Goal: Task Accomplishment & Management: Complete application form

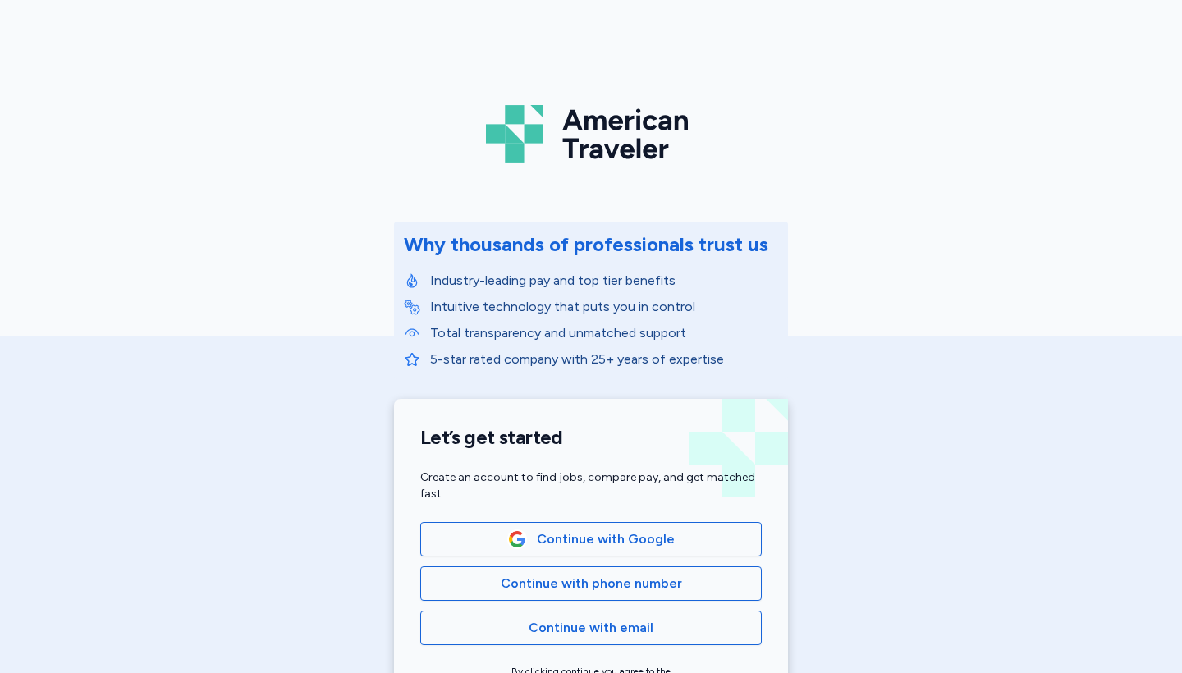
scroll to position [135, 0]
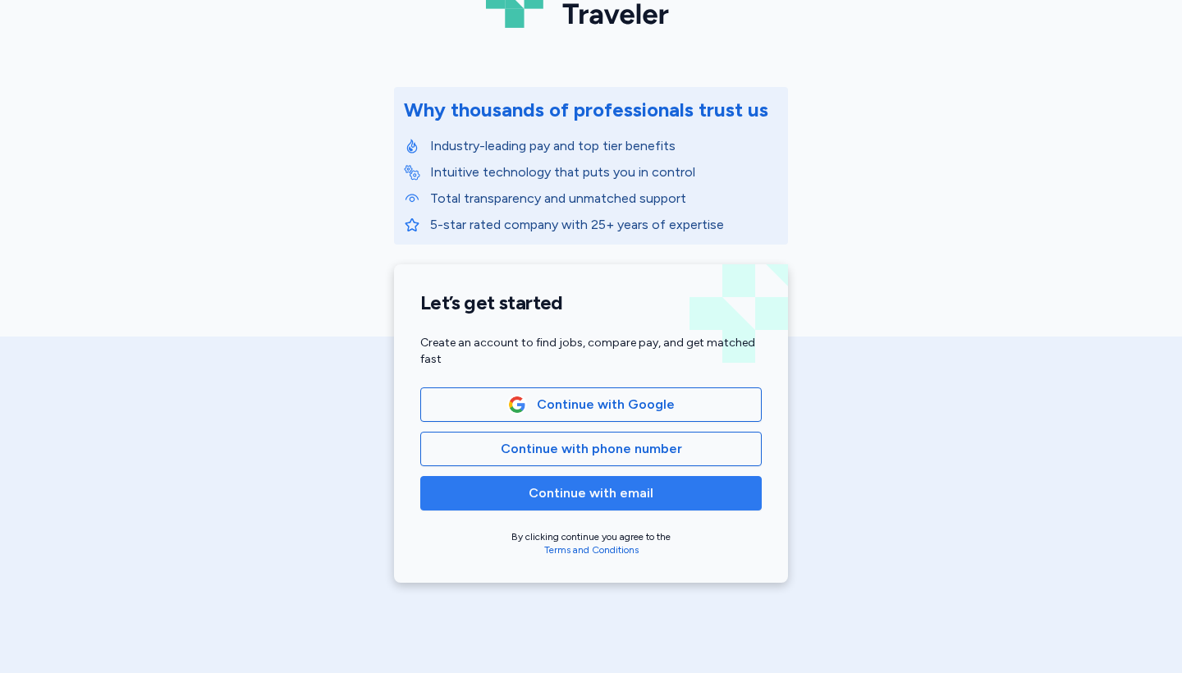
click at [620, 495] on span "Continue with email" at bounding box center [591, 493] width 125 height 20
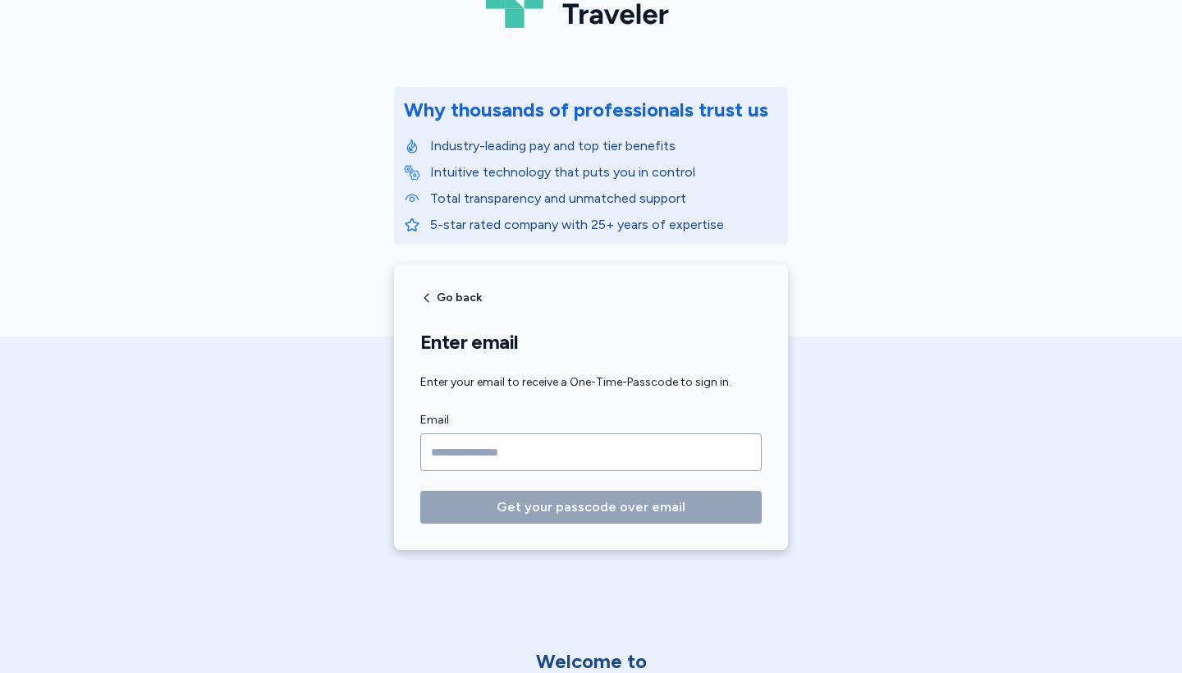
click at [553, 441] on input "Email" at bounding box center [590, 452] width 341 height 38
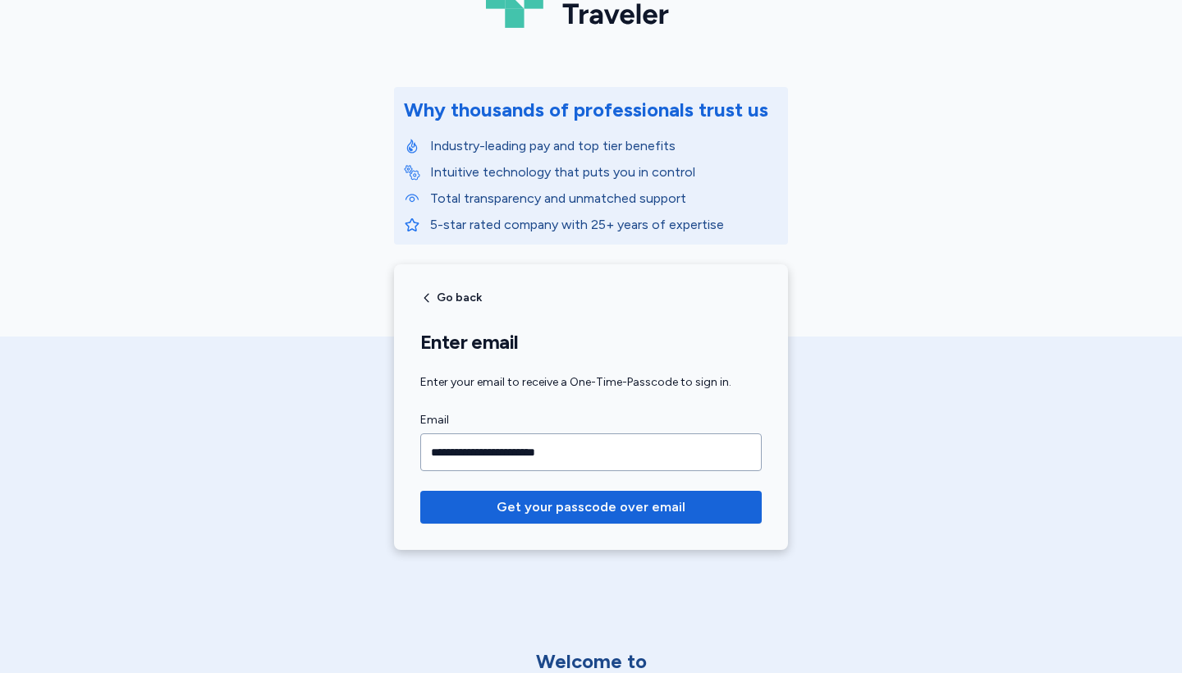
type input "**********"
click at [591, 507] on button "Get your passcode over email" at bounding box center [590, 507] width 341 height 33
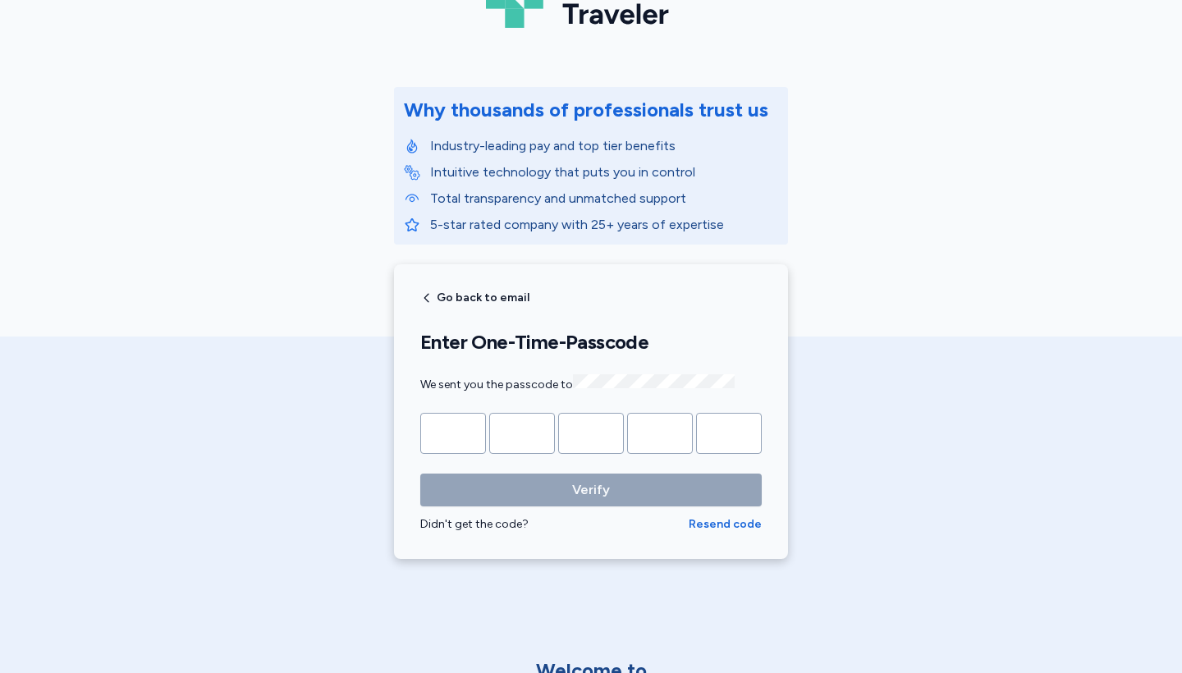
type input "*"
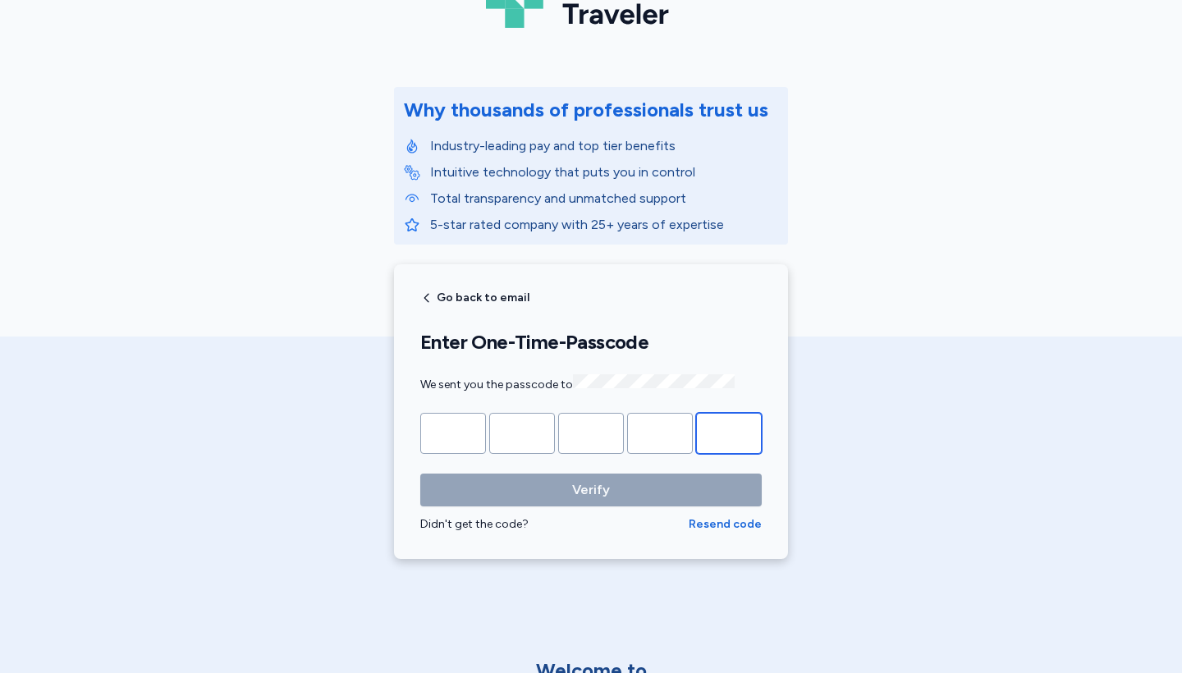
click at [591, 488] on button "Verify" at bounding box center [590, 490] width 341 height 33
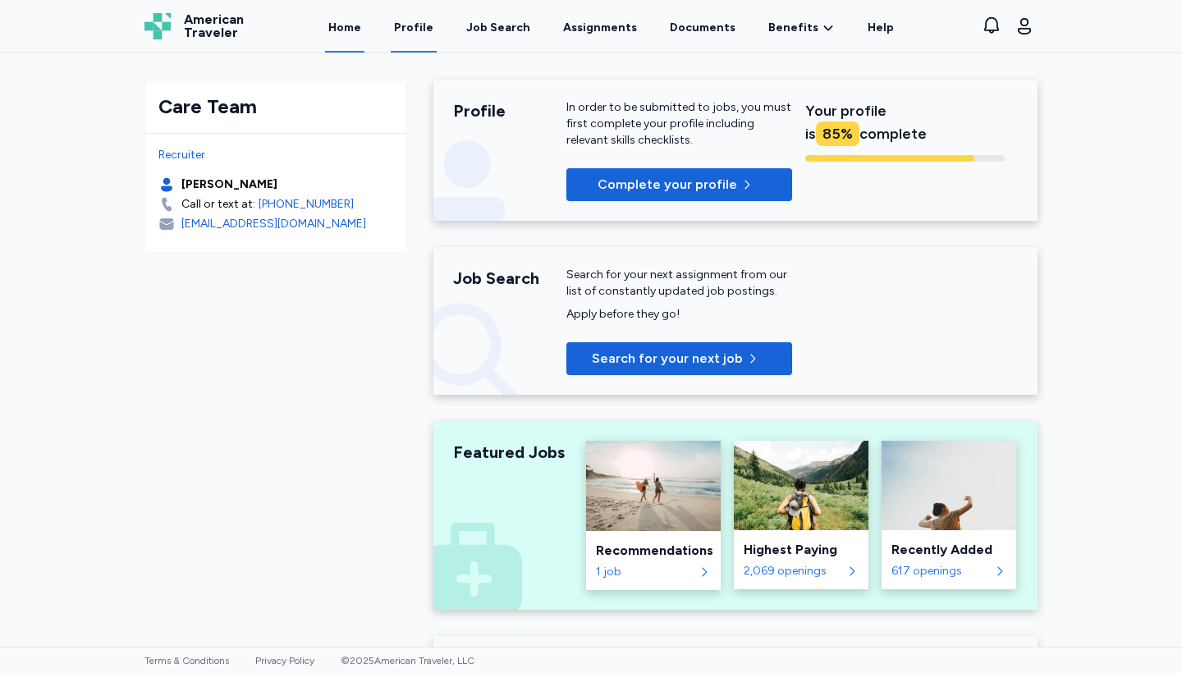
click at [428, 21] on link "Profile" at bounding box center [414, 27] width 46 height 51
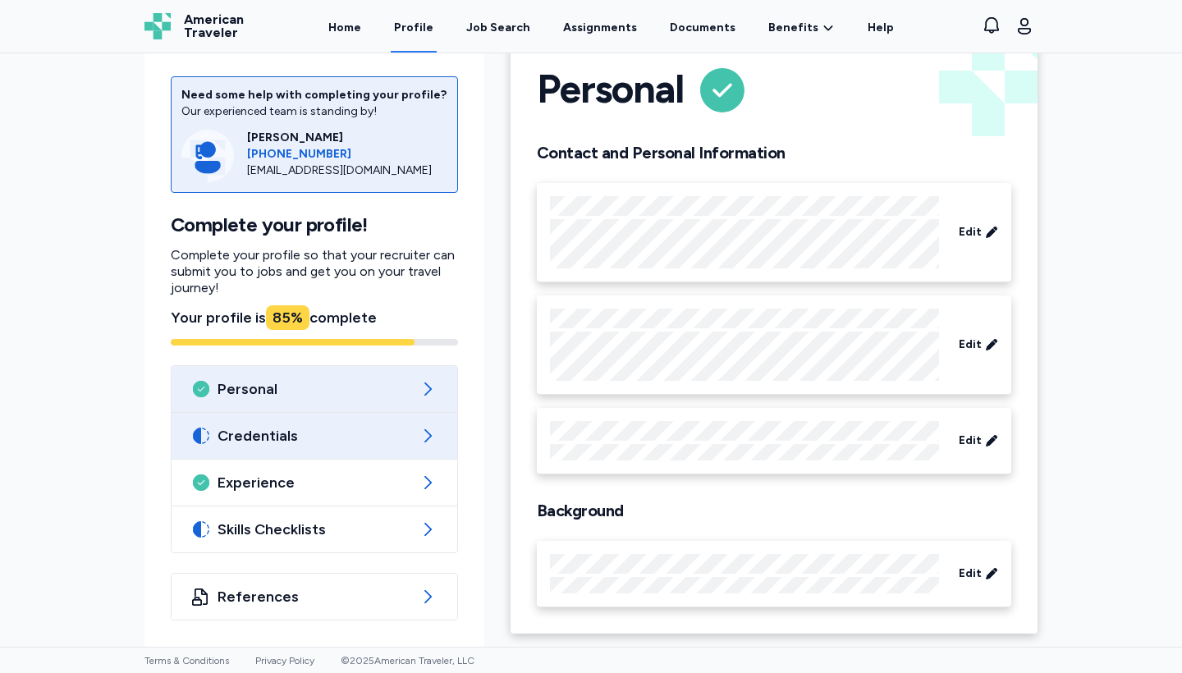
click at [328, 438] on span "Credentials" at bounding box center [314, 436] width 194 height 20
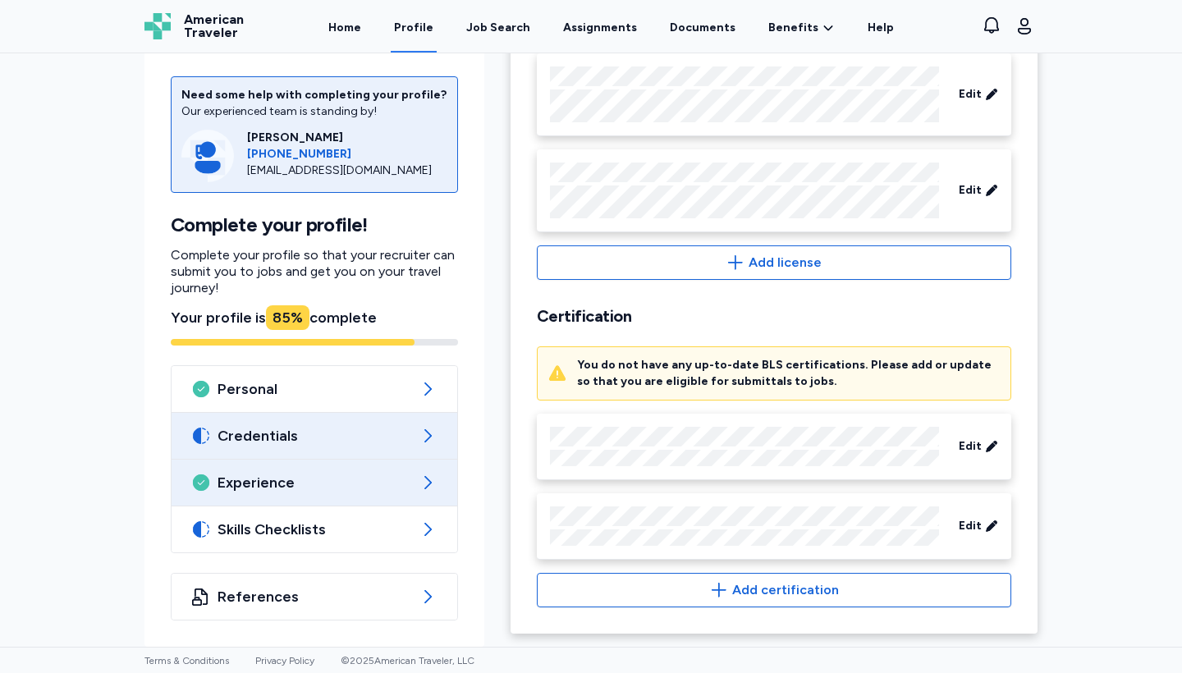
click at [328, 502] on div "Experience" at bounding box center [315, 483] width 286 height 46
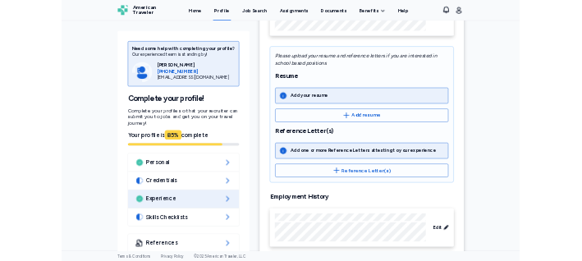
scroll to position [229, 0]
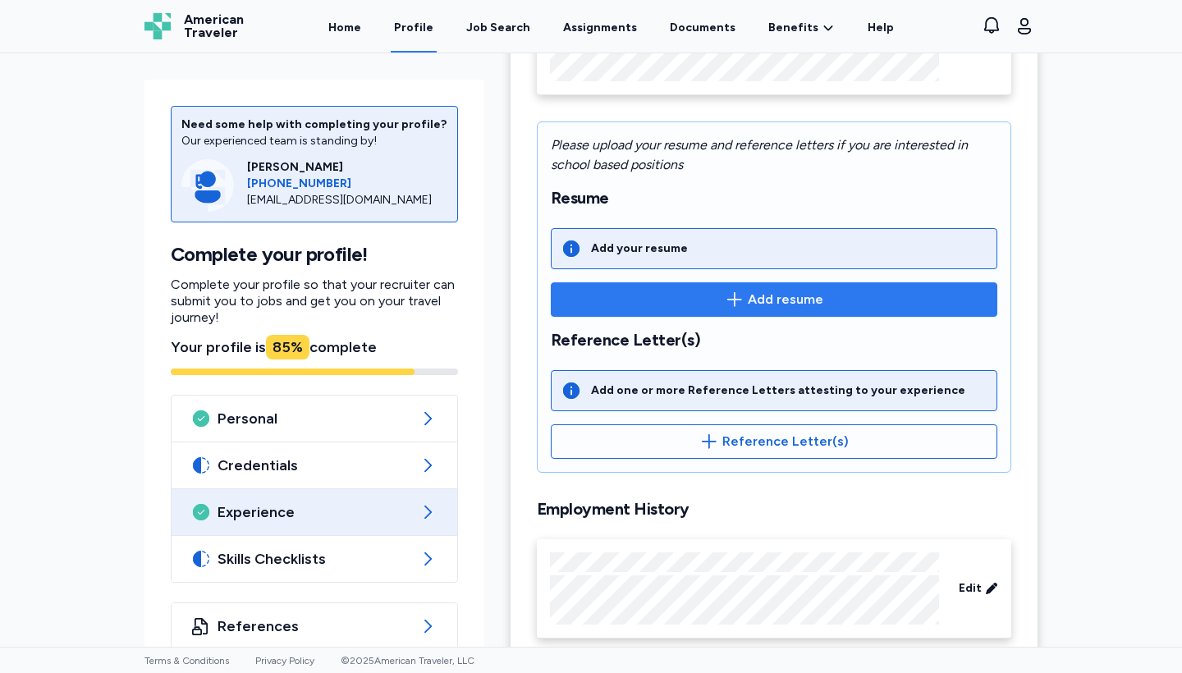
click at [744, 297] on icon "button" at bounding box center [735, 300] width 20 height 20
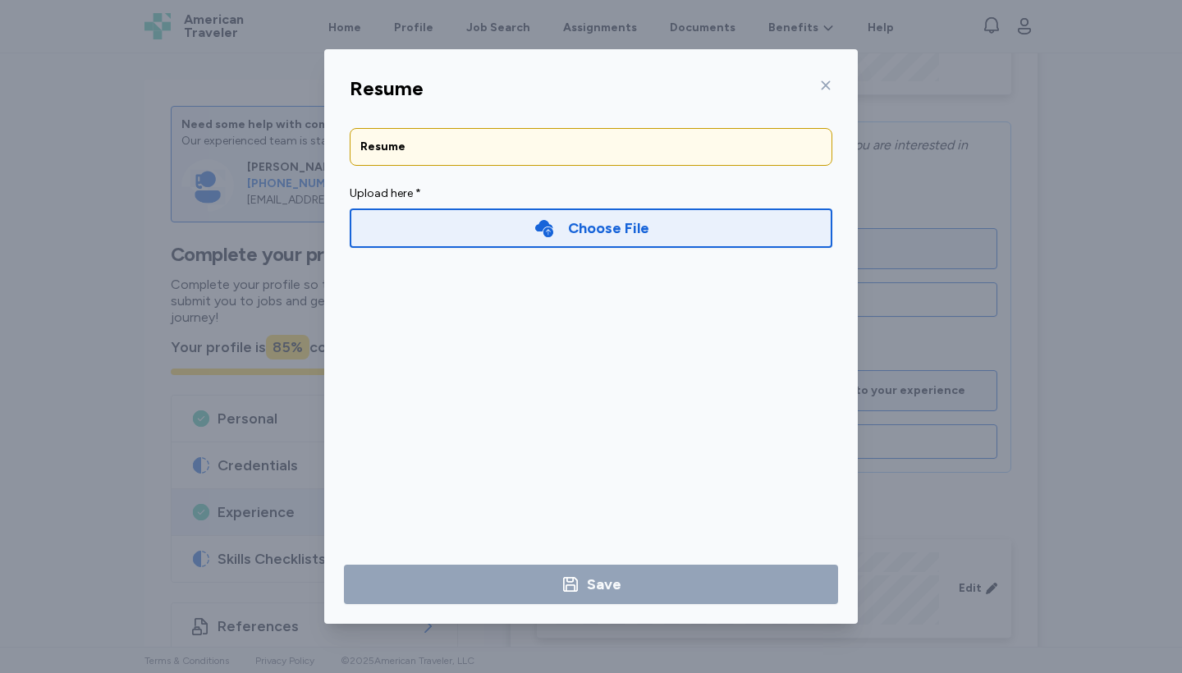
click at [562, 227] on div "Choose File" at bounding box center [591, 228] width 116 height 23
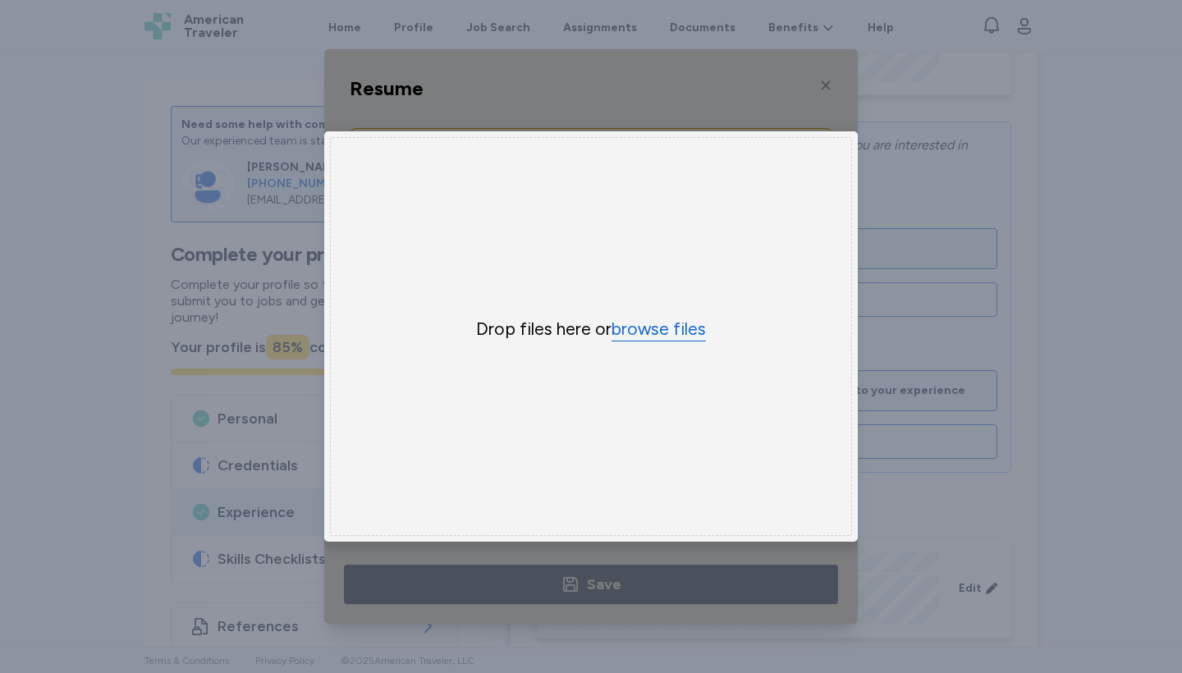
click at [666, 325] on button "browse files" at bounding box center [658, 330] width 94 height 24
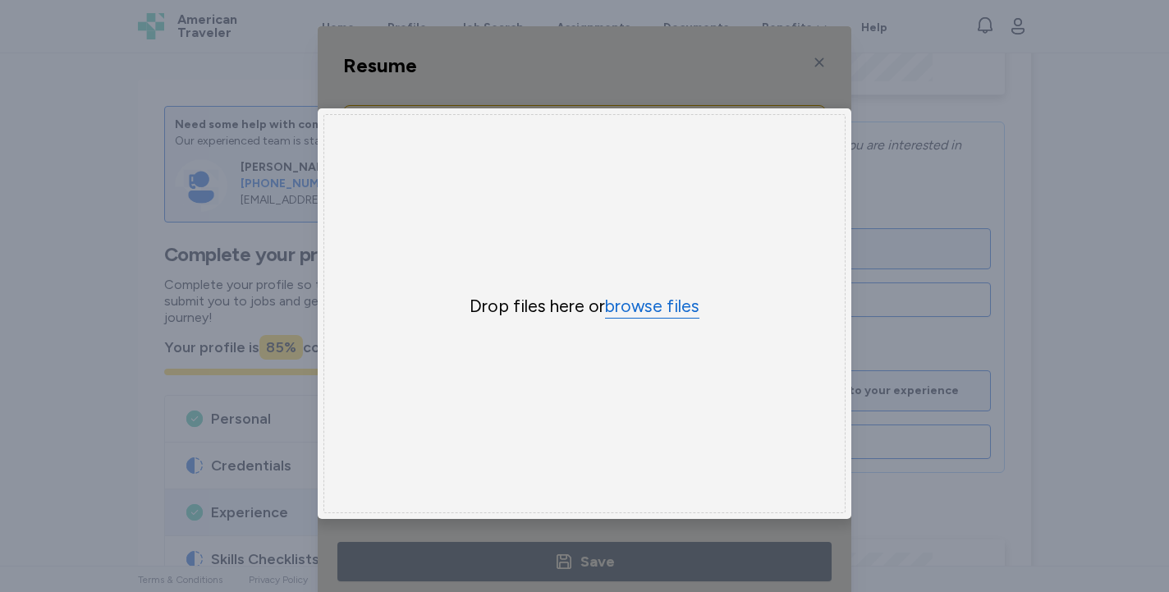
click at [653, 311] on button "browse files" at bounding box center [652, 307] width 94 height 24
click at [633, 312] on button "browse files" at bounding box center [652, 307] width 94 height 24
click at [652, 318] on div "Drop files here or browse files" at bounding box center [584, 313] width 522 height 399
click at [652, 318] on button "browse files" at bounding box center [652, 307] width 94 height 24
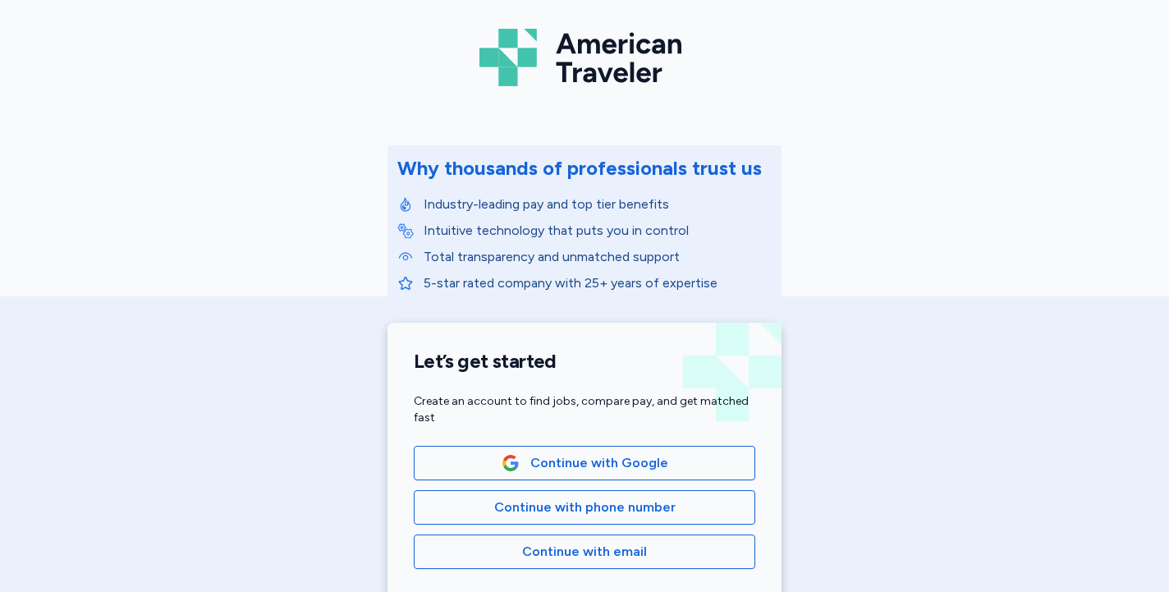
scroll to position [316, 0]
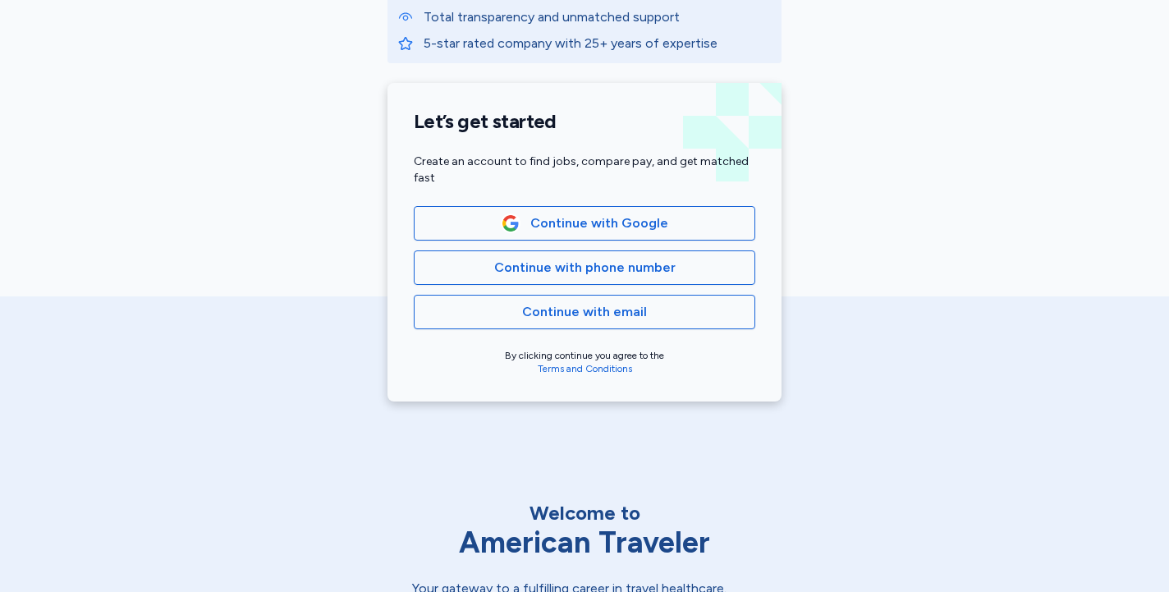
click at [580, 259] on div "Continue with Google Continue with phone number Continue with email" at bounding box center [584, 267] width 341 height 123
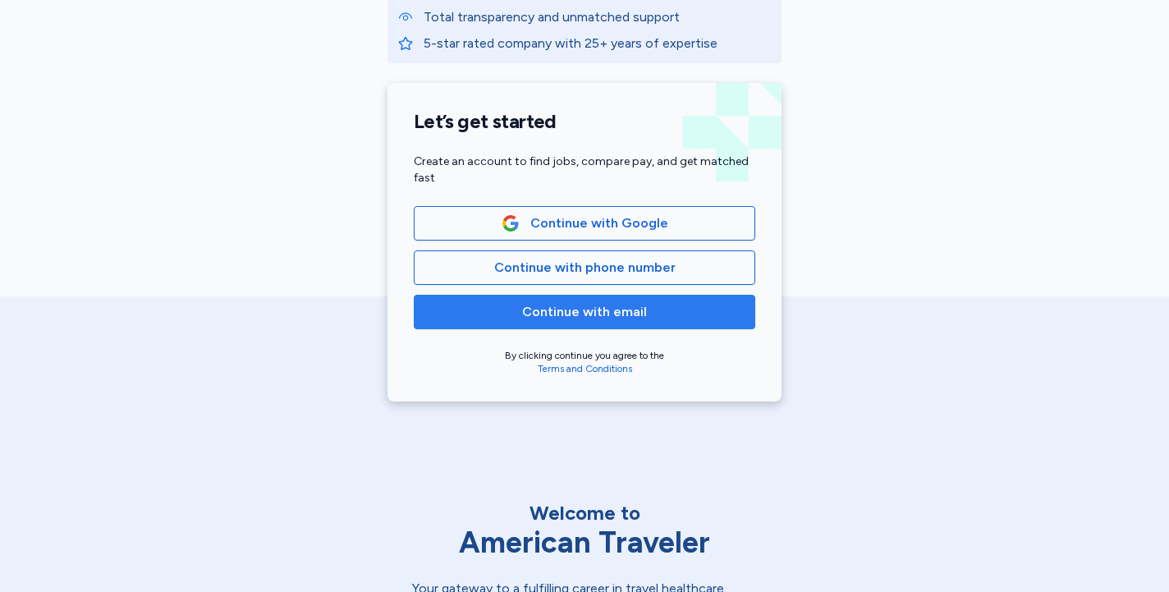
click at [580, 259] on button "Continue with email" at bounding box center [584, 312] width 341 height 34
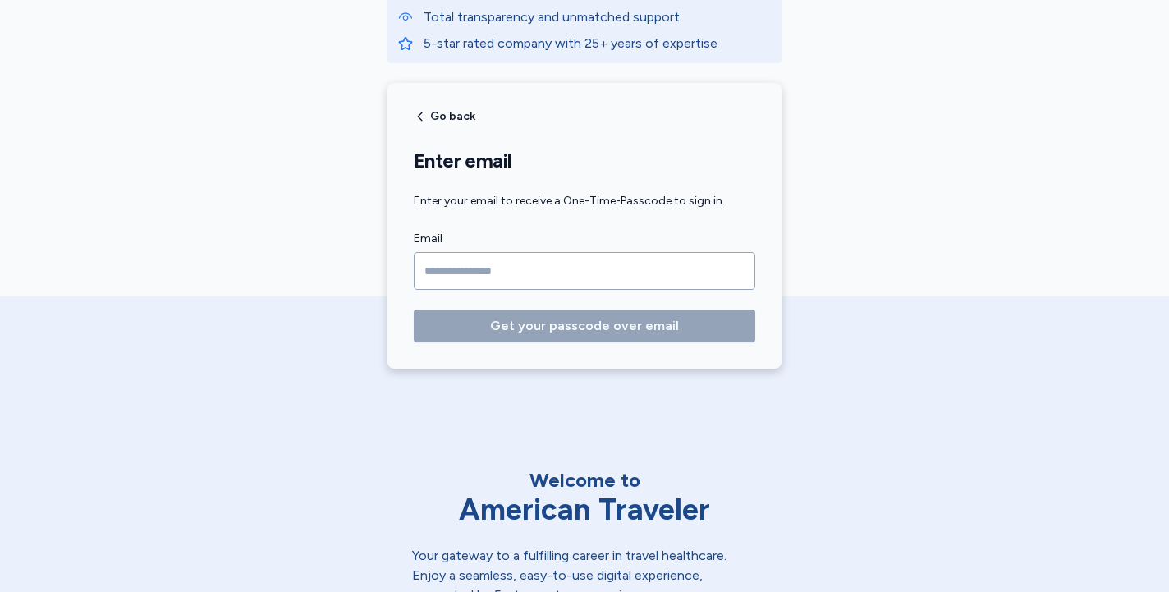
click at [559, 259] on input "Email" at bounding box center [584, 271] width 341 height 38
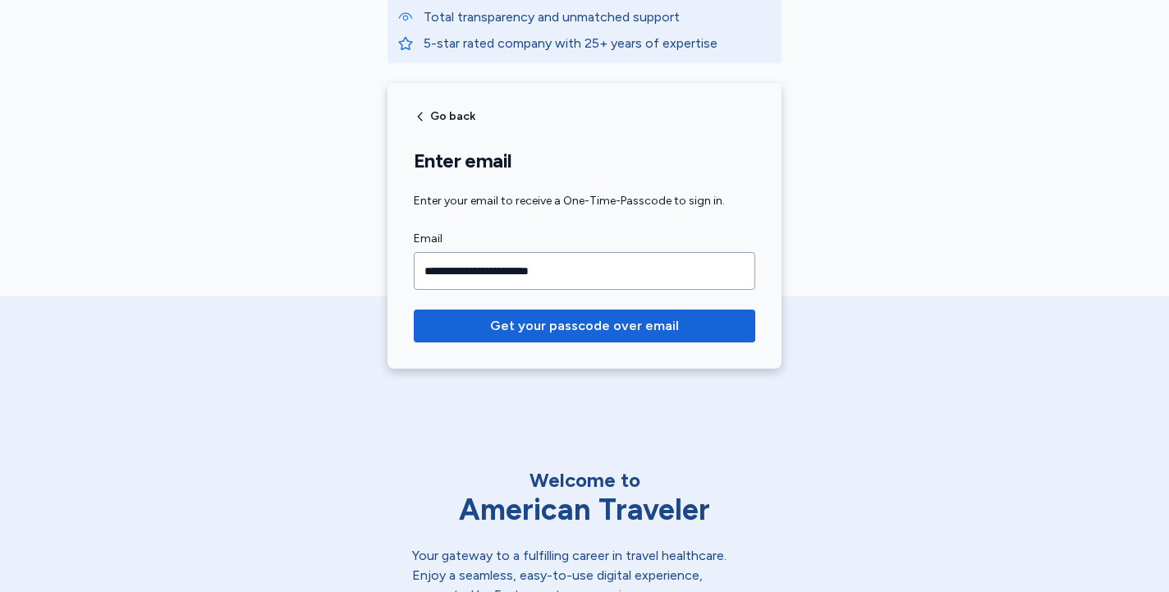
type input "**********"
click at [580, 259] on button "Get your passcode over email" at bounding box center [584, 325] width 341 height 33
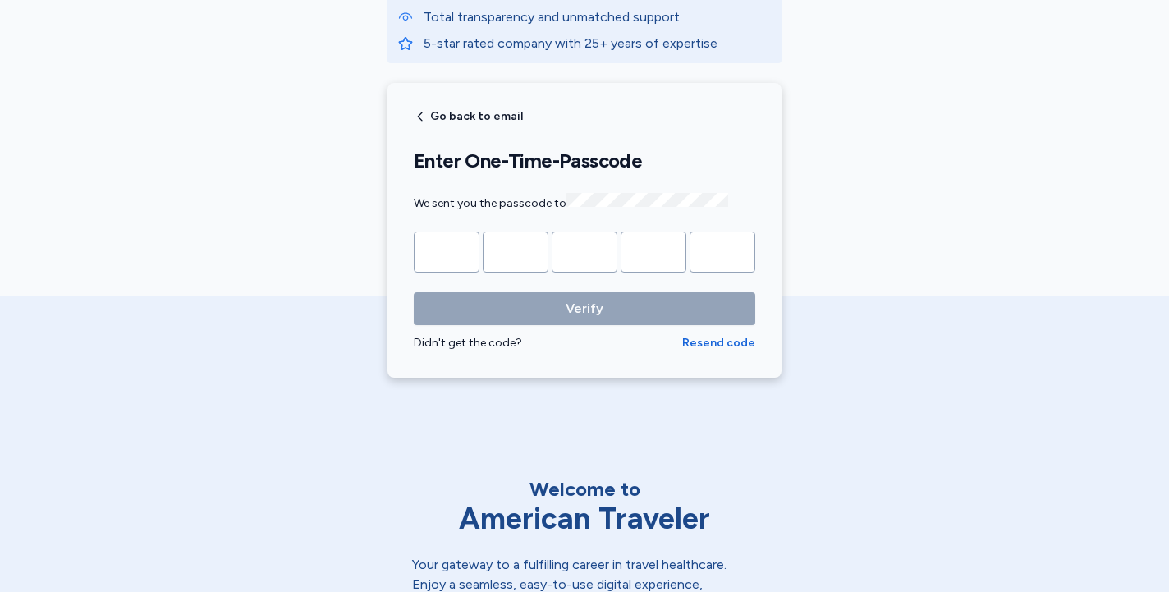
click at [451, 254] on input "Please enter OTP character 1" at bounding box center [447, 251] width 66 height 41
type input "*"
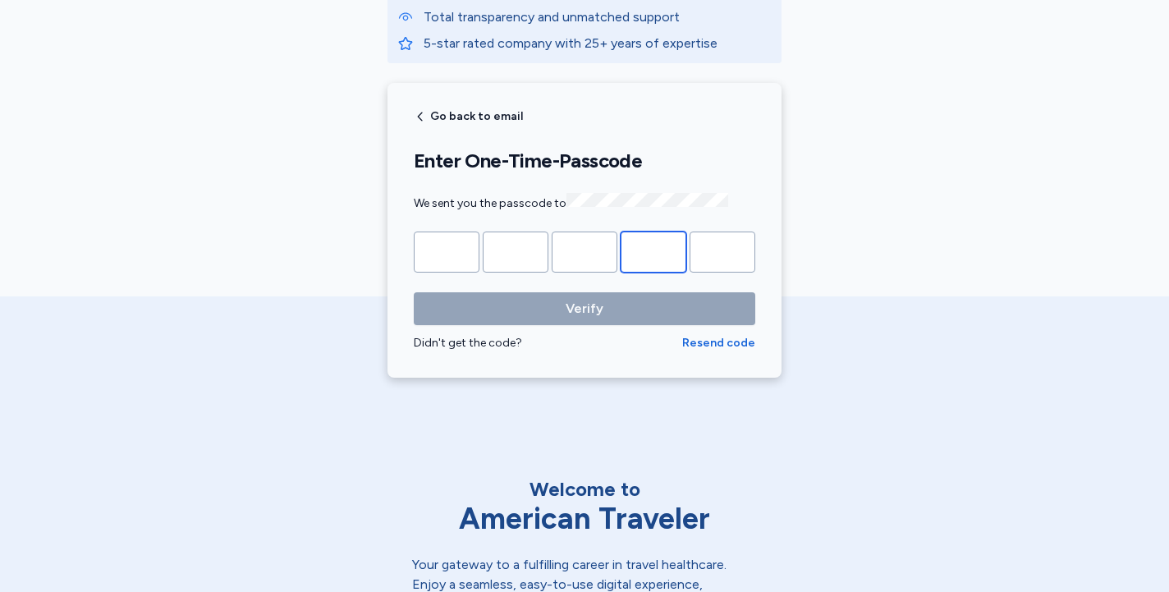
type input "*"
click at [580, 259] on button "Verify" at bounding box center [584, 308] width 341 height 33
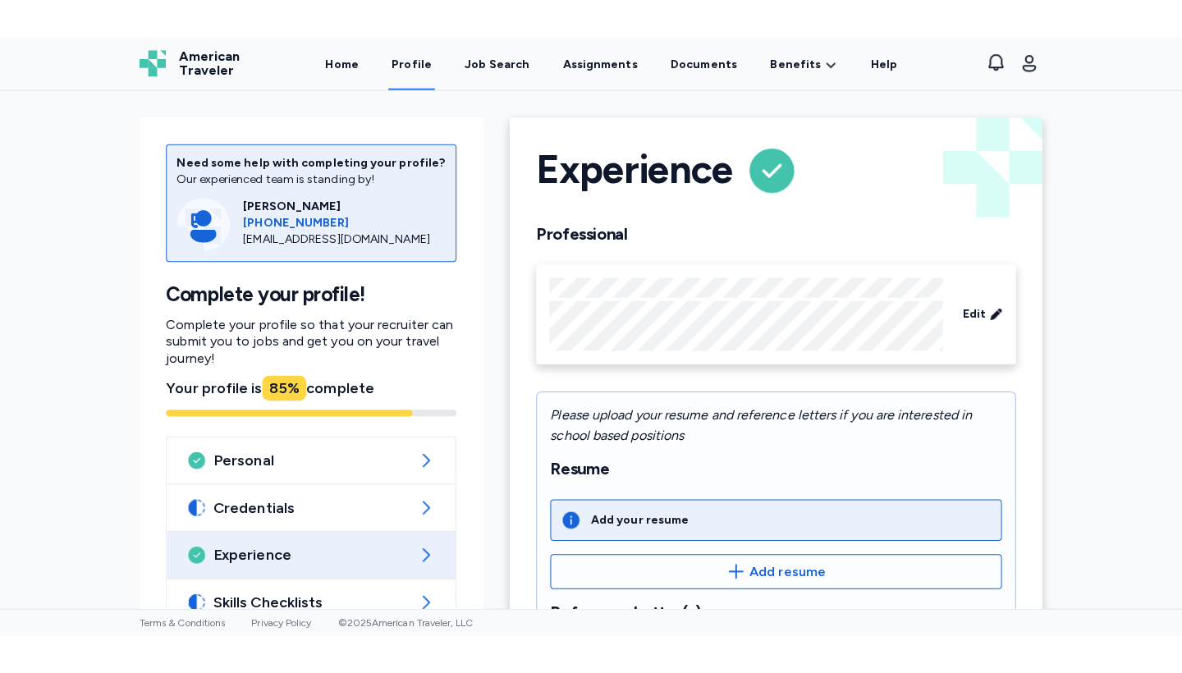
scroll to position [89, 0]
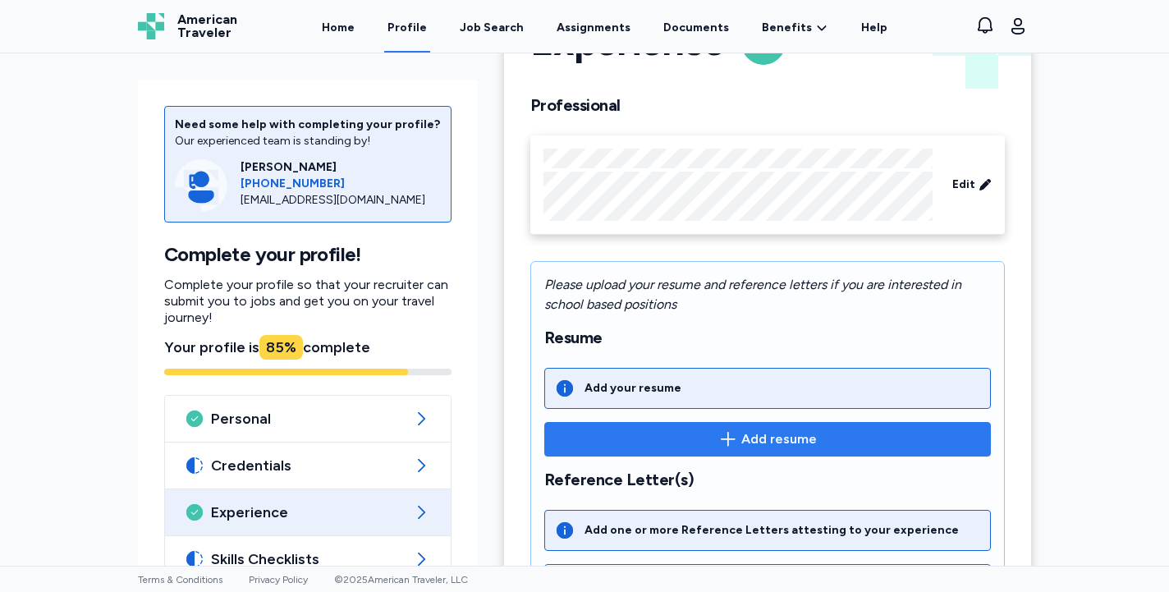
click at [580, 259] on span "Add resume" at bounding box center [779, 439] width 76 height 20
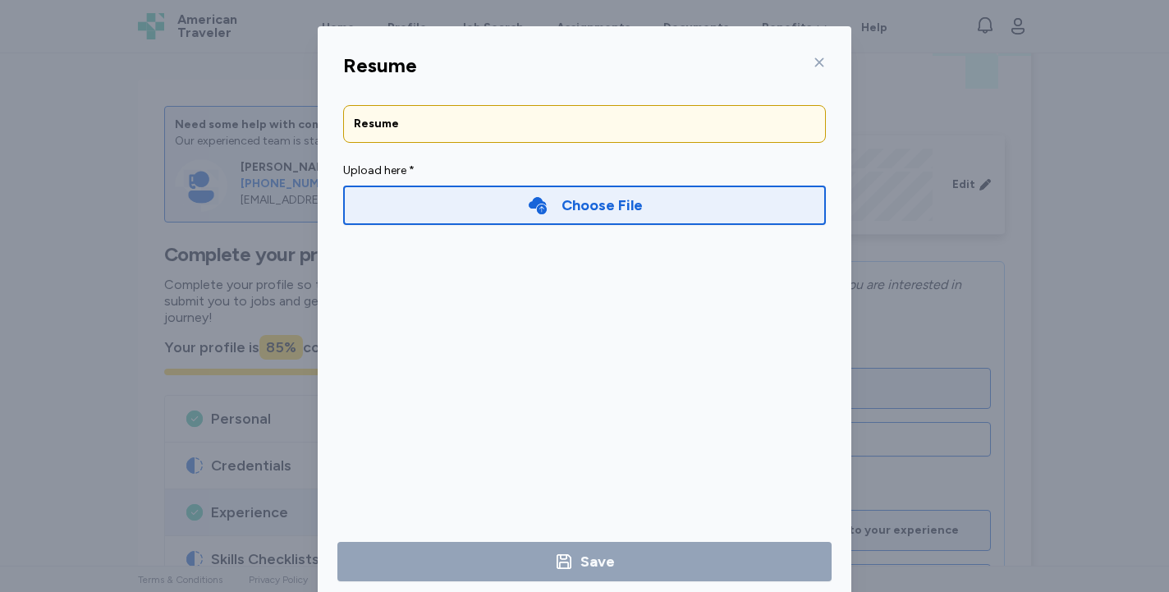
click at [540, 196] on icon at bounding box center [537, 205] width 21 height 21
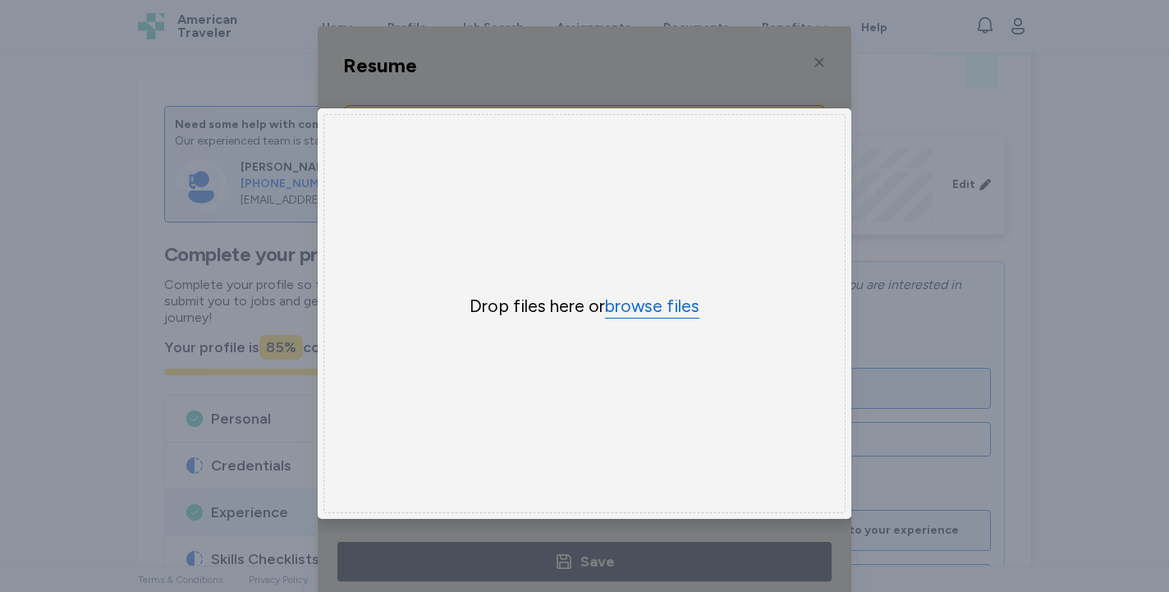
click at [580, 259] on button "browse files" at bounding box center [652, 307] width 94 height 24
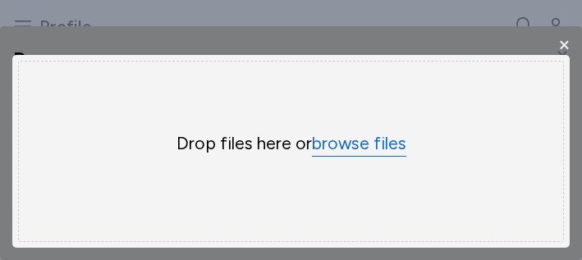
click at [362, 137] on button "browse files" at bounding box center [359, 144] width 94 height 24
click at [325, 150] on button "browse files" at bounding box center [359, 144] width 94 height 24
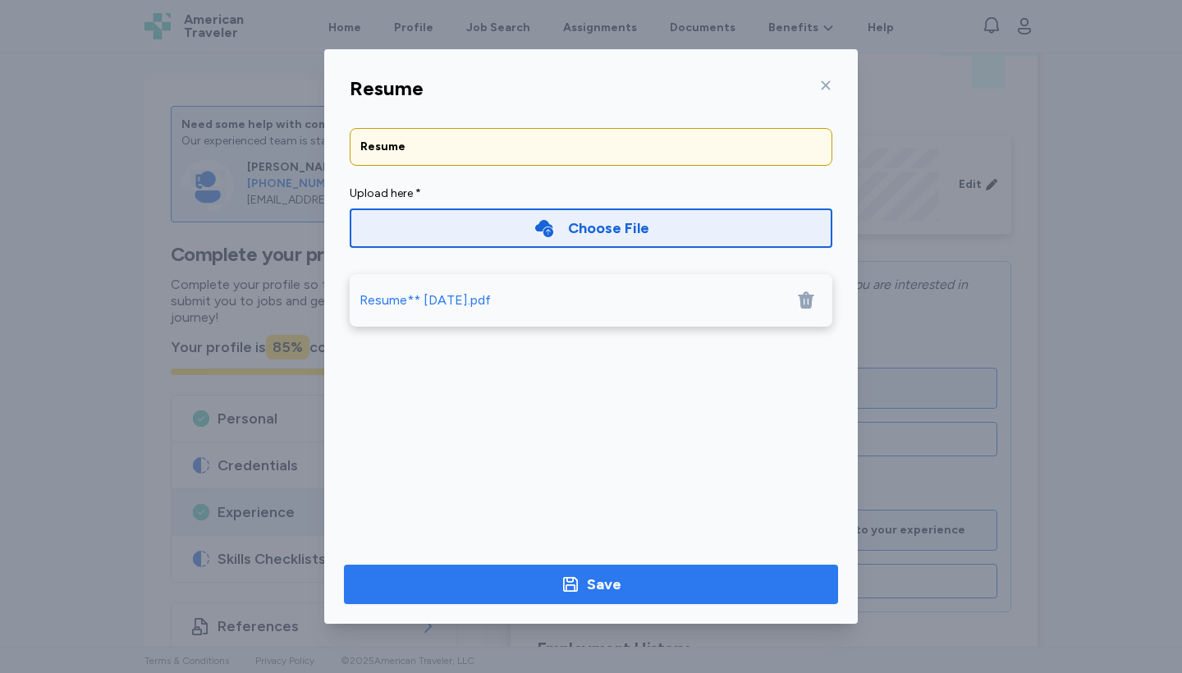
click at [580, 259] on div "Save" at bounding box center [604, 584] width 34 height 23
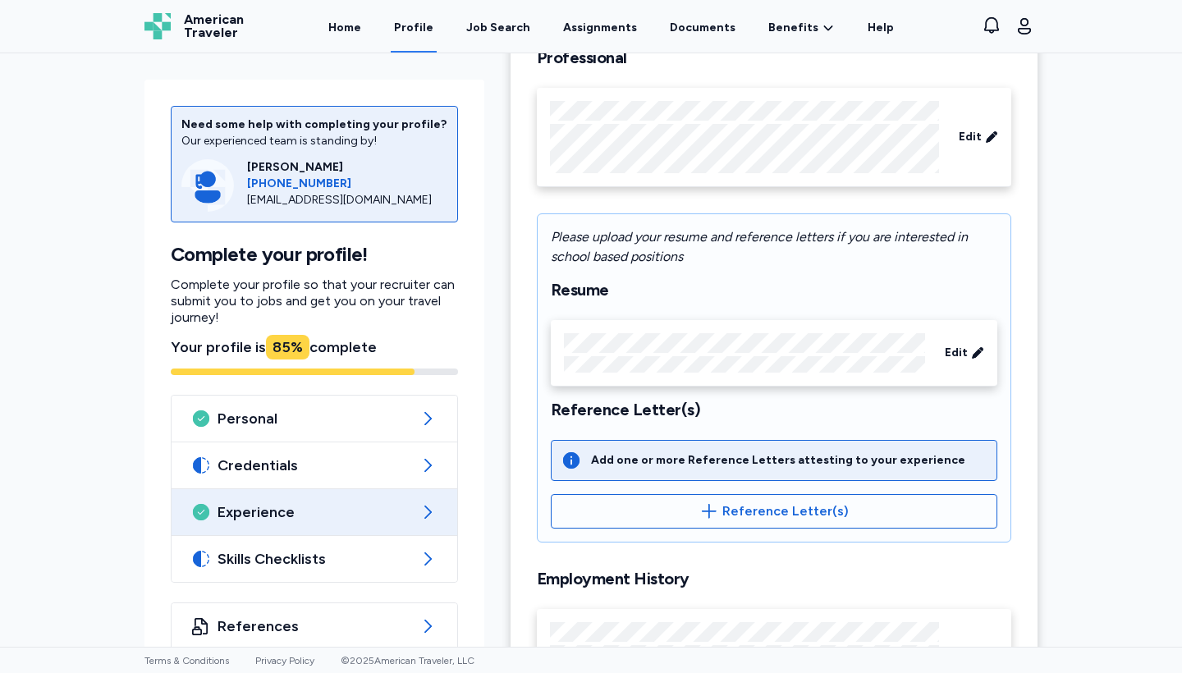
scroll to position [124, 0]
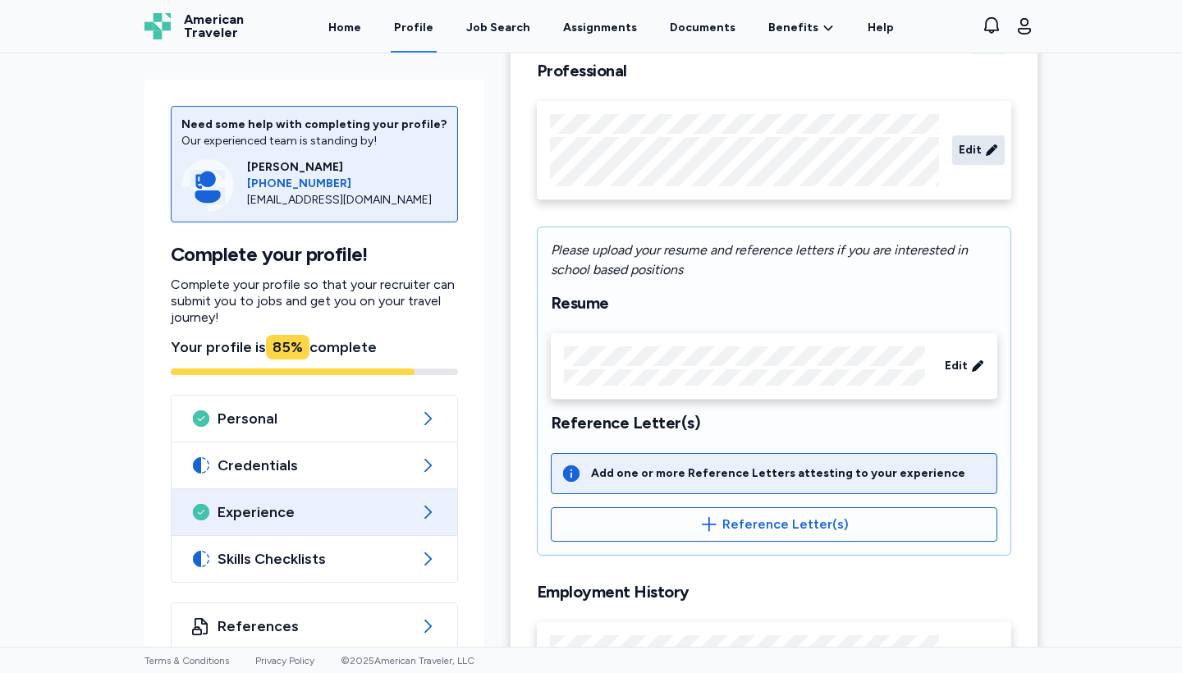
click at [580, 144] on span "Edit" at bounding box center [970, 150] width 23 height 16
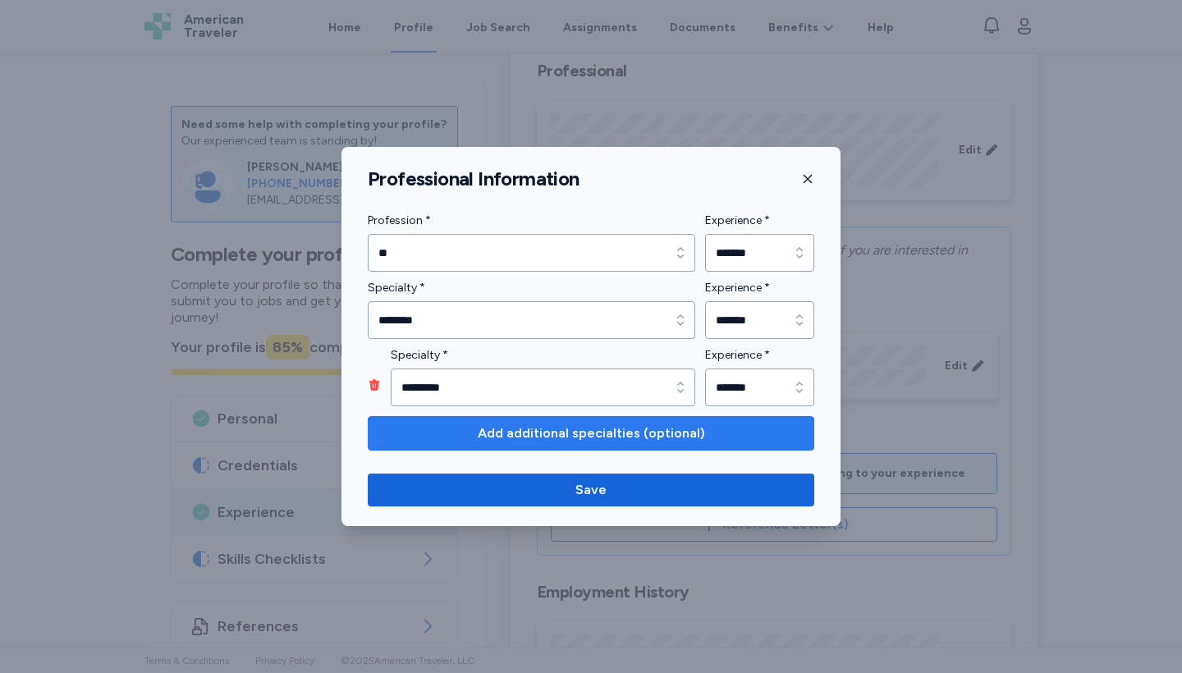
click at [573, 259] on span "Add additional specialties (optional)" at bounding box center [591, 433] width 227 height 20
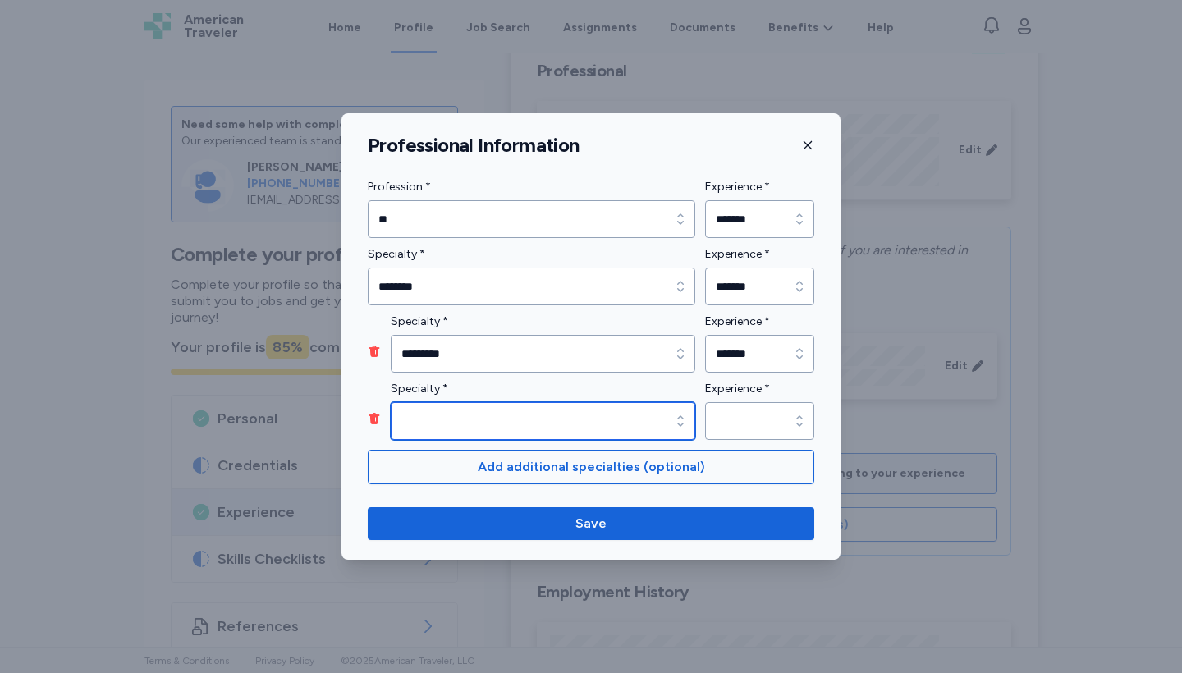
click at [519, 259] on input "Specialty *" at bounding box center [543, 421] width 304 height 38
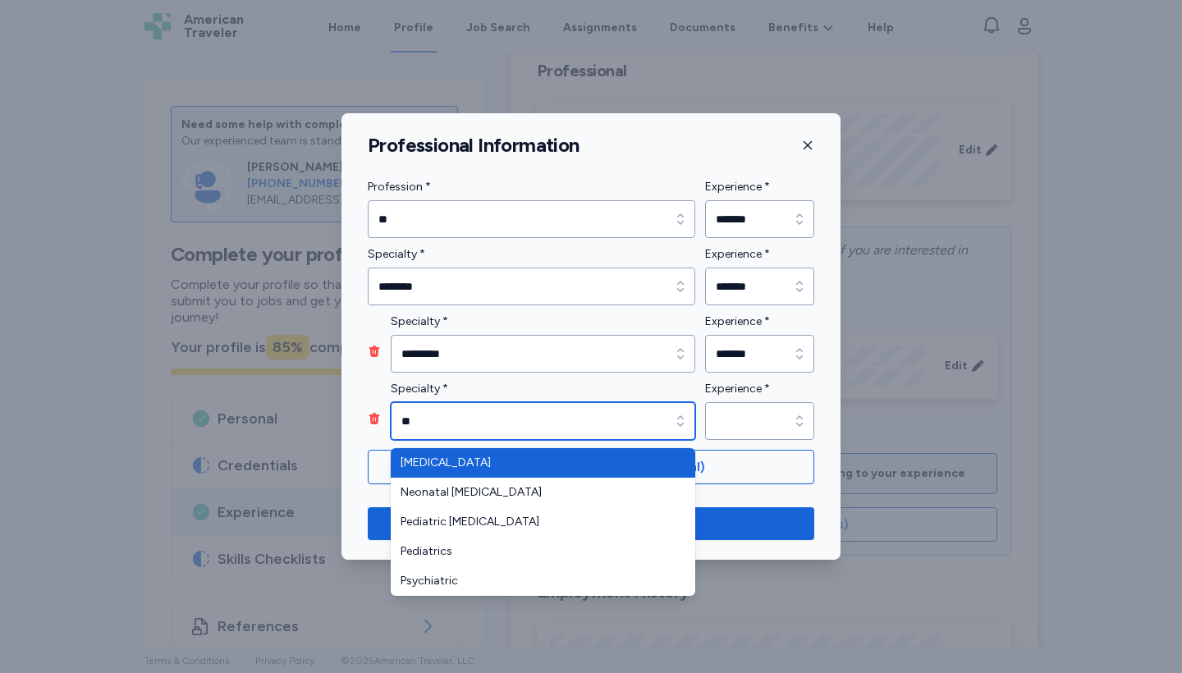
type input "***"
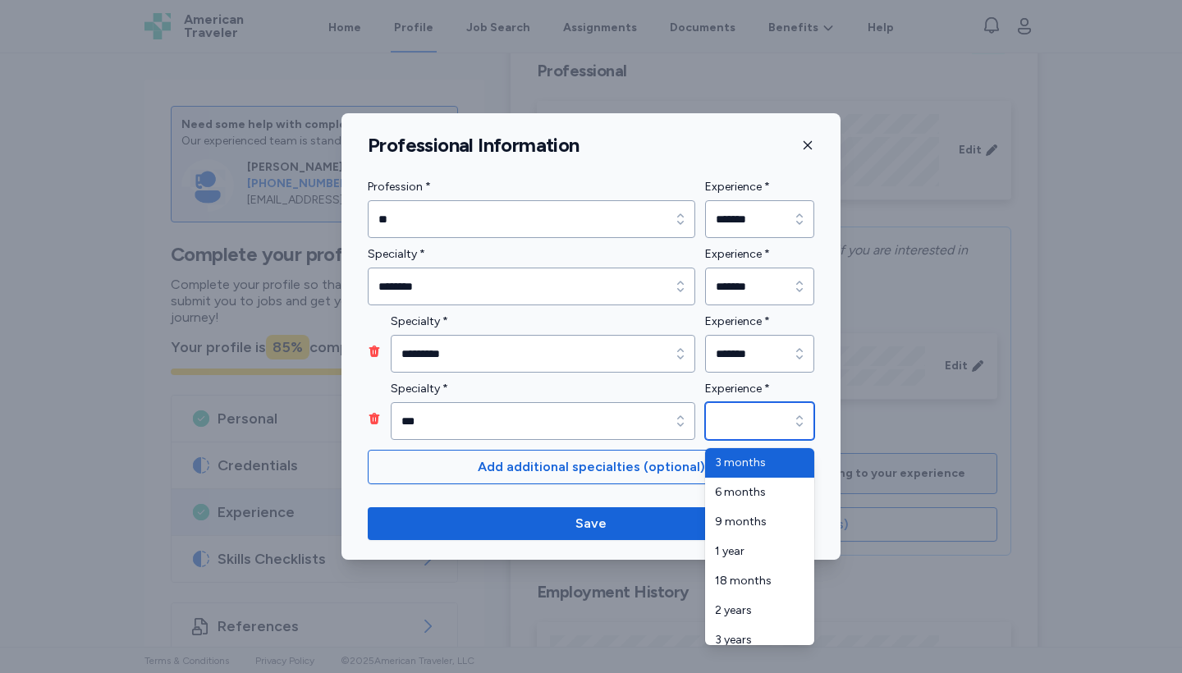
click at [580, 259] on input "Experience *" at bounding box center [759, 421] width 109 height 38
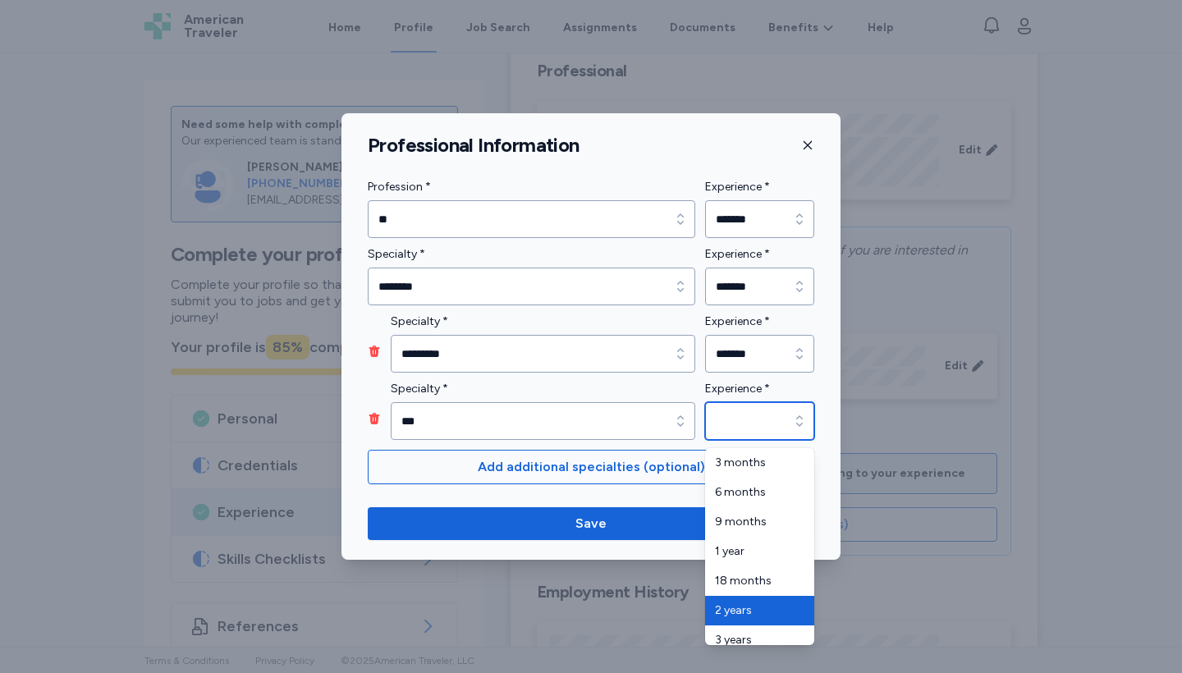
type input "*******"
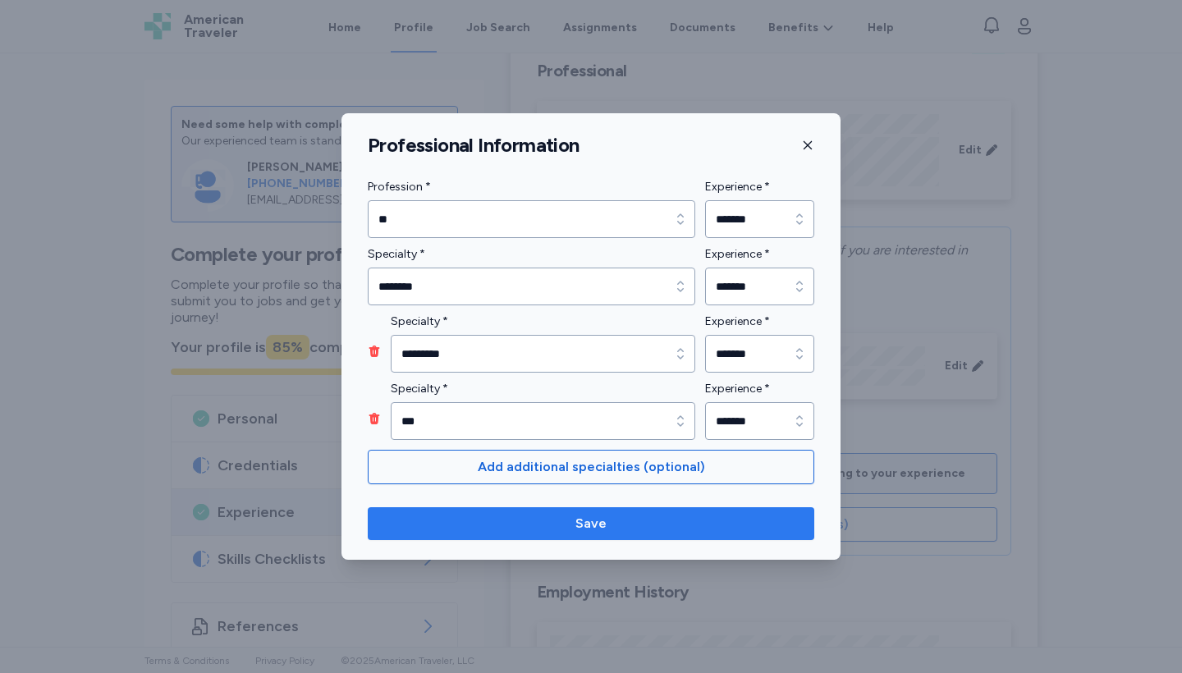
click at [580, 259] on button "Save" at bounding box center [591, 523] width 446 height 33
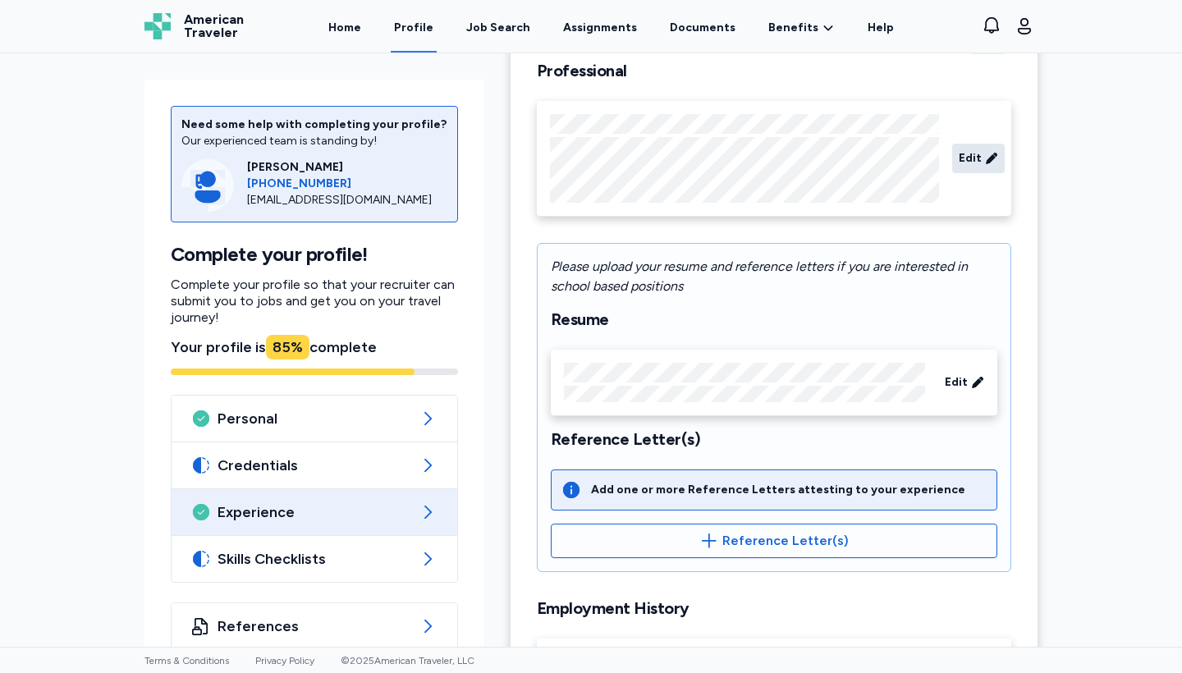
click at [580, 166] on icon at bounding box center [991, 158] width 13 height 16
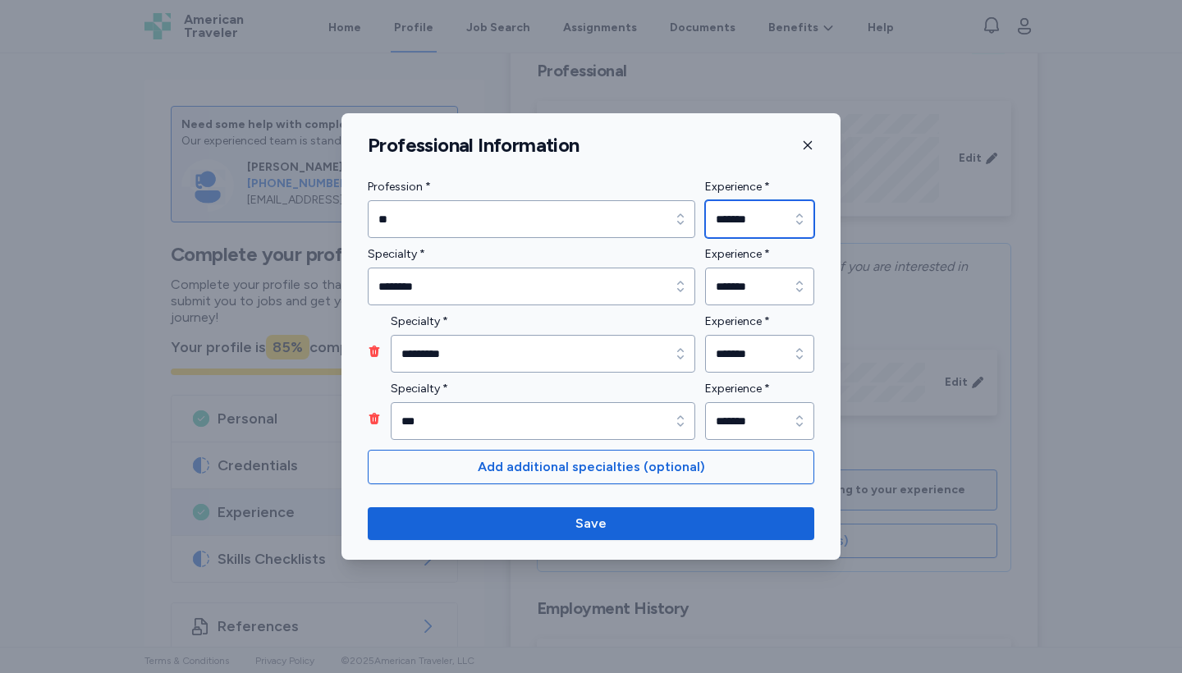
click at [580, 233] on input "*******" at bounding box center [759, 219] width 109 height 38
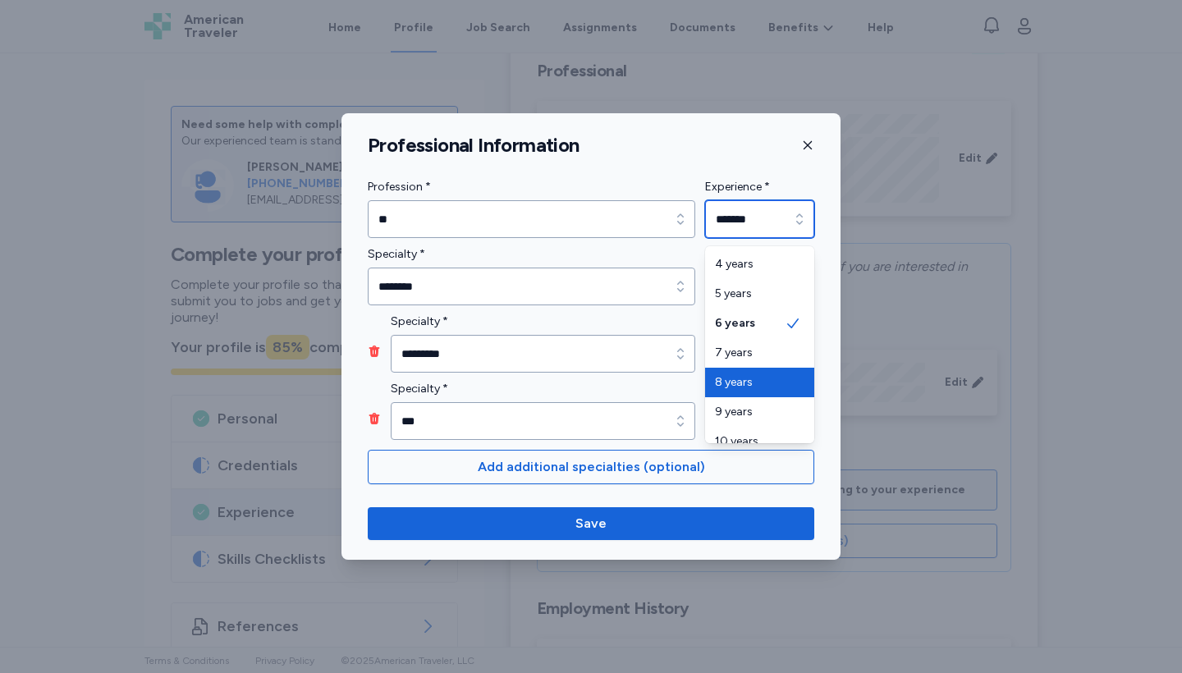
type input "*******"
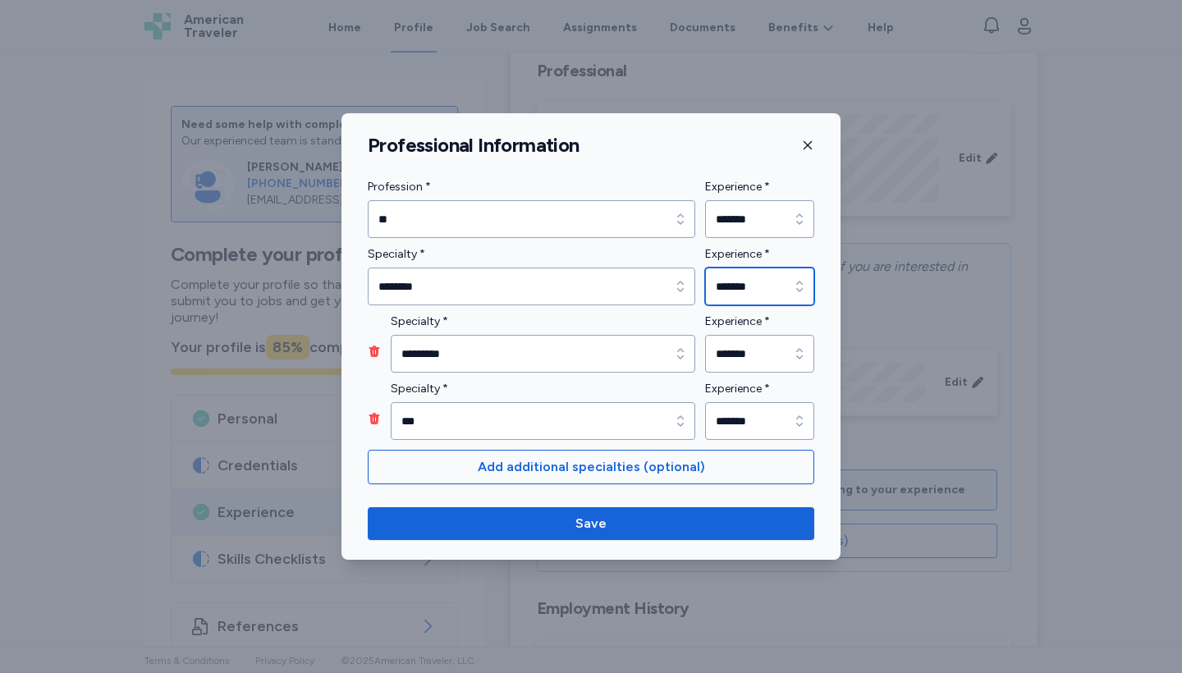
type input "*******"
click at [580, 259] on input "*******" at bounding box center [759, 287] width 109 height 38
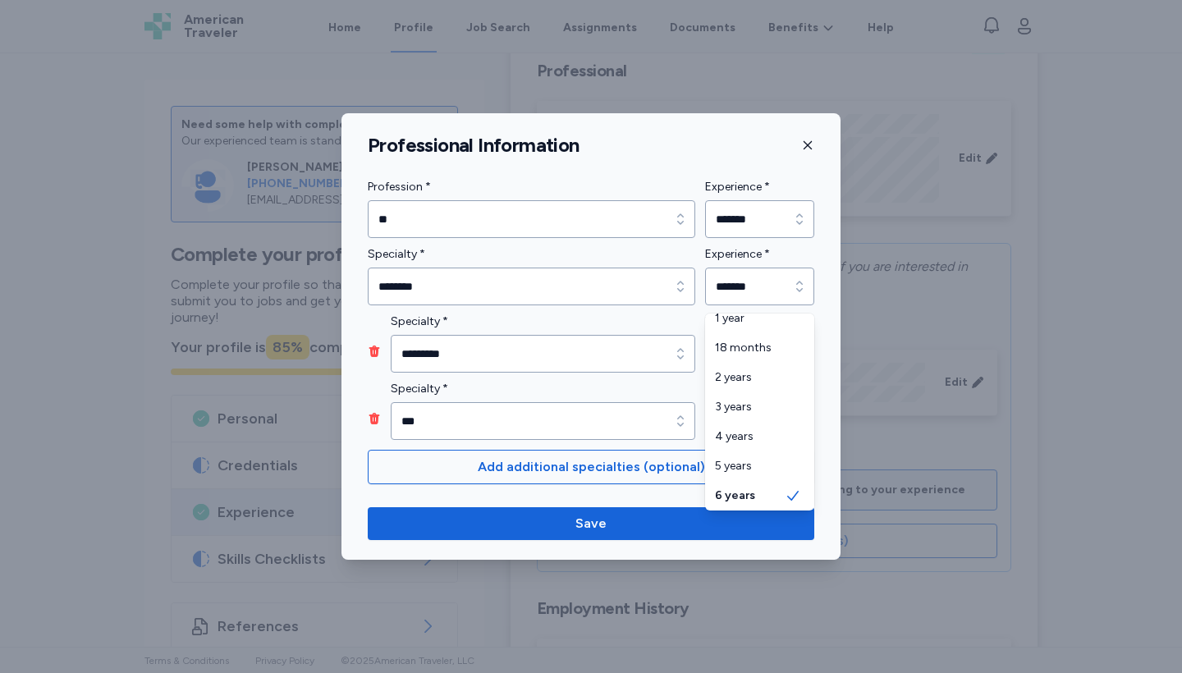
click at [547, 259] on div "Profession * ** Profession * ** Experience * ******* Experience * ******* Speci…" at bounding box center [591, 308] width 446 height 263
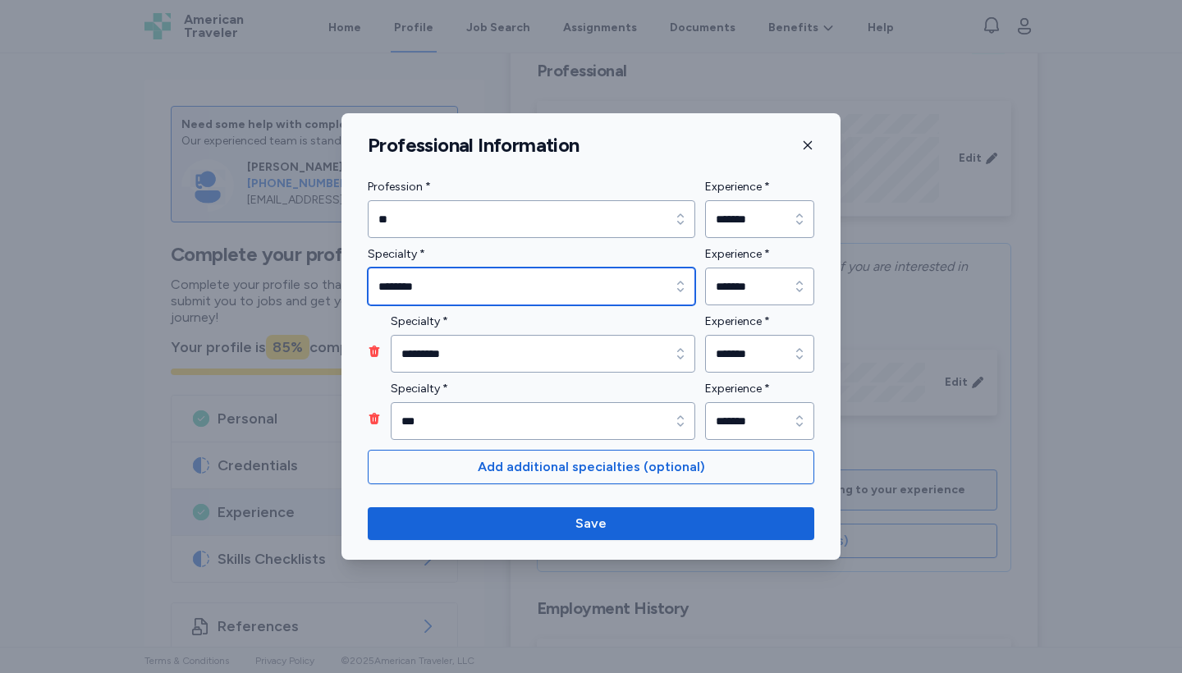
type input "********"
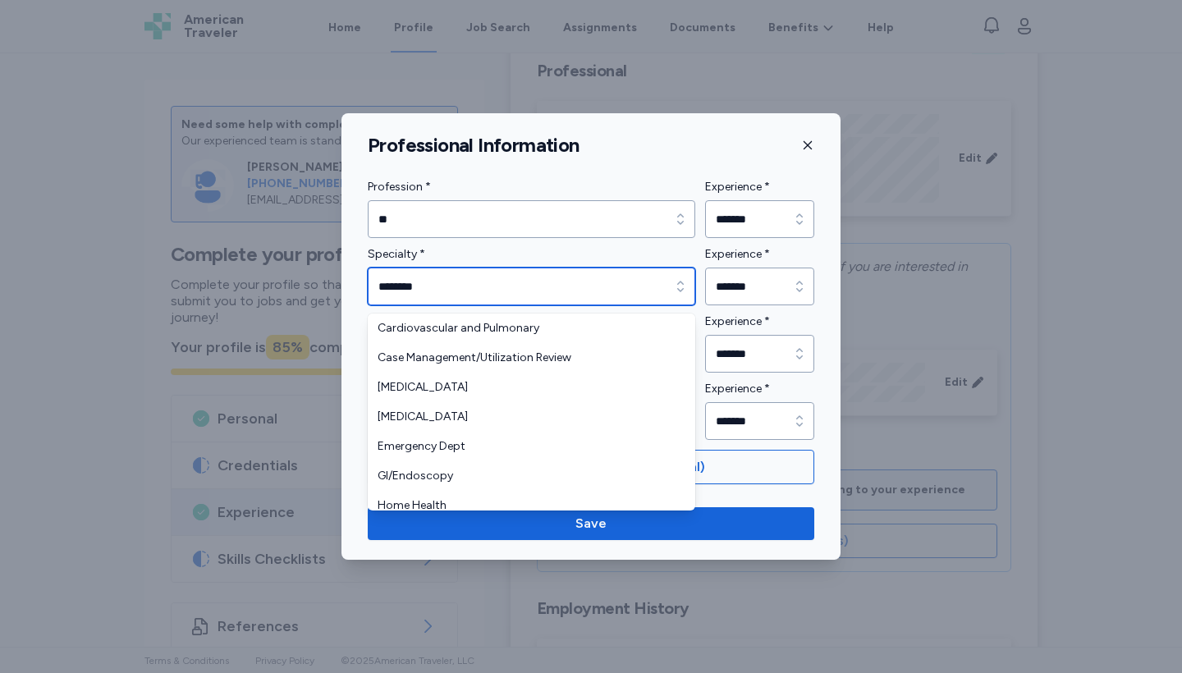
click at [580, 259] on icon "button" at bounding box center [680, 286] width 16 height 16
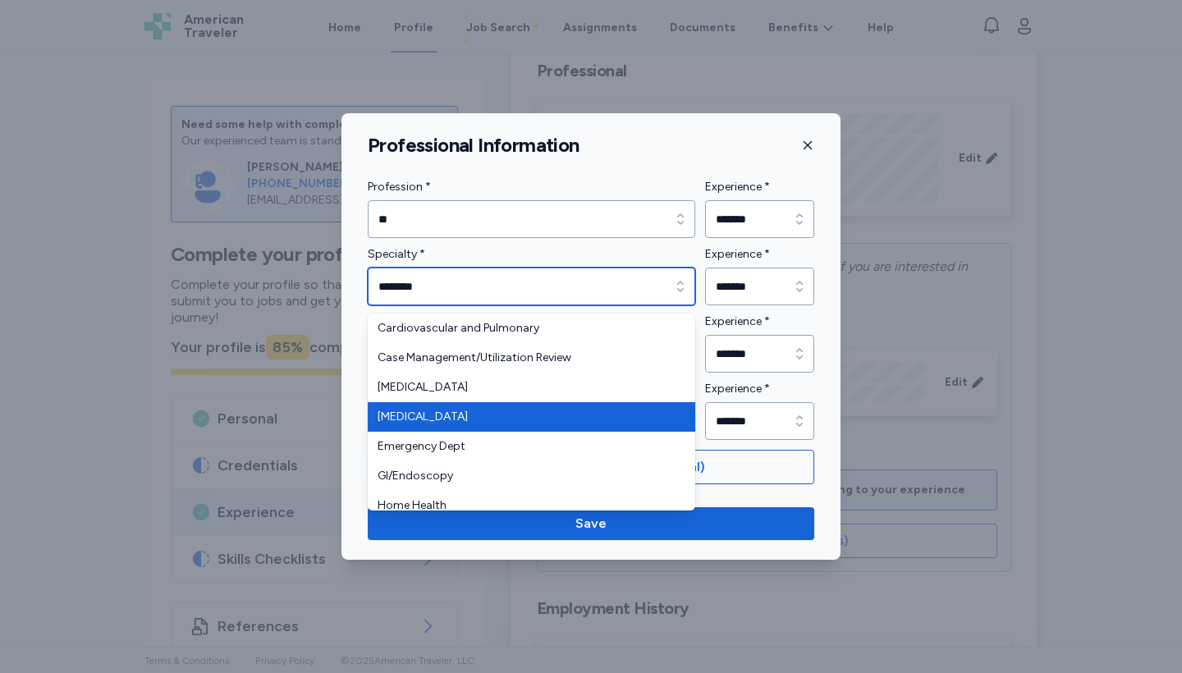
scroll to position [0, 0]
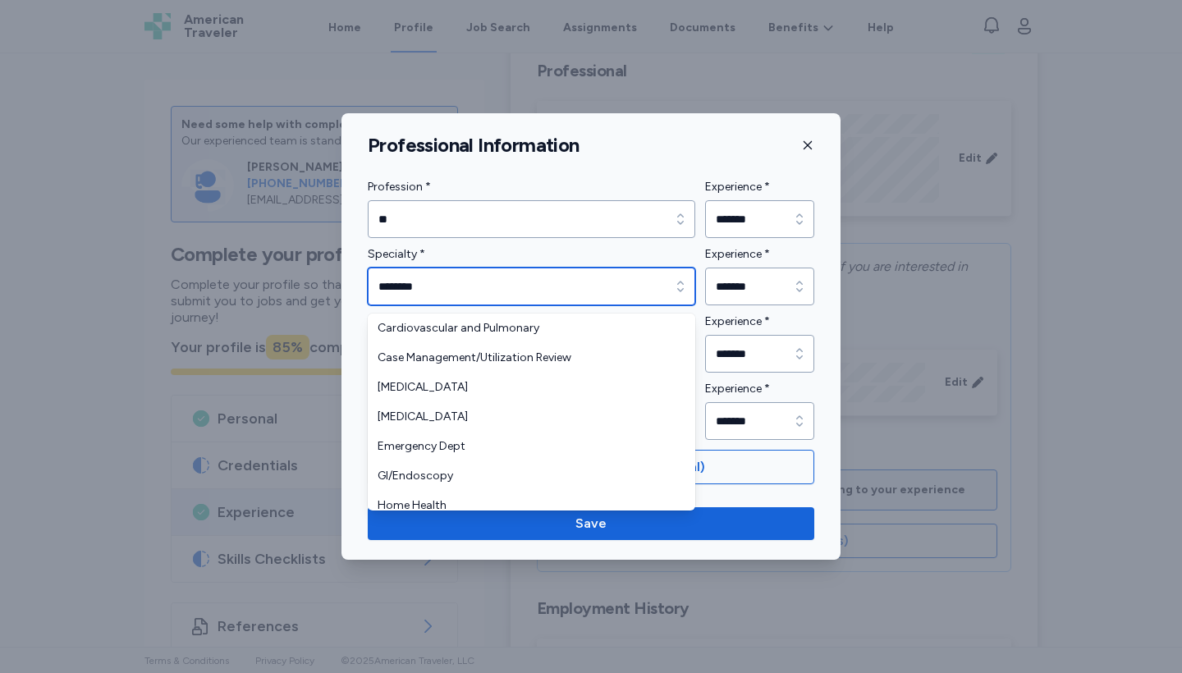
click at [539, 259] on input "********" at bounding box center [531, 287] width 327 height 38
click at [540, 251] on div "Specialty * ********" at bounding box center [531, 275] width 327 height 61
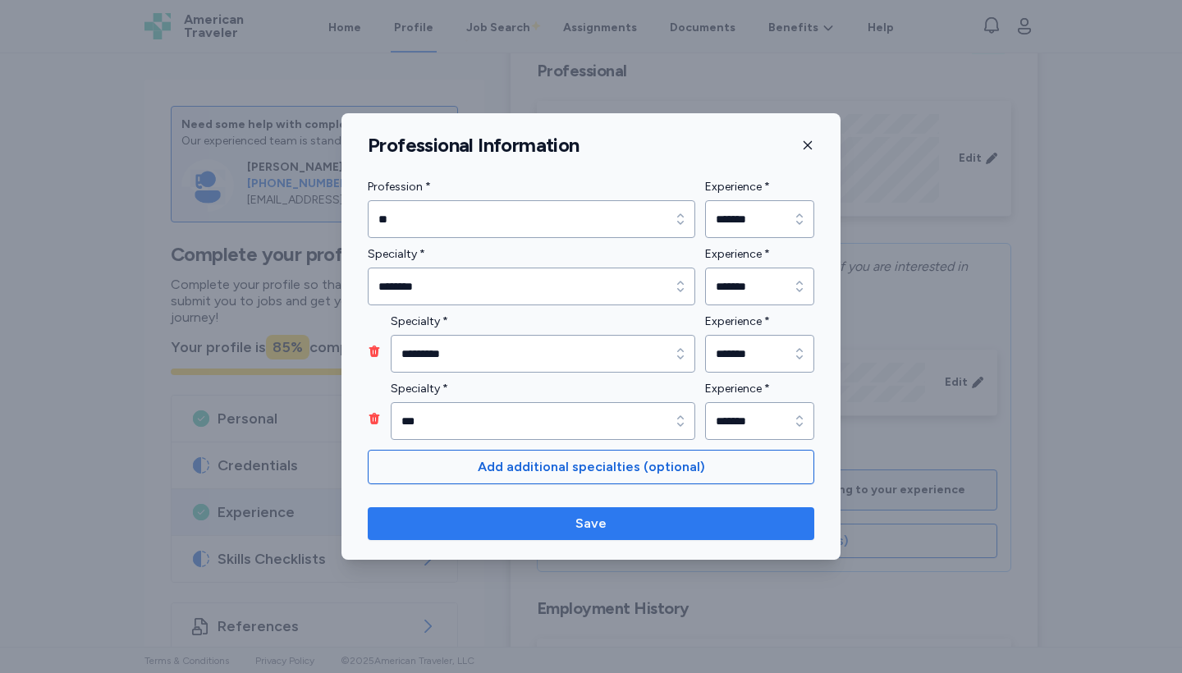
click at [580, 259] on span "Save" at bounding box center [591, 524] width 420 height 20
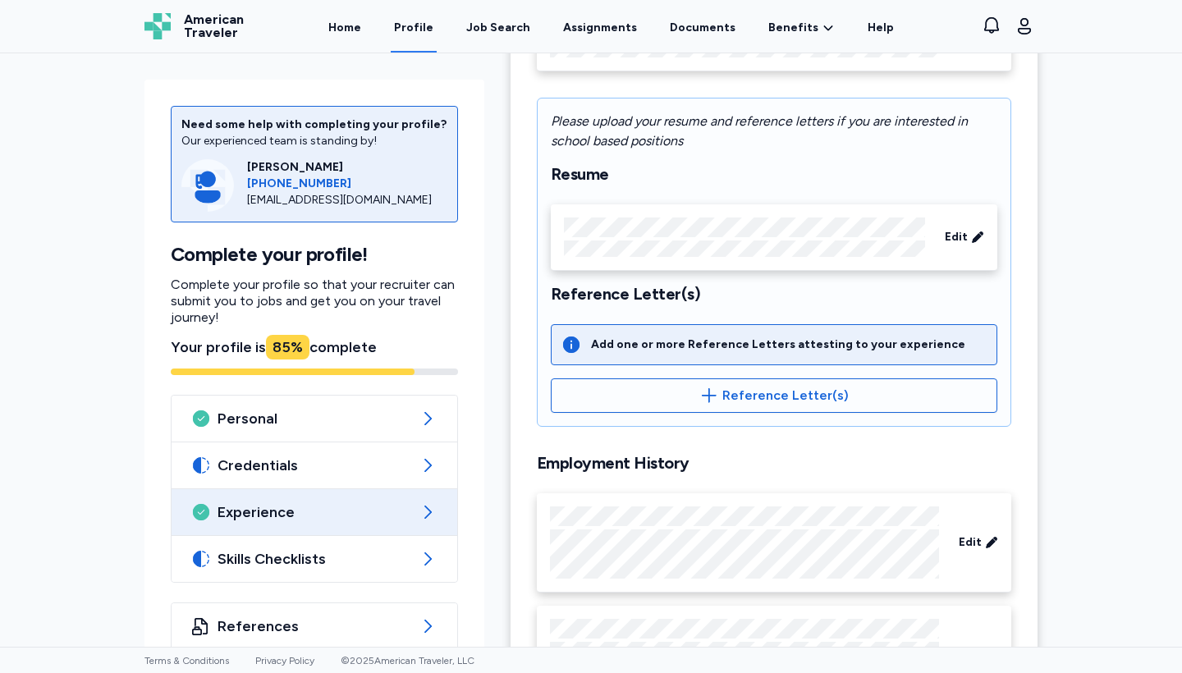
scroll to position [299, 0]
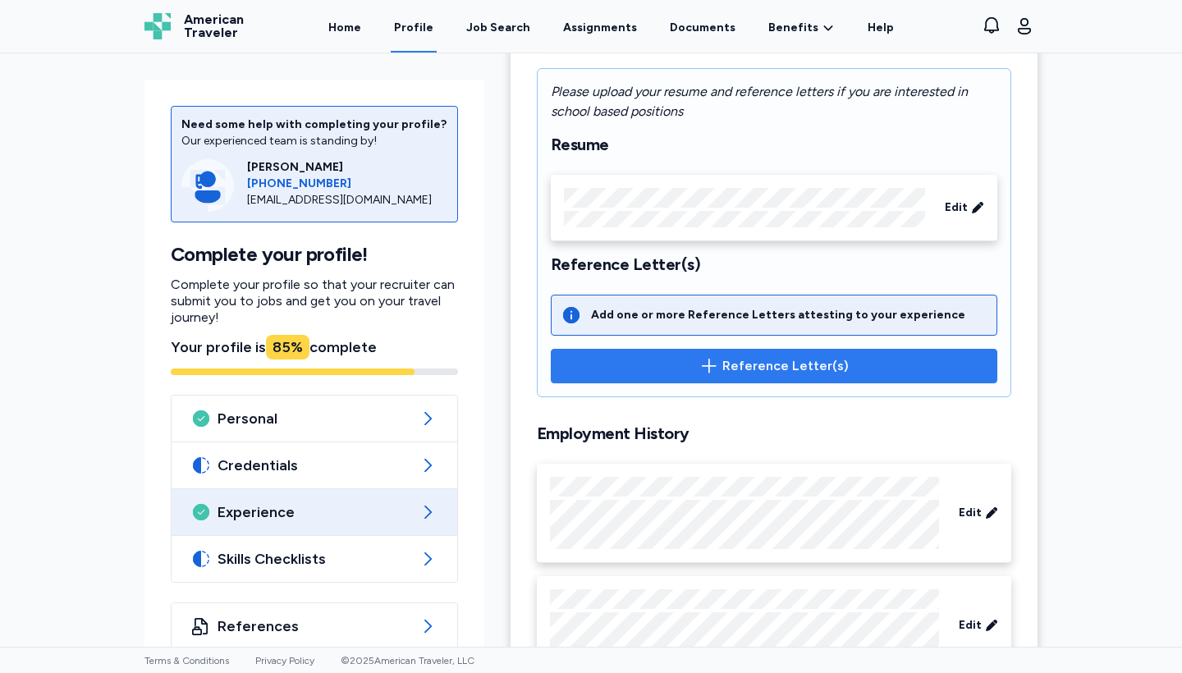
click at [580, 259] on icon "button" at bounding box center [709, 366] width 20 height 20
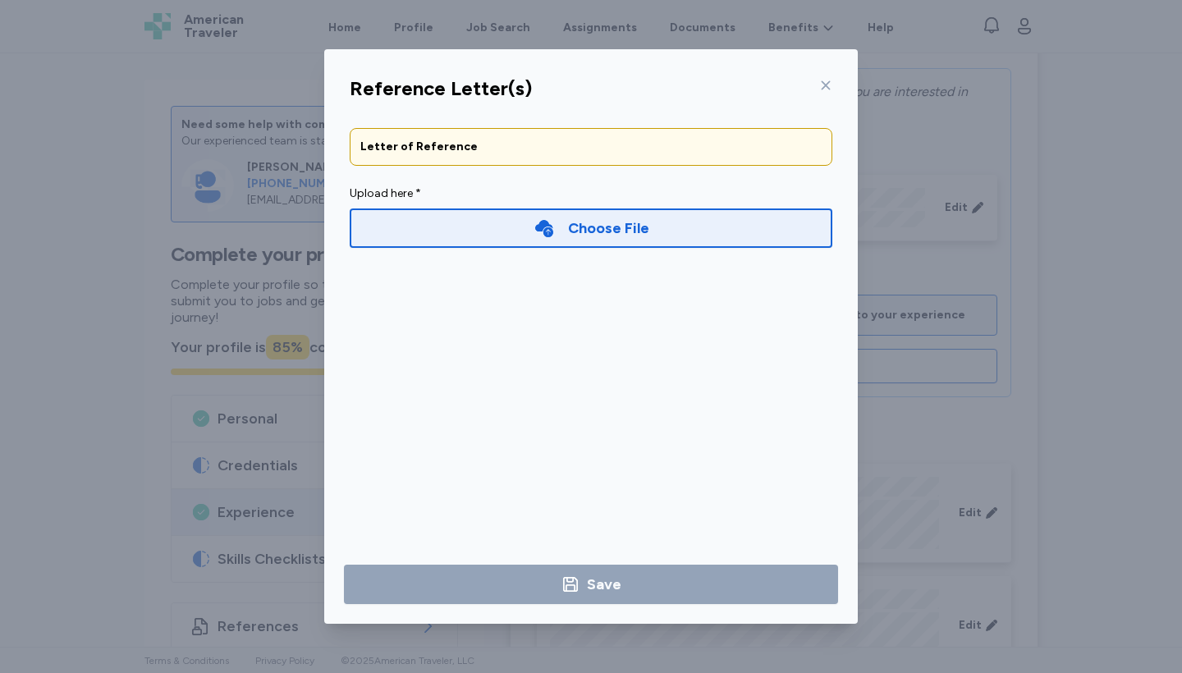
click at [580, 79] on icon at bounding box center [825, 85] width 13 height 13
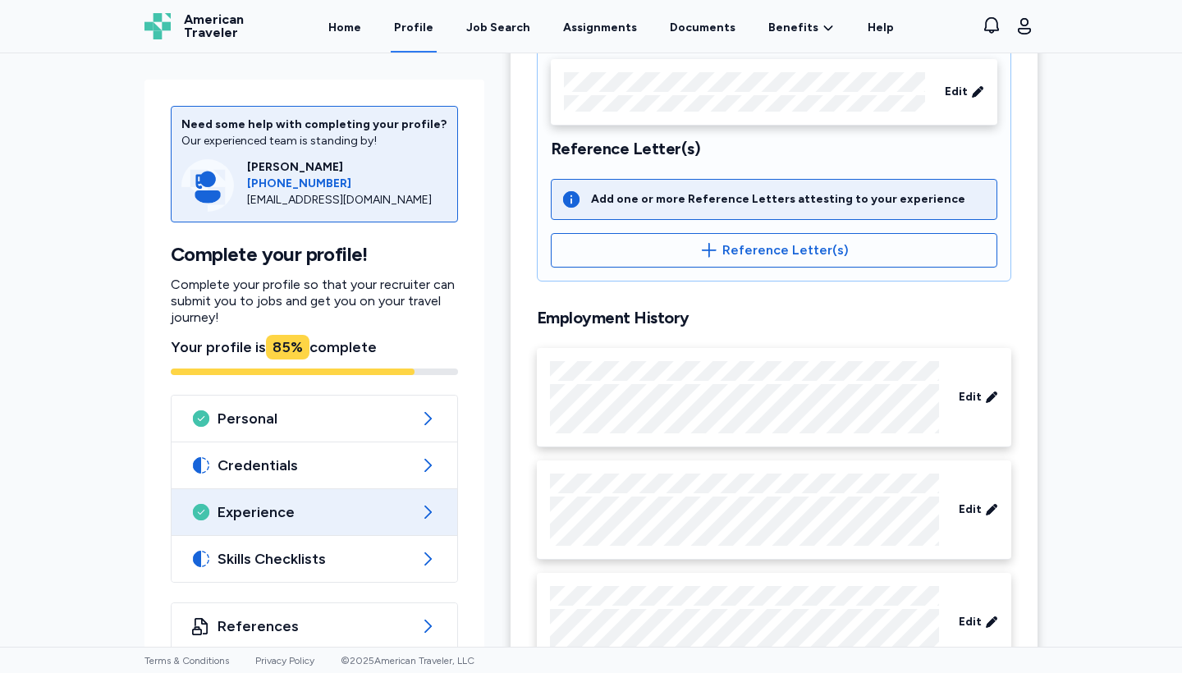
scroll to position [417, 0]
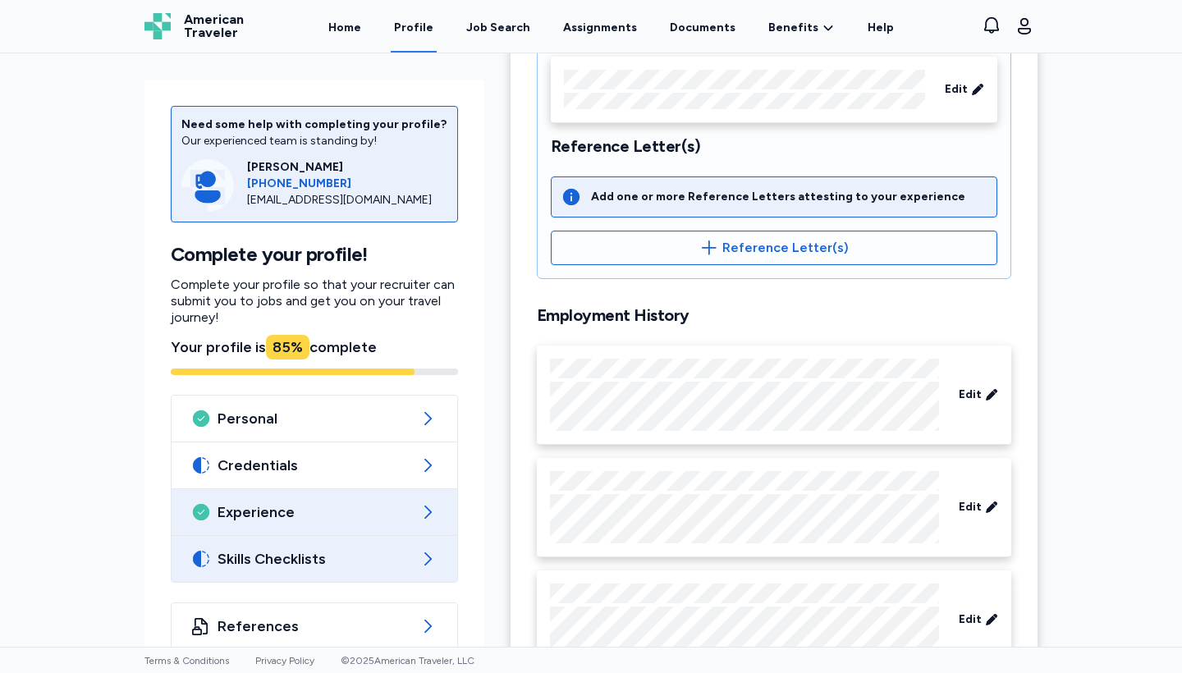
click at [225, 259] on div "Skills Checklists" at bounding box center [315, 559] width 286 height 46
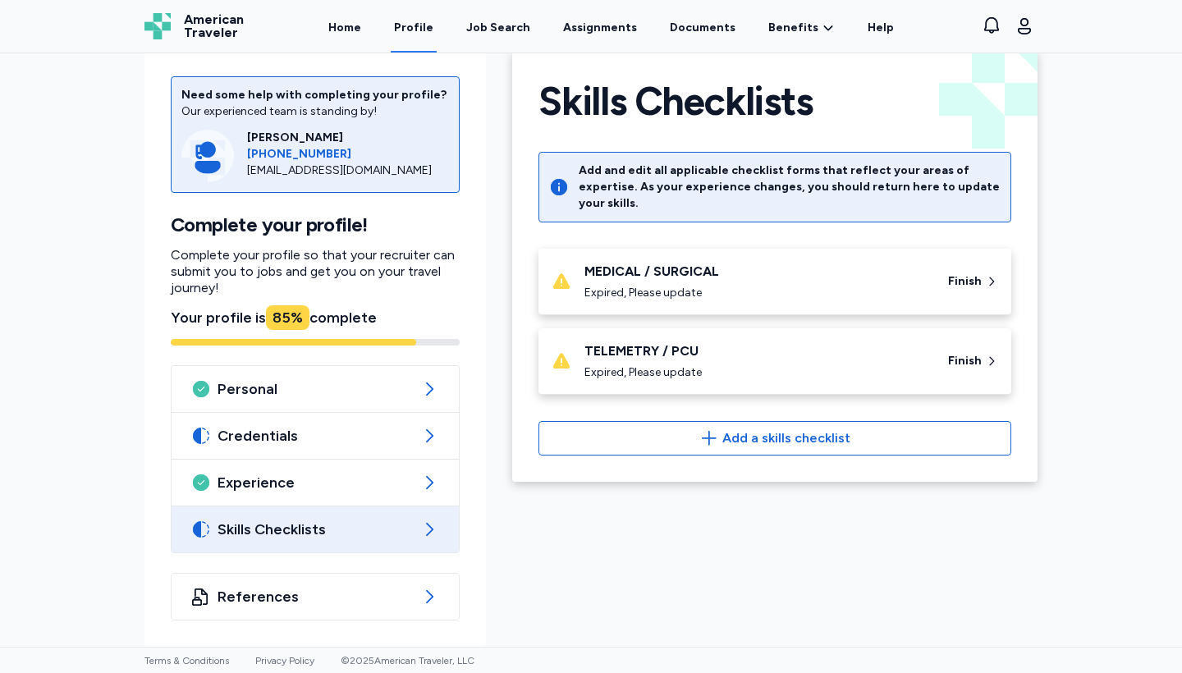
click at [580, 259] on div "MEDICAL / SURGICAL" at bounding box center [756, 272] width 344 height 20
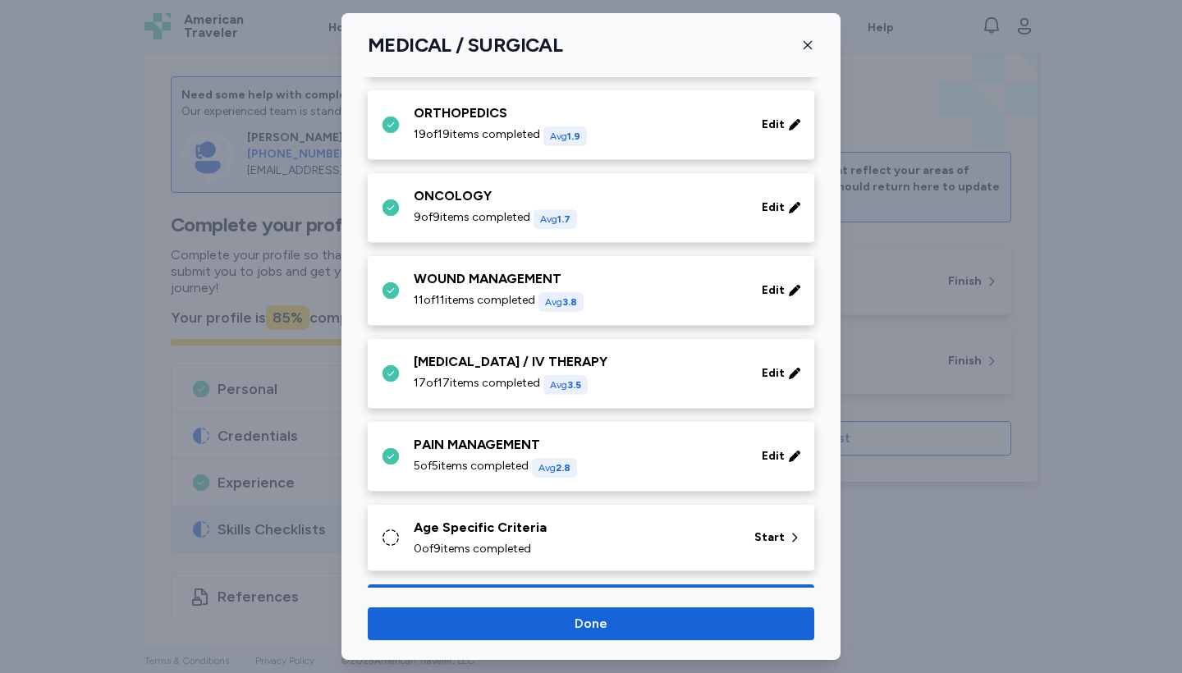
scroll to position [863, 0]
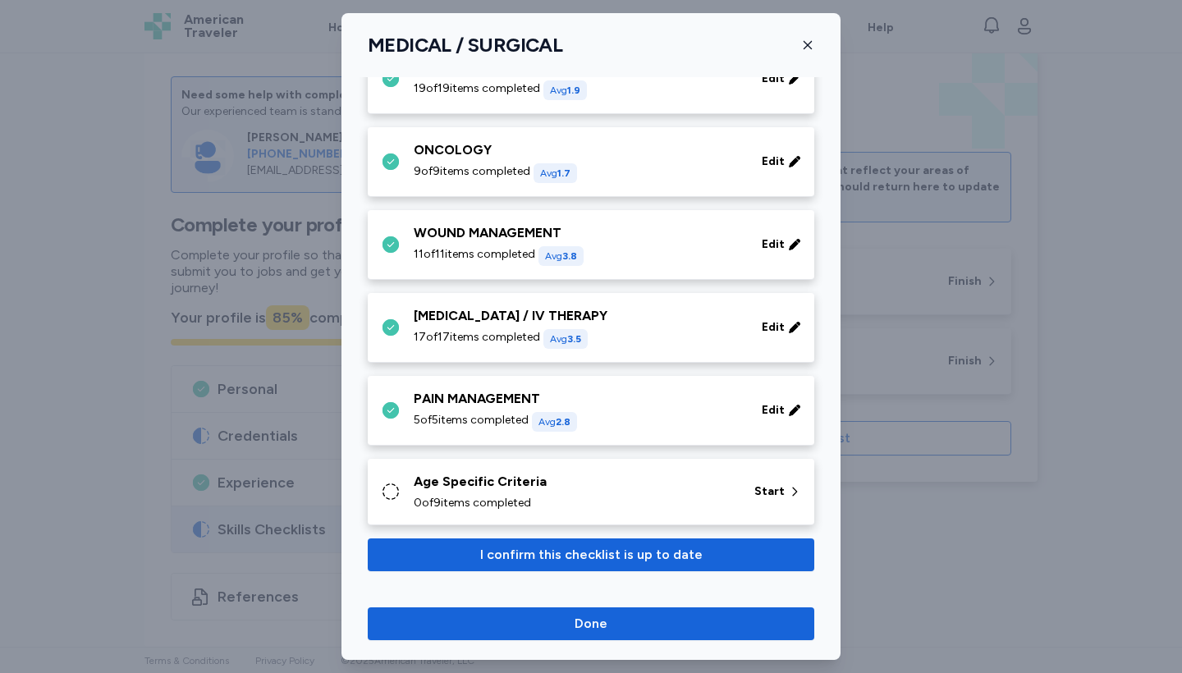
click at [580, 259] on div "Age Specific Criteria" at bounding box center [574, 482] width 321 height 20
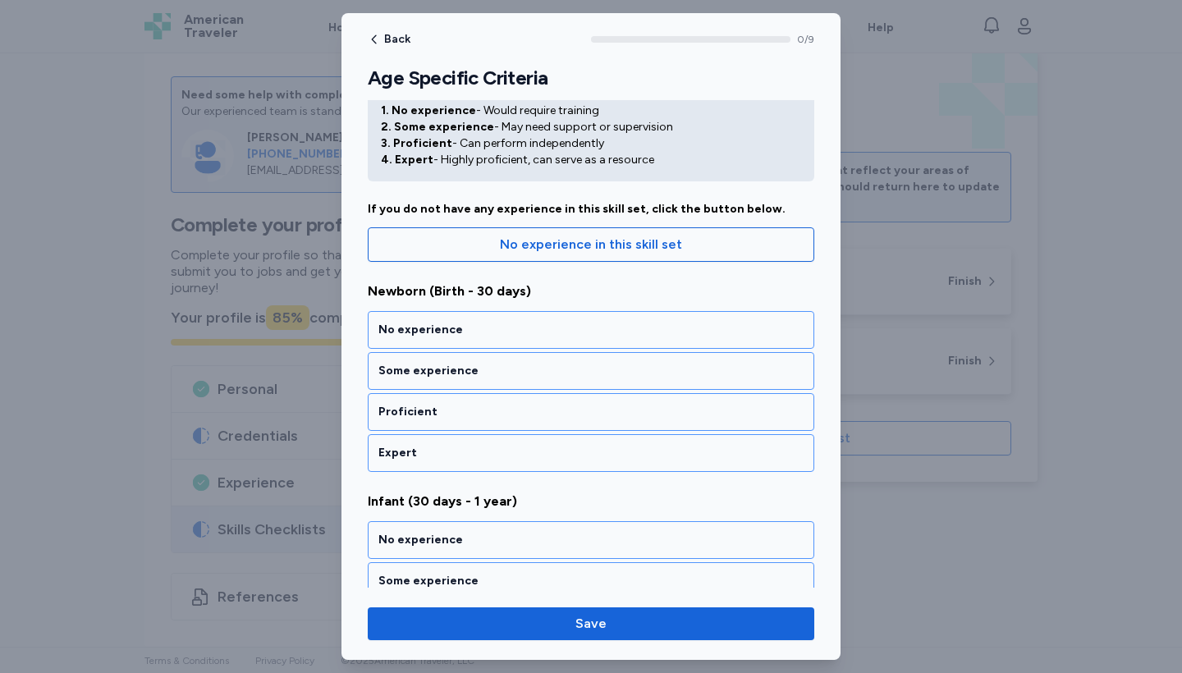
scroll to position [108, 0]
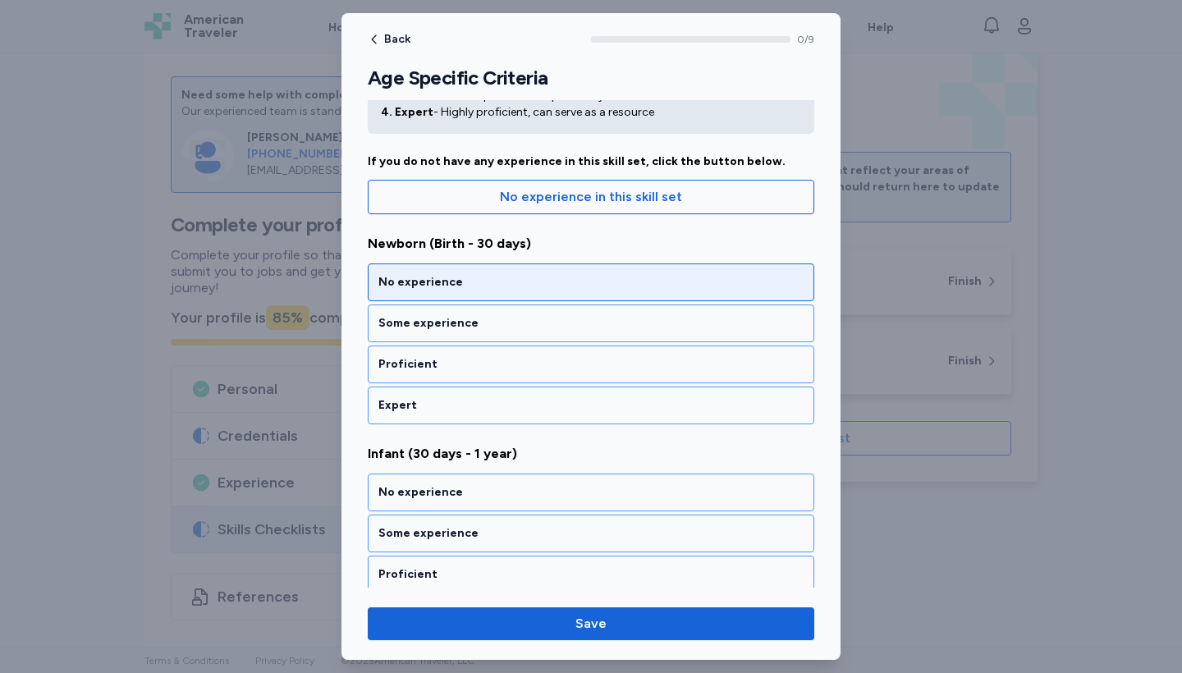
click at [566, 259] on div "No experience" at bounding box center [590, 282] width 425 height 16
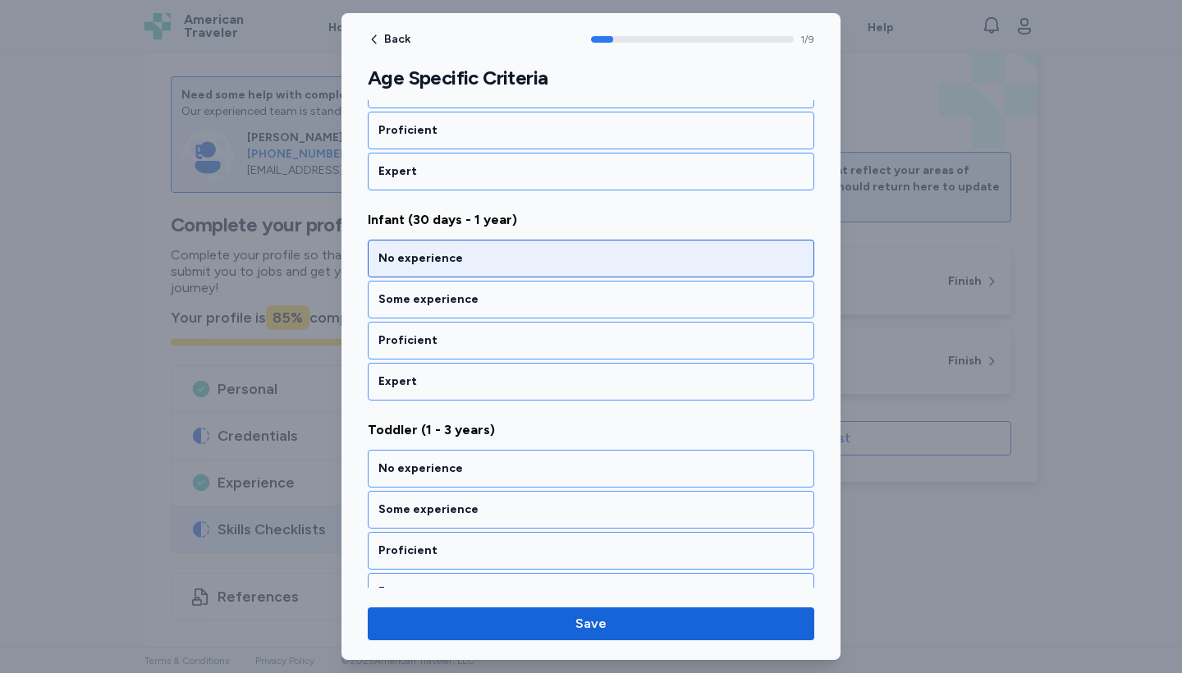
scroll to position [348, 0]
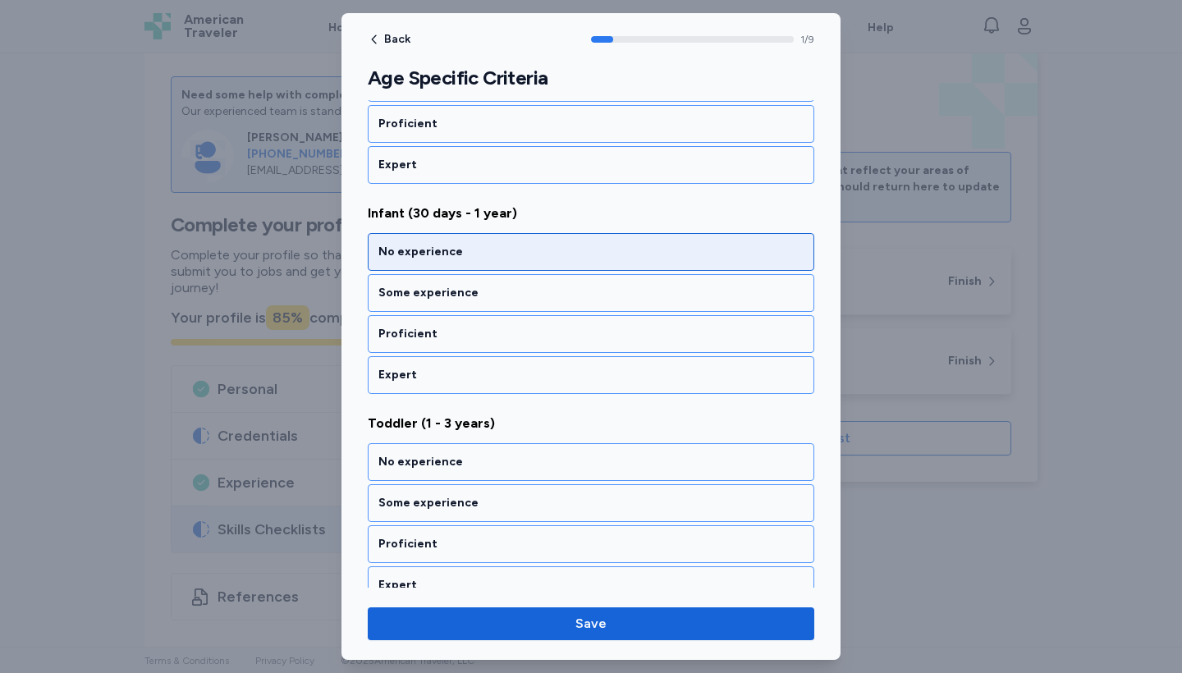
click at [569, 259] on div "No experience" at bounding box center [591, 252] width 446 height 38
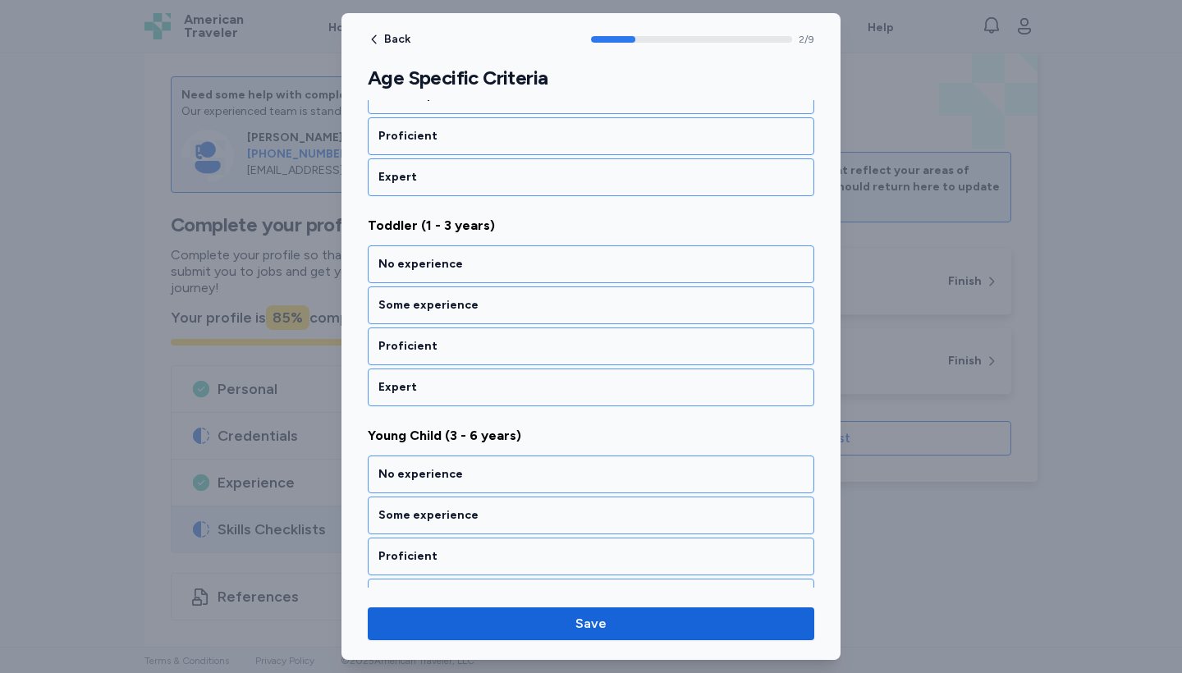
scroll to position [552, 0]
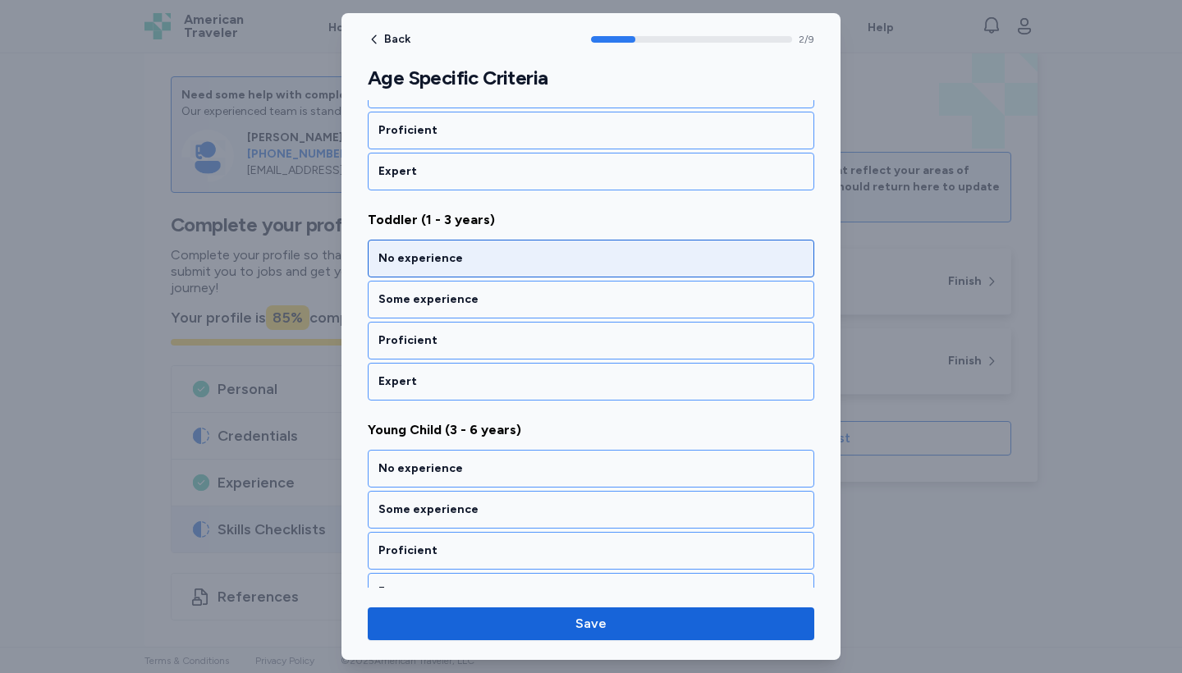
click at [569, 253] on div "No experience" at bounding box center [590, 258] width 425 height 16
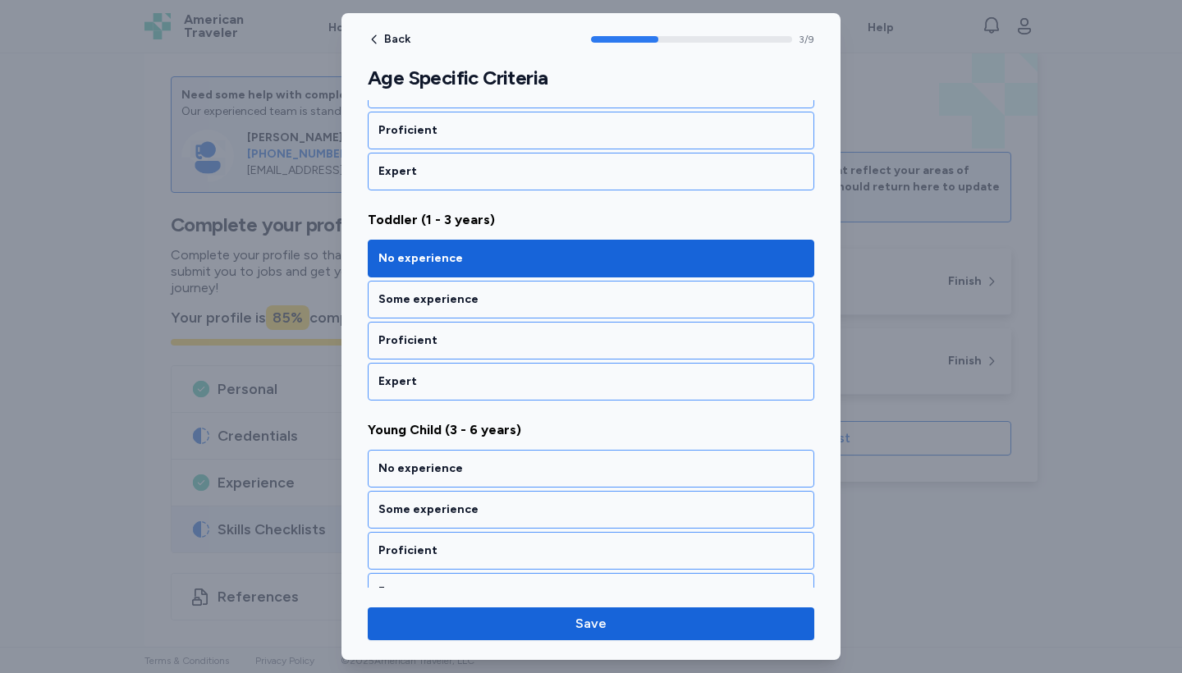
scroll to position [723, 0]
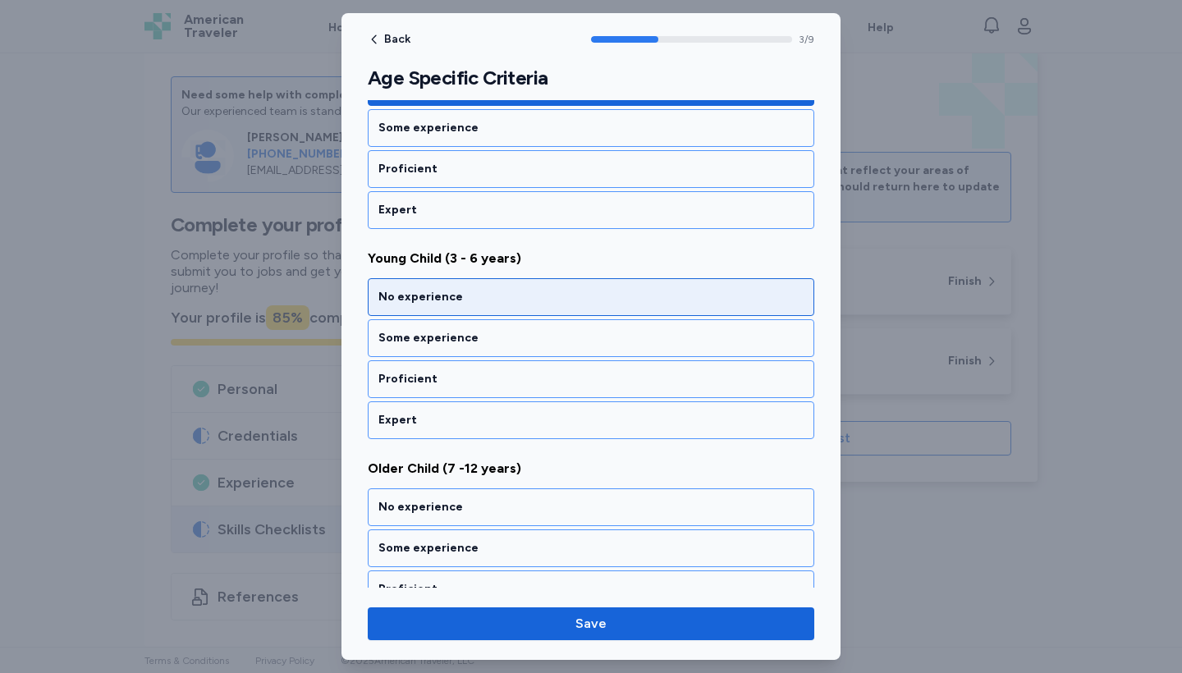
click at [544, 259] on div "No experience" at bounding box center [591, 297] width 446 height 38
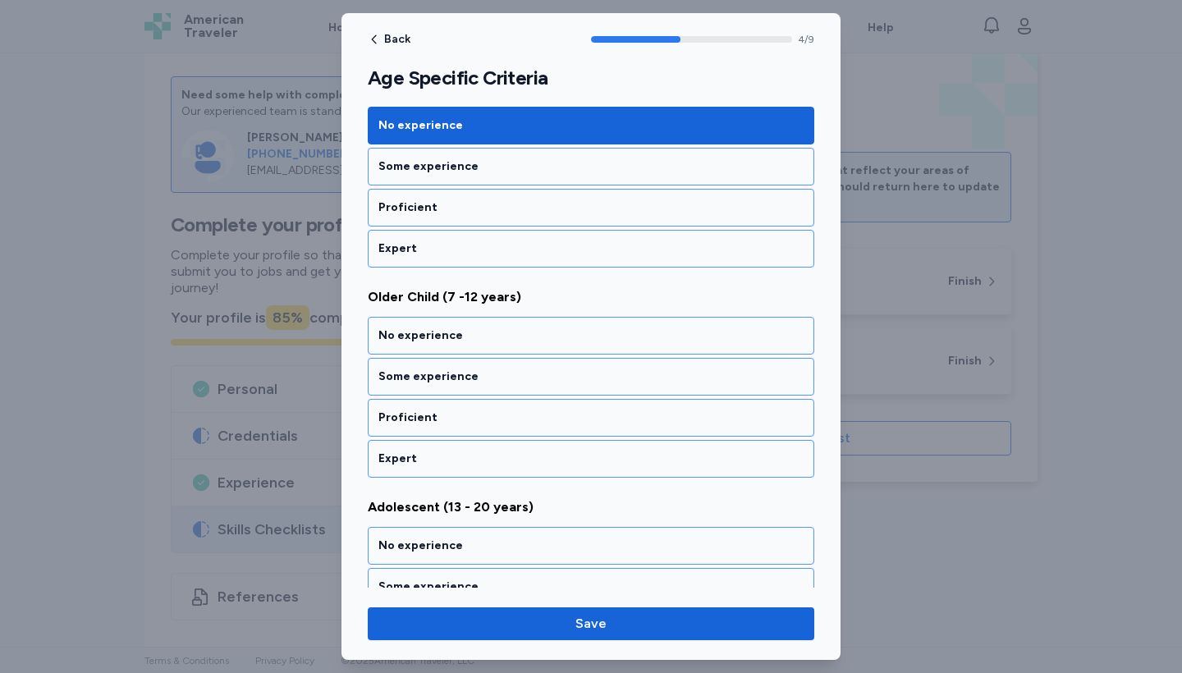
scroll to position [933, 0]
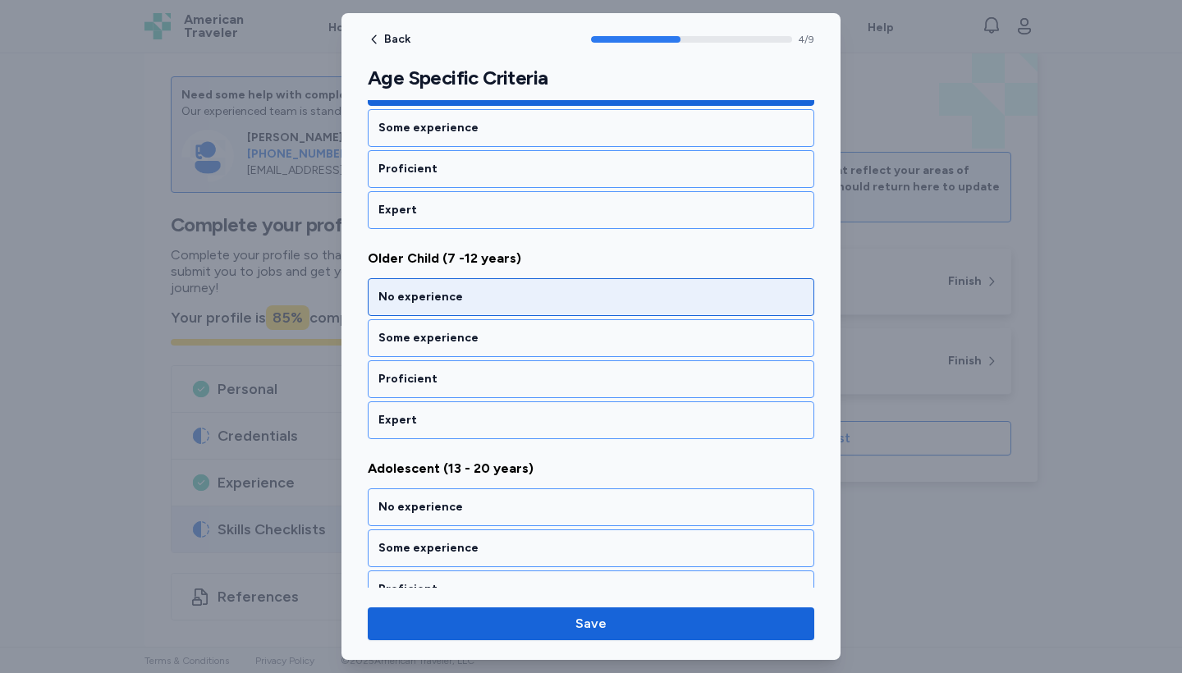
click at [544, 259] on div "No experience" at bounding box center [591, 297] width 446 height 38
click at [542, 259] on div "No experience" at bounding box center [591, 297] width 446 height 38
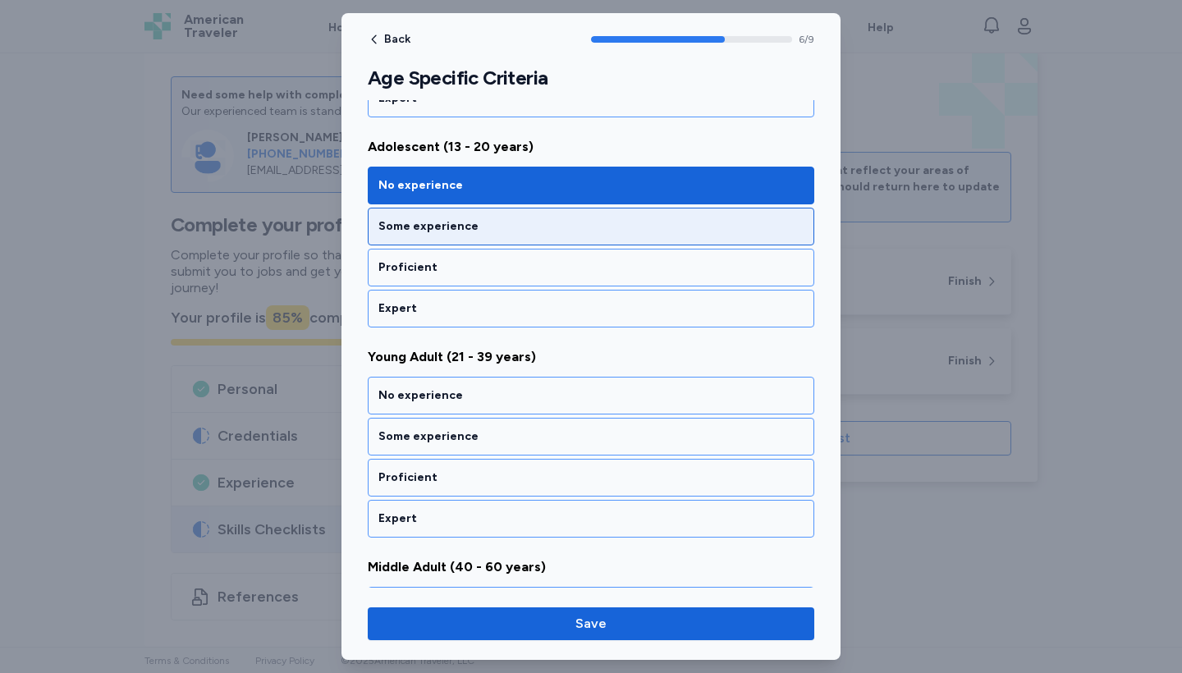
click at [509, 217] on div "Some experience" at bounding box center [591, 227] width 446 height 38
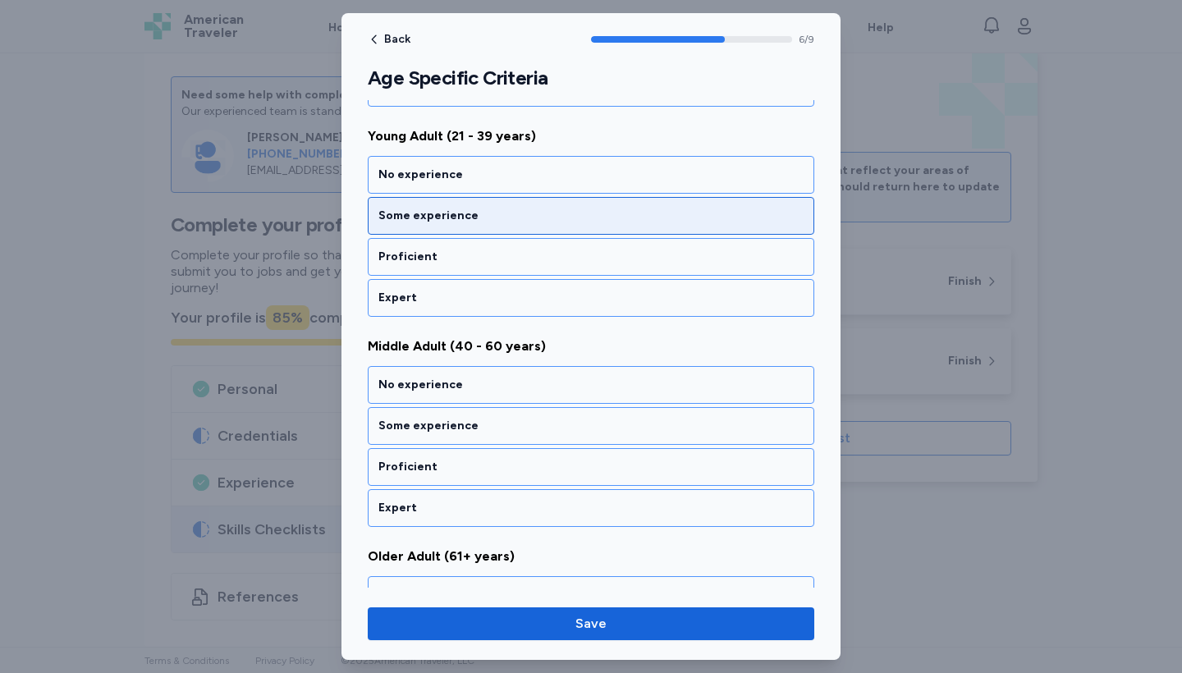
scroll to position [1464, 0]
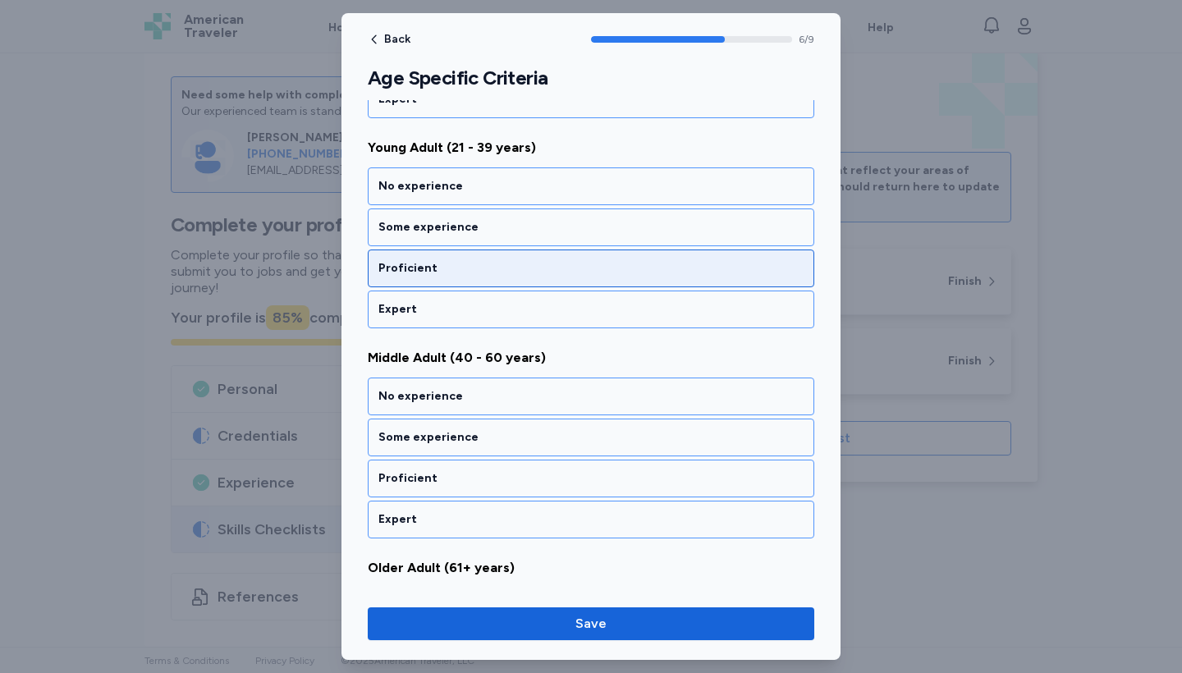
click at [488, 259] on div "Proficient" at bounding box center [590, 268] width 425 height 16
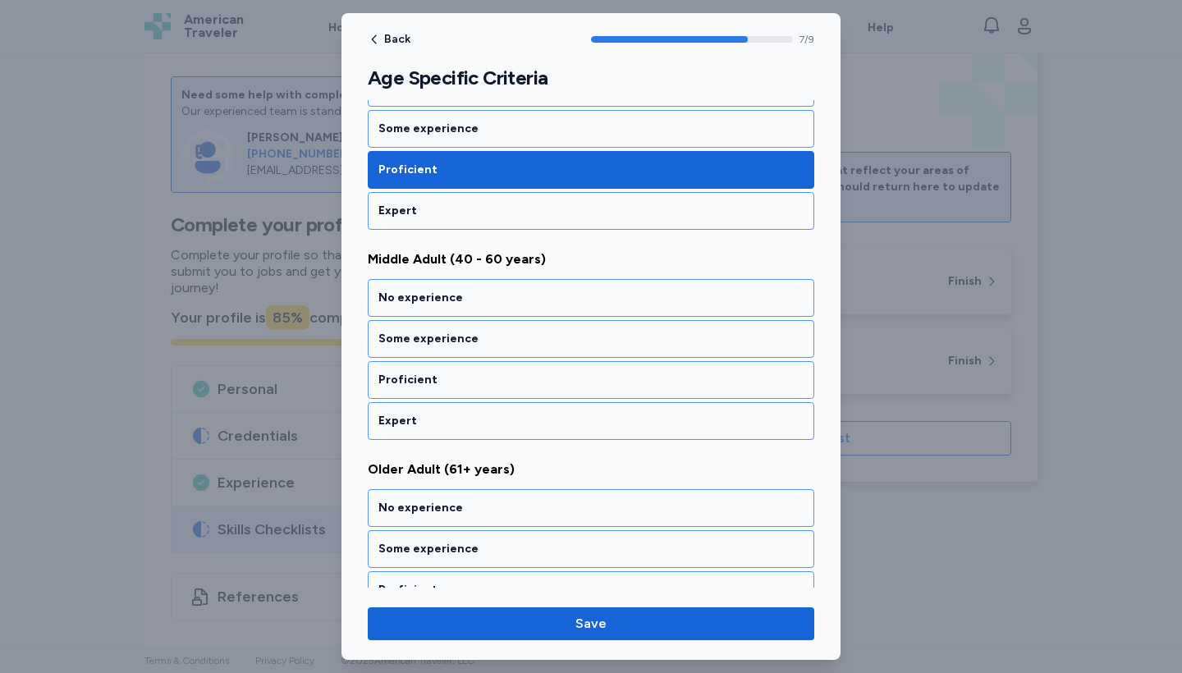
scroll to position [1563, 0]
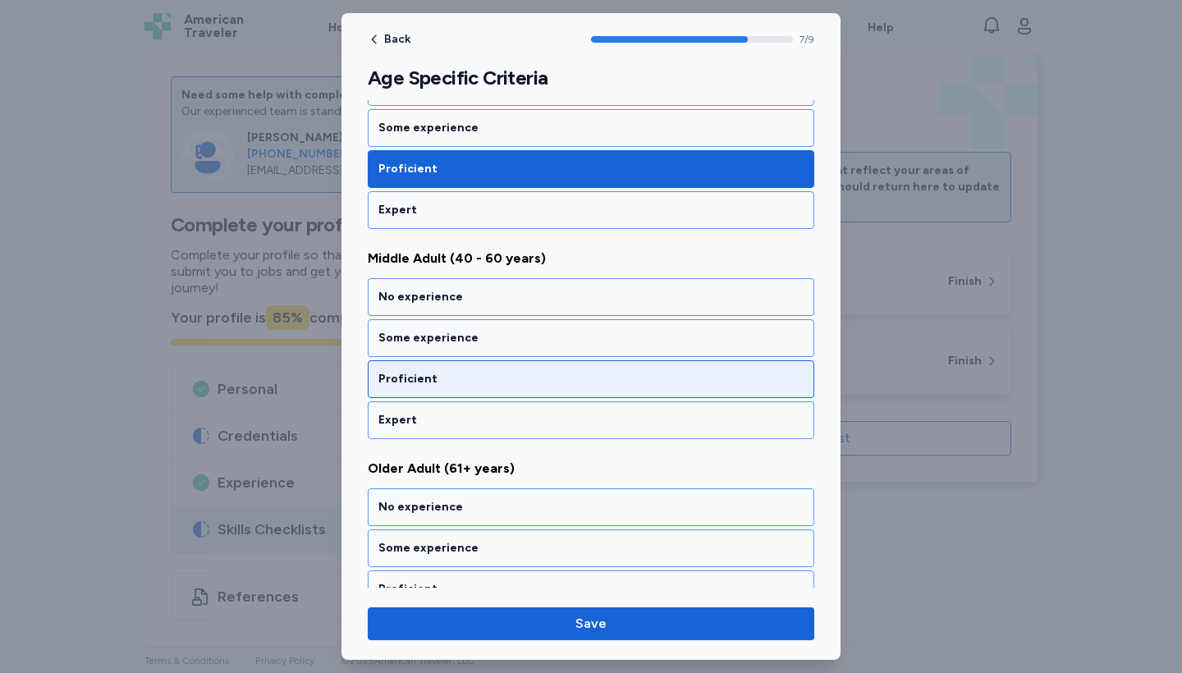
click at [434, 259] on div "Proficient" at bounding box center [591, 379] width 446 height 38
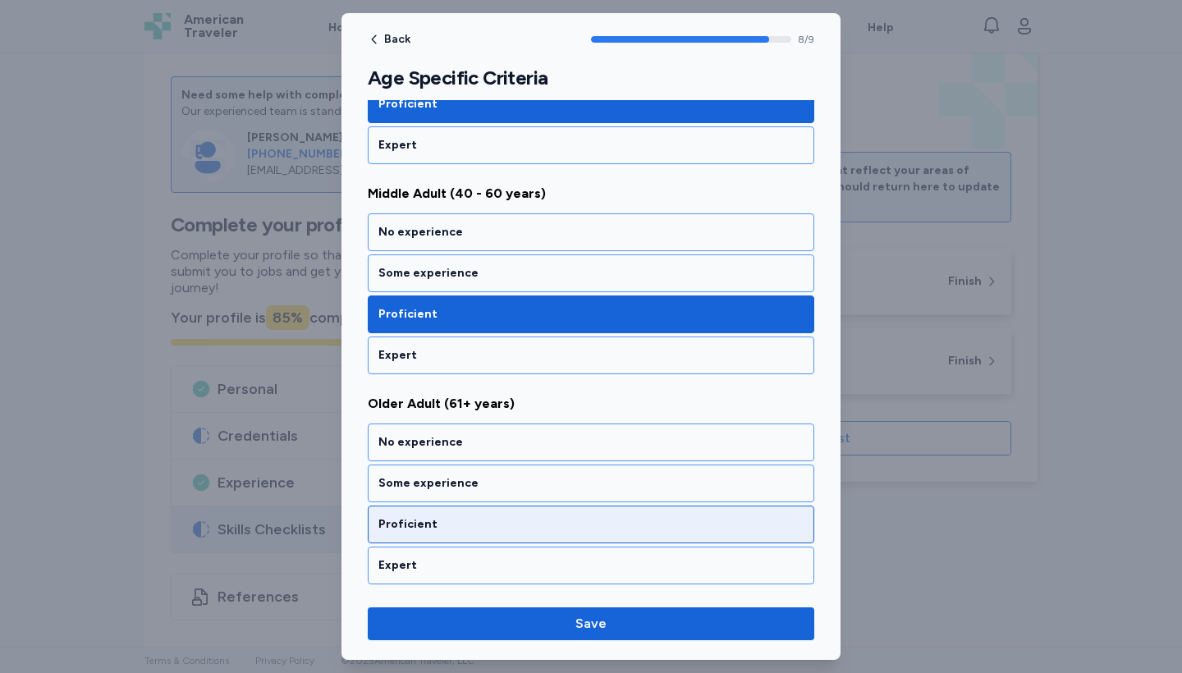
click at [428, 259] on div "Proficient" at bounding box center [591, 525] width 446 height 38
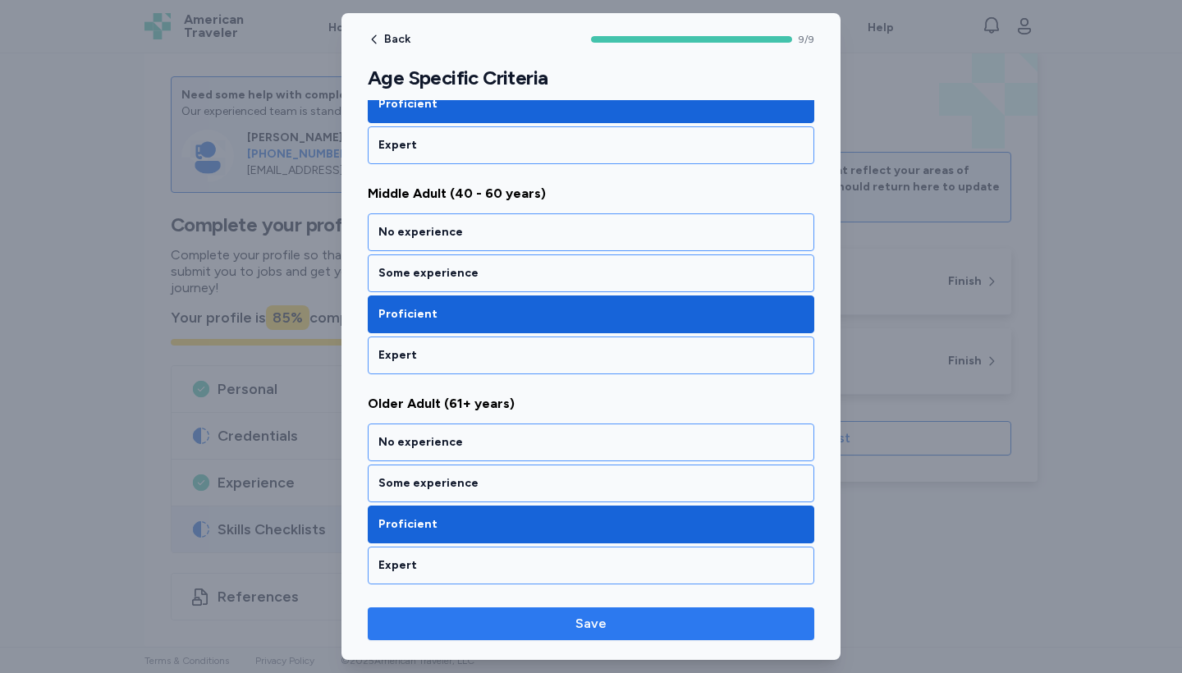
click at [484, 259] on button "Save" at bounding box center [591, 623] width 446 height 33
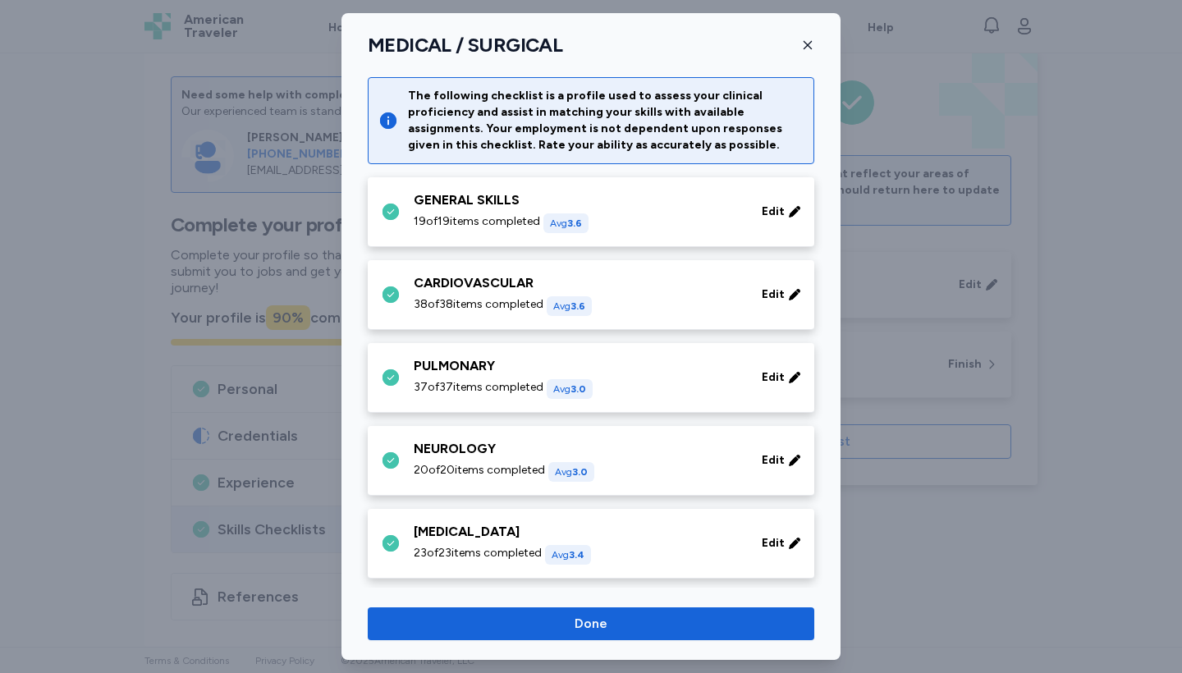
scroll to position [753, 0]
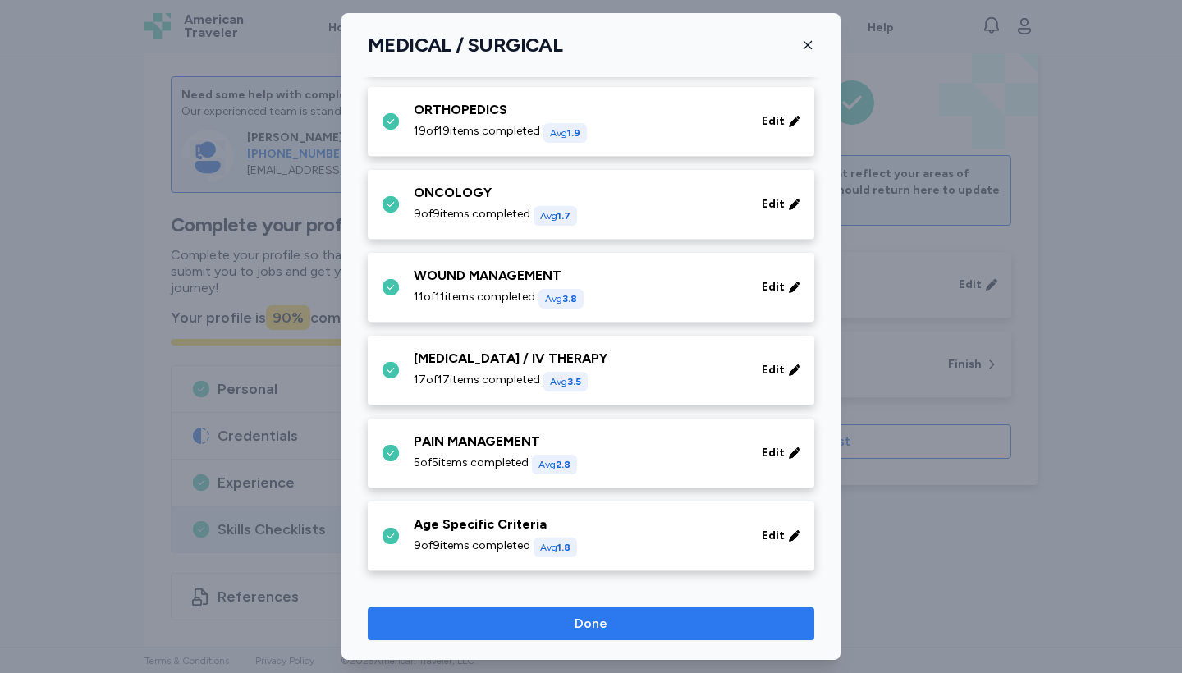
click at [483, 259] on span "Done" at bounding box center [591, 624] width 420 height 20
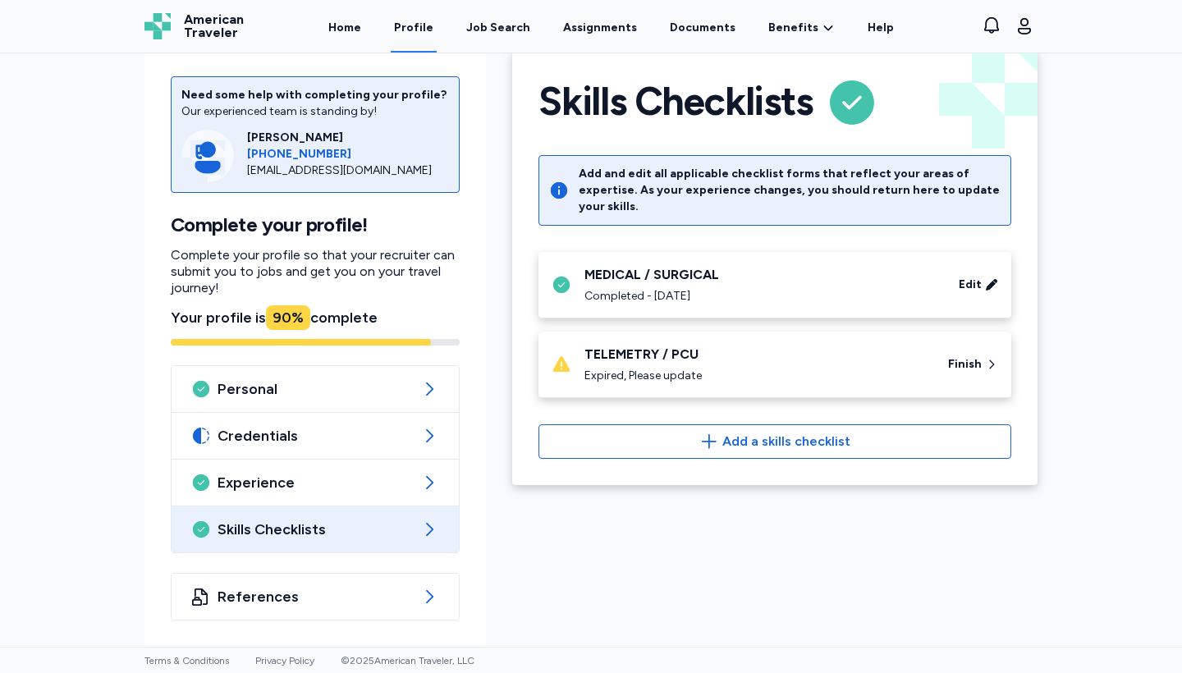
click at [580, 259] on div "Expired, Please update" at bounding box center [756, 376] width 344 height 16
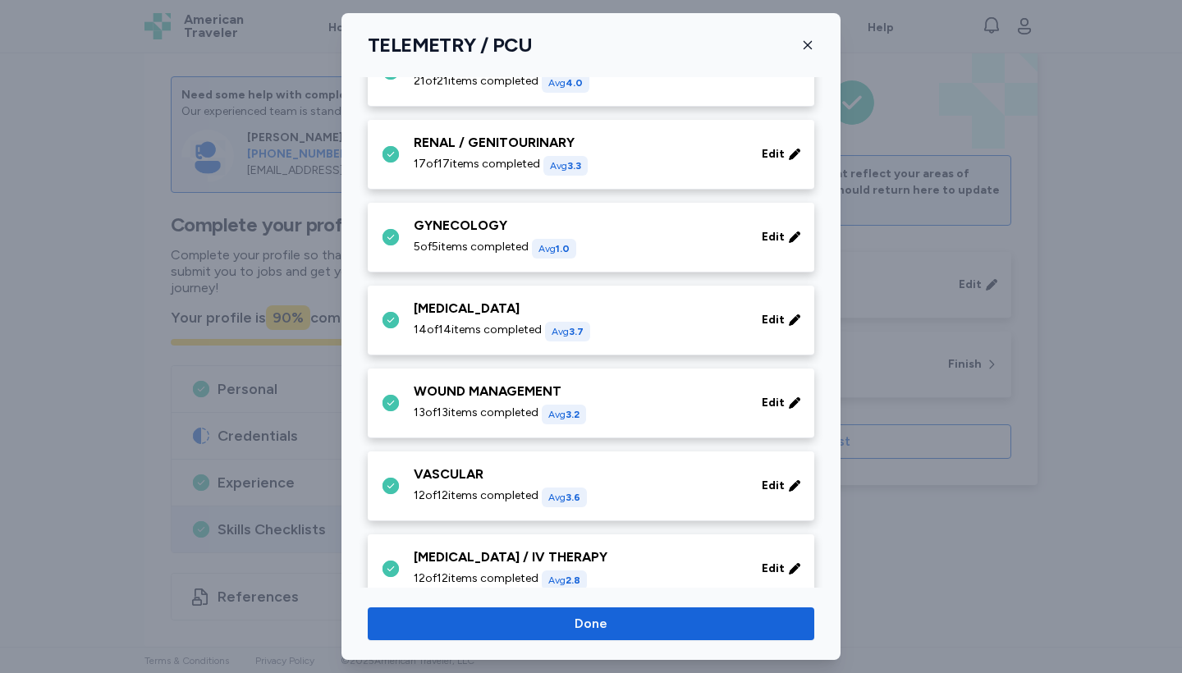
scroll to position [766, 0]
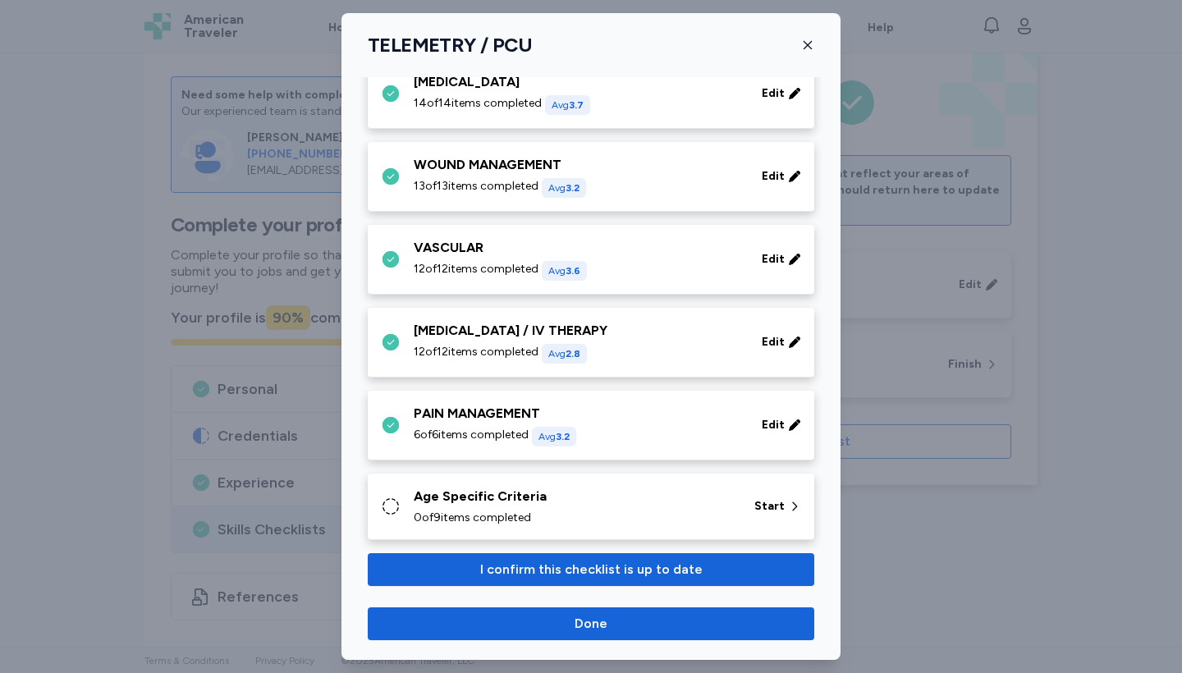
click at [508, 259] on span "0 of 9 items completed" at bounding box center [472, 518] width 117 height 16
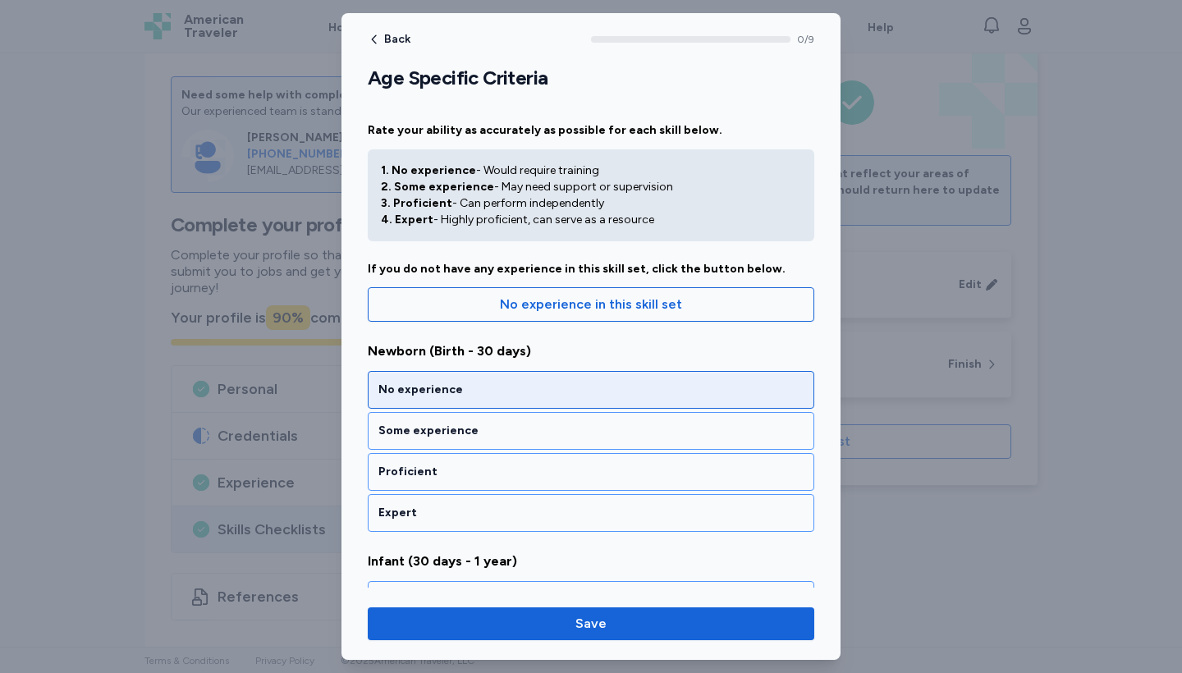
click at [504, 259] on div "No experience" at bounding box center [590, 390] width 425 height 16
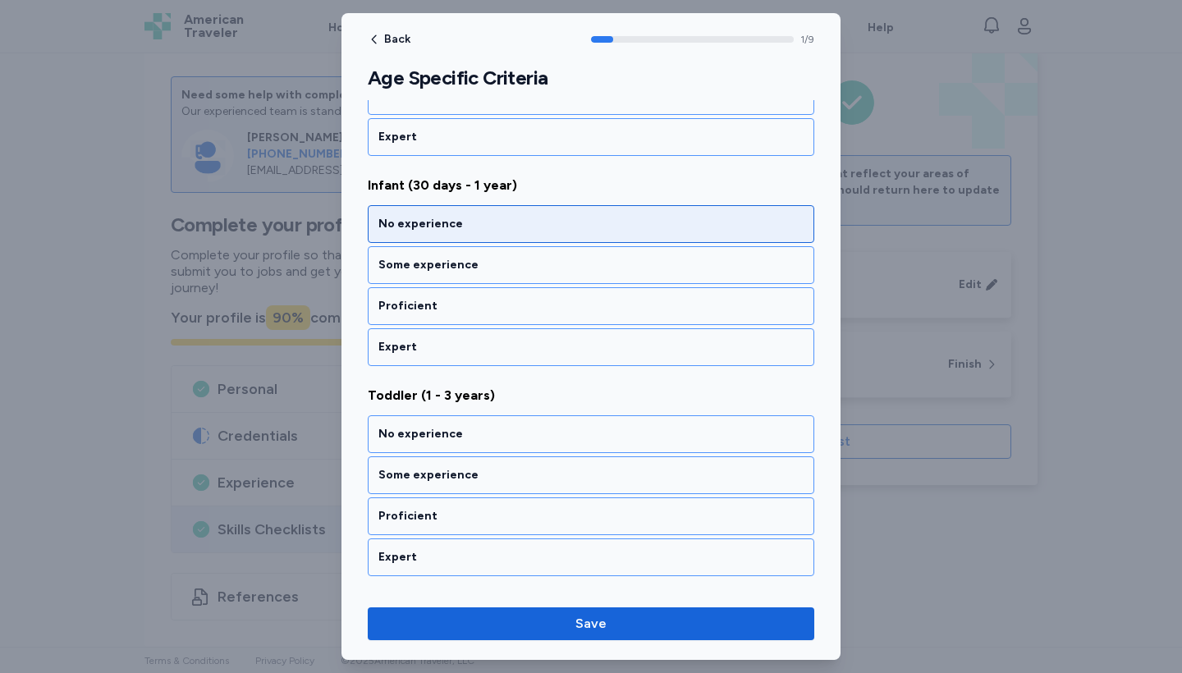
click at [503, 224] on div "No experience" at bounding box center [590, 224] width 425 height 16
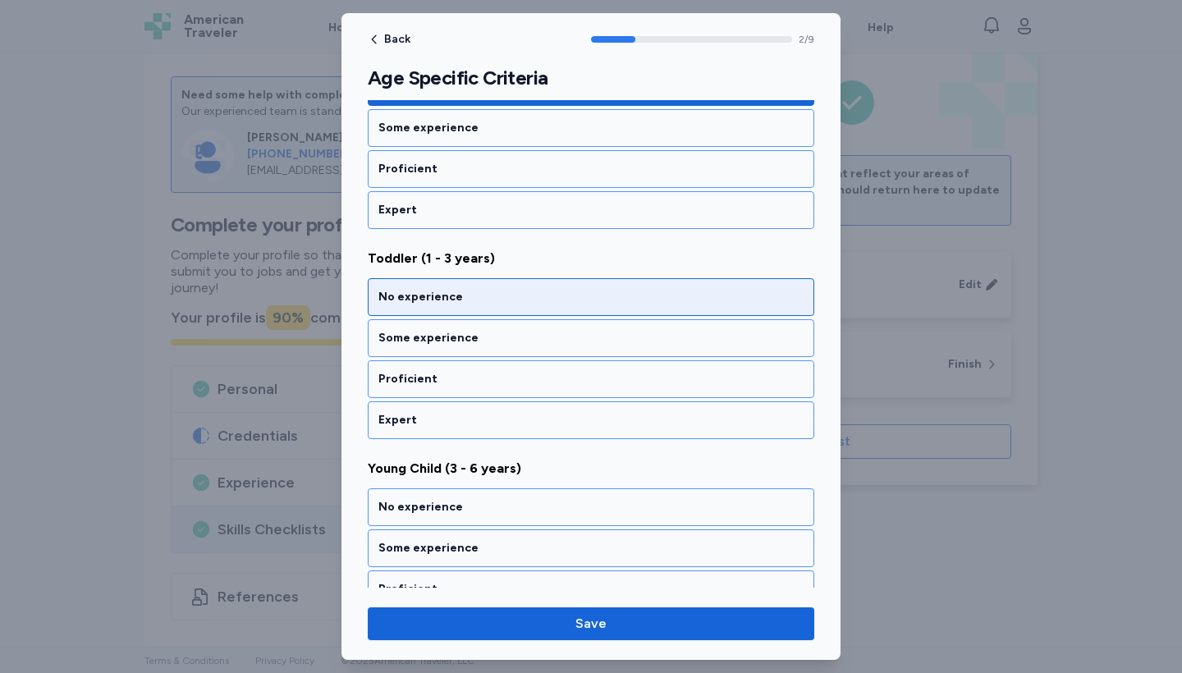
click at [460, 259] on div "No experience" at bounding box center [591, 297] width 446 height 38
click at [455, 259] on div "No experience" at bounding box center [590, 297] width 425 height 16
click at [446, 259] on div "No experience" at bounding box center [591, 297] width 446 height 38
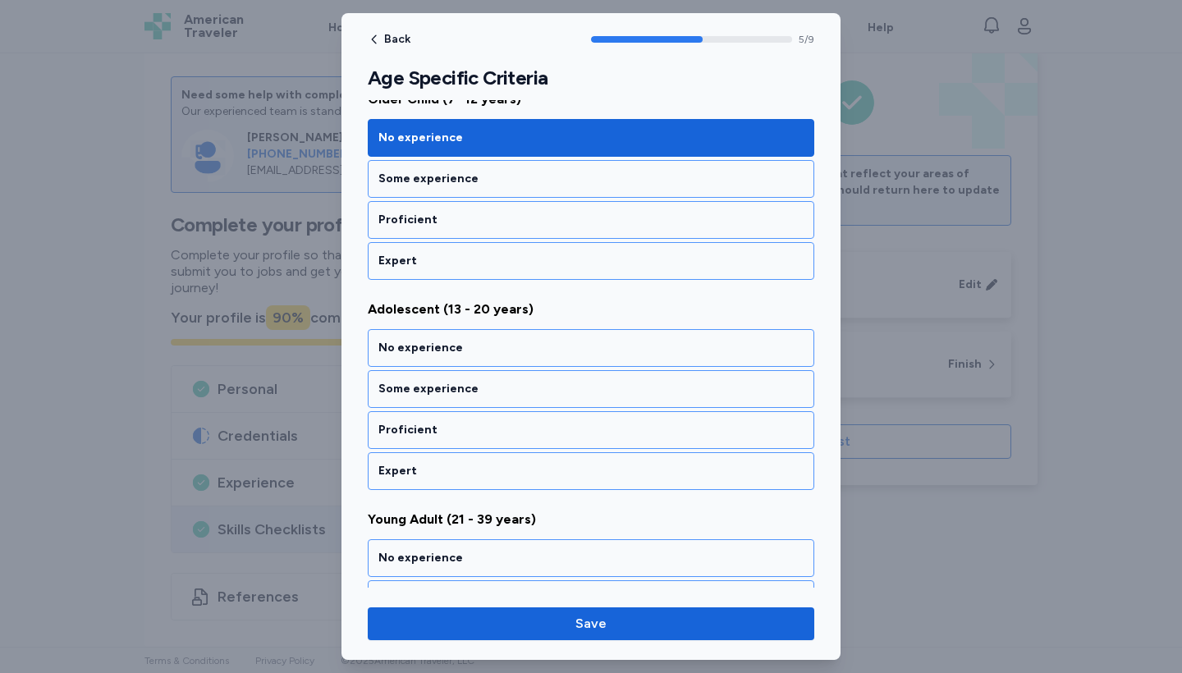
scroll to position [1143, 0]
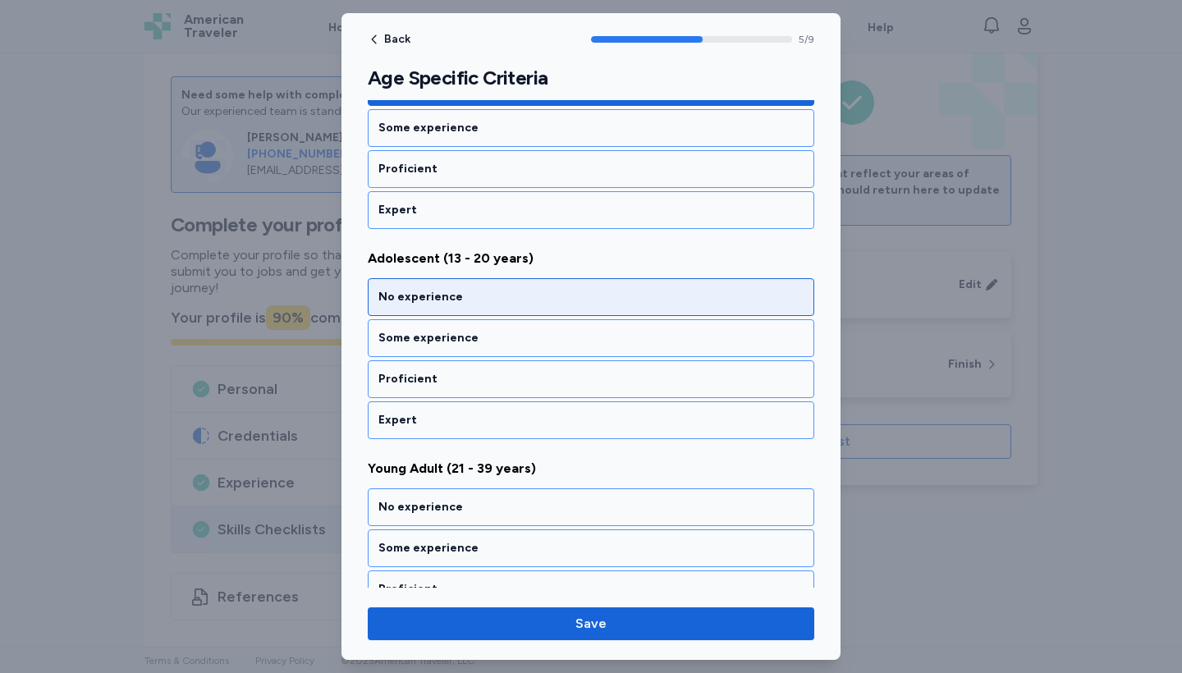
click at [437, 259] on div "No experience" at bounding box center [590, 297] width 425 height 16
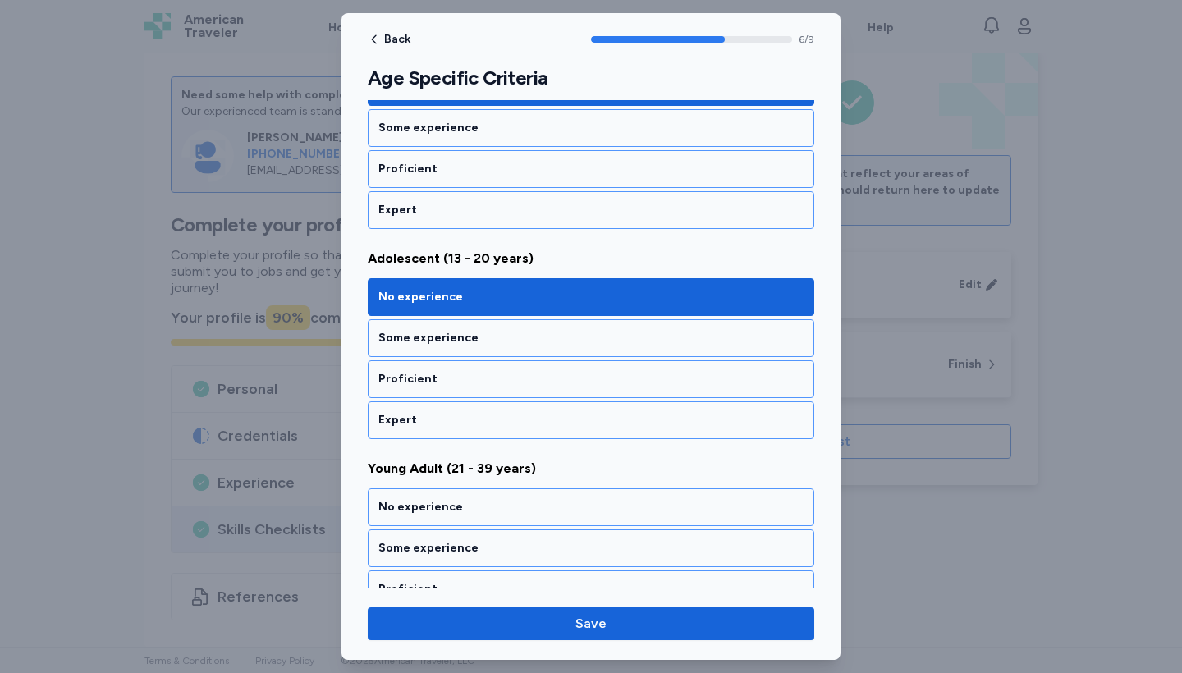
scroll to position [1353, 0]
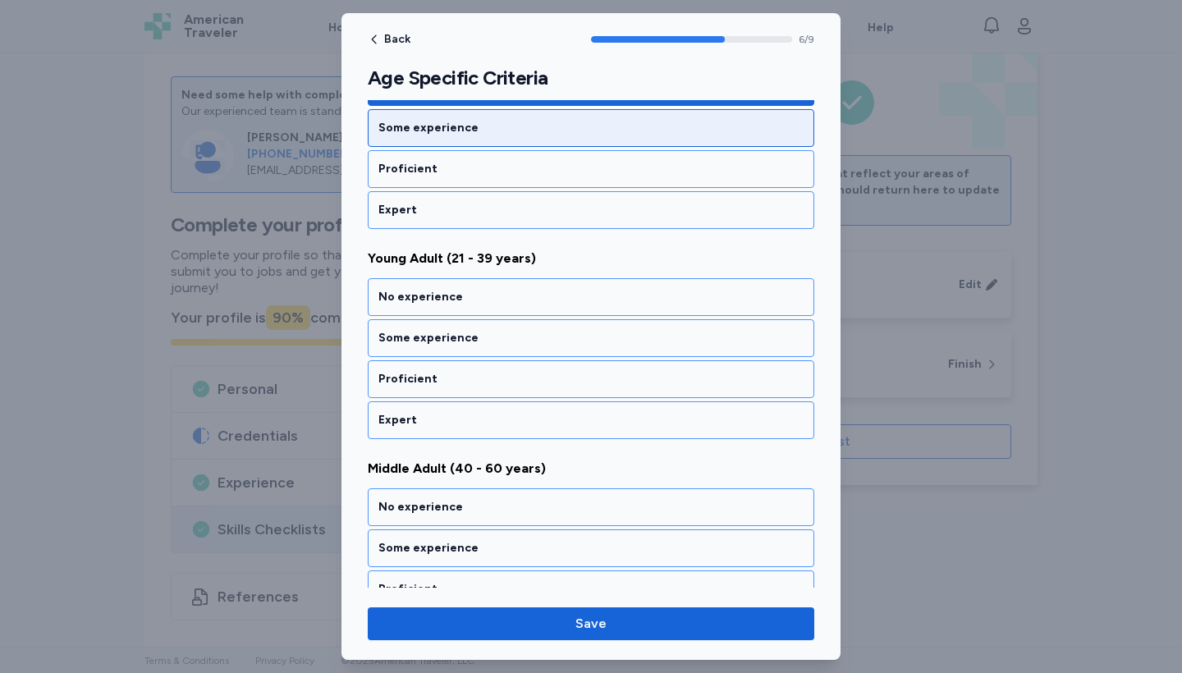
click at [437, 131] on div "Some experience" at bounding box center [590, 128] width 425 height 16
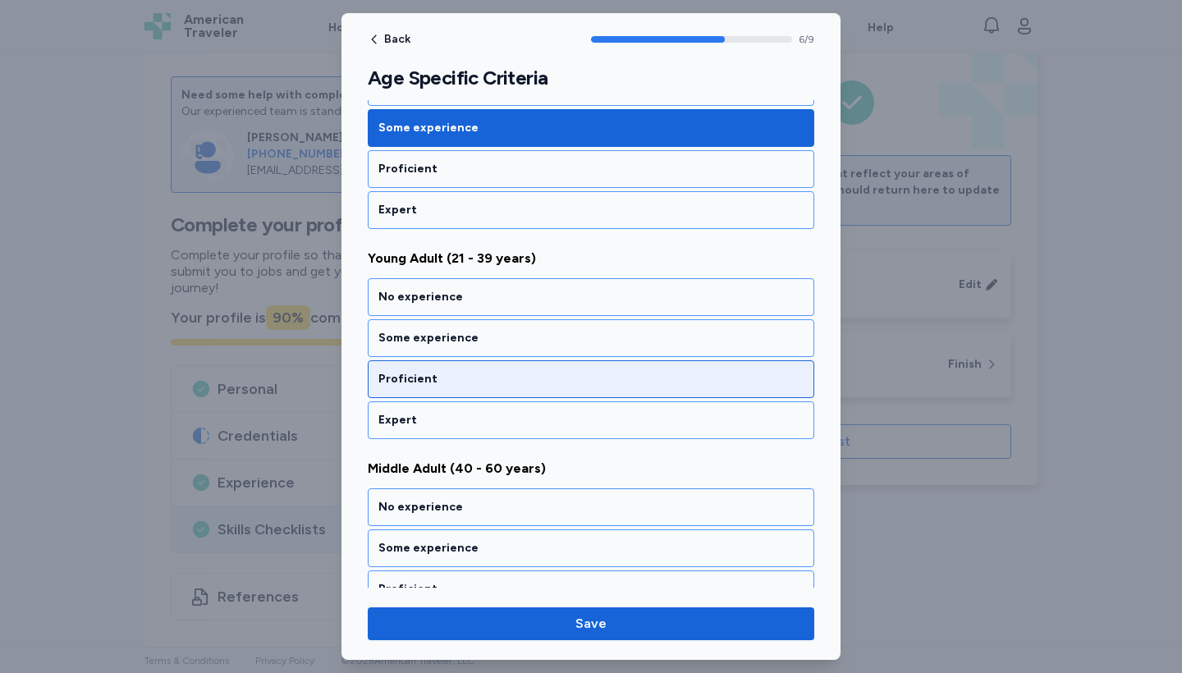
click at [428, 259] on div "Proficient" at bounding box center [590, 379] width 425 height 16
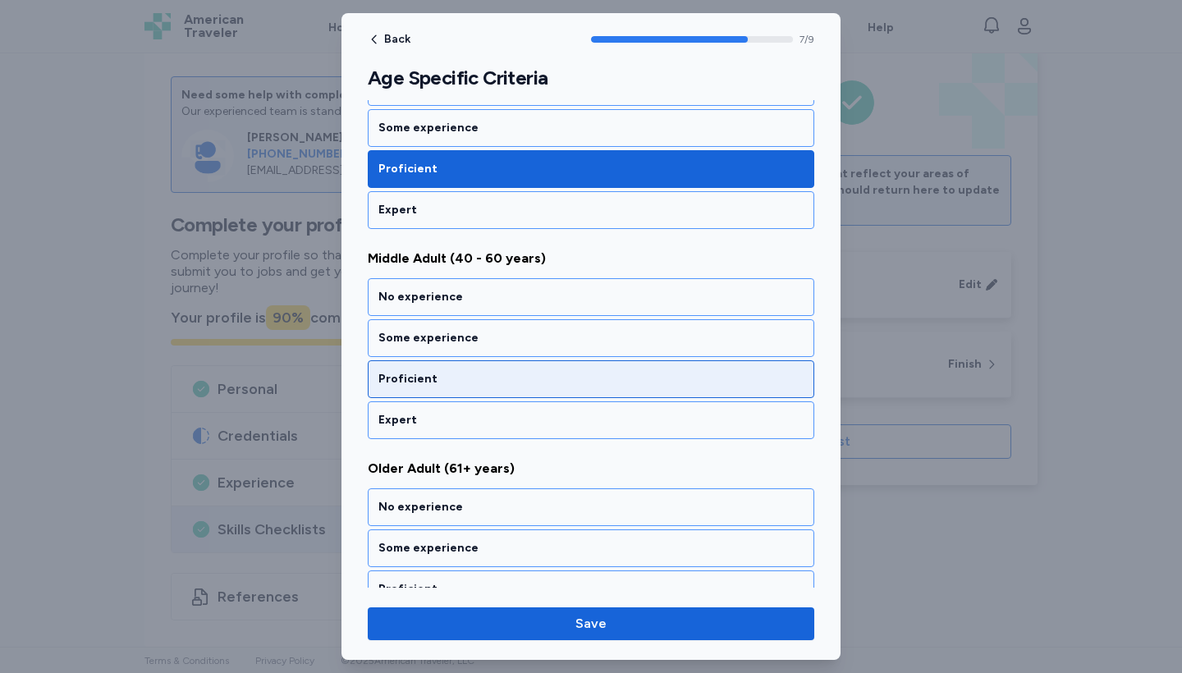
click at [425, 259] on div "Proficient" at bounding box center [591, 379] width 446 height 38
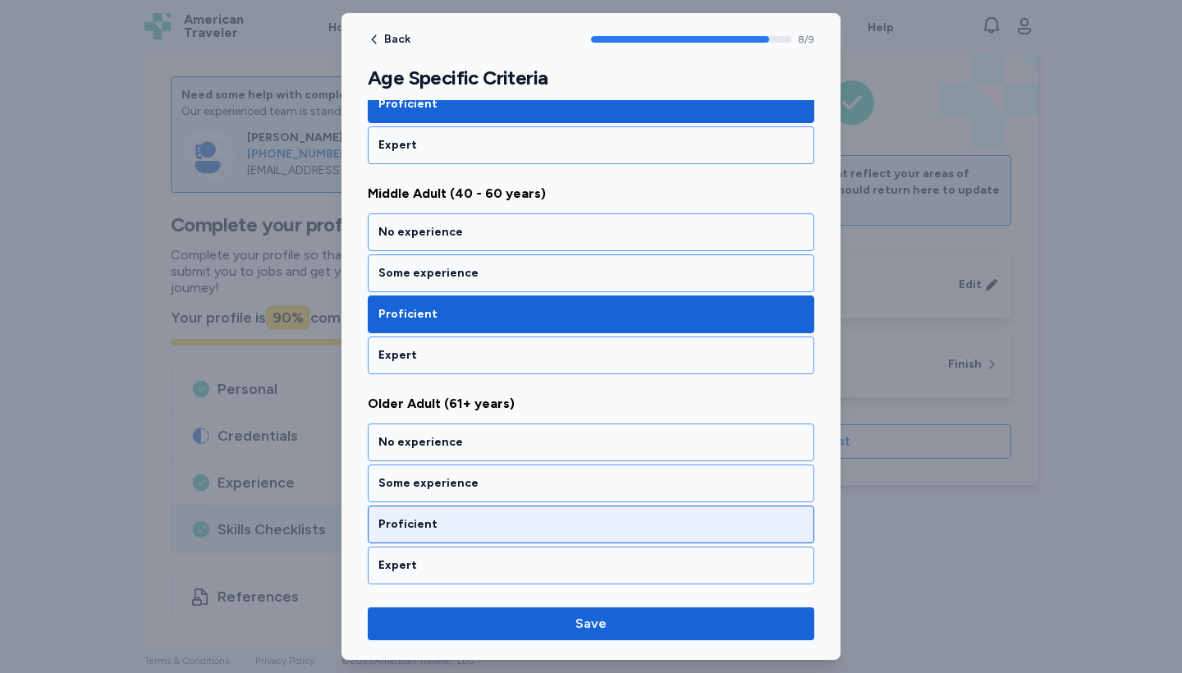
click at [399, 259] on div "Proficient" at bounding box center [590, 524] width 425 height 16
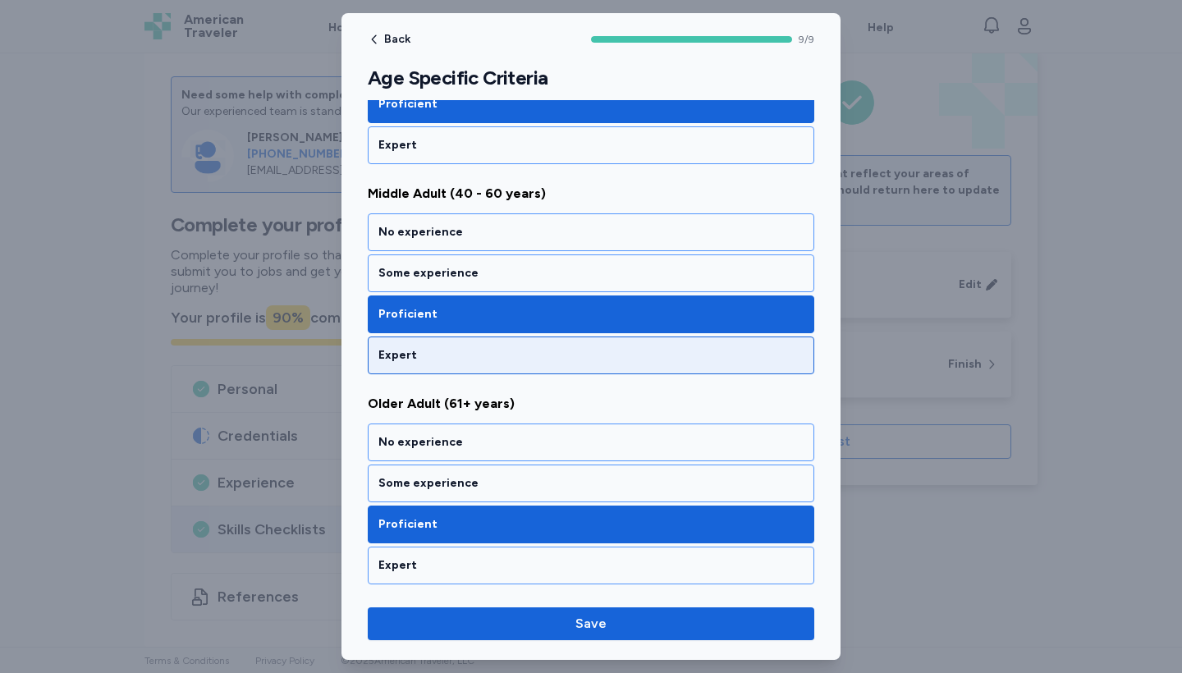
click at [463, 259] on div "Expert" at bounding box center [591, 356] width 446 height 38
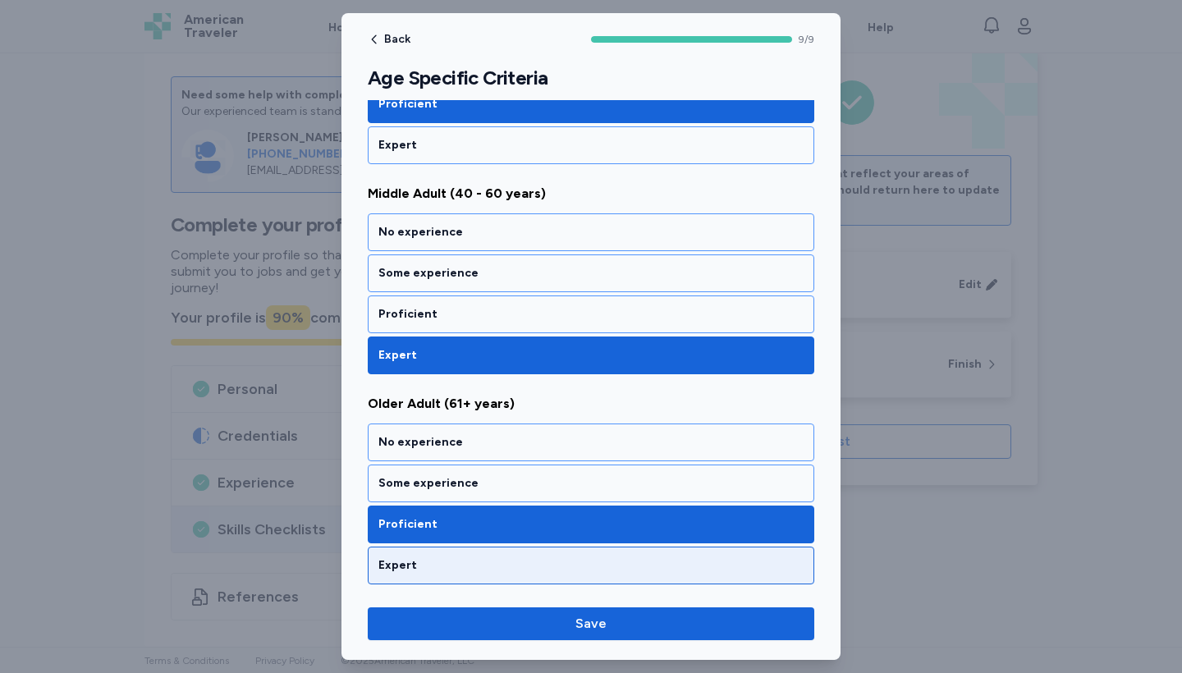
click at [422, 259] on div "Expert" at bounding box center [590, 565] width 425 height 16
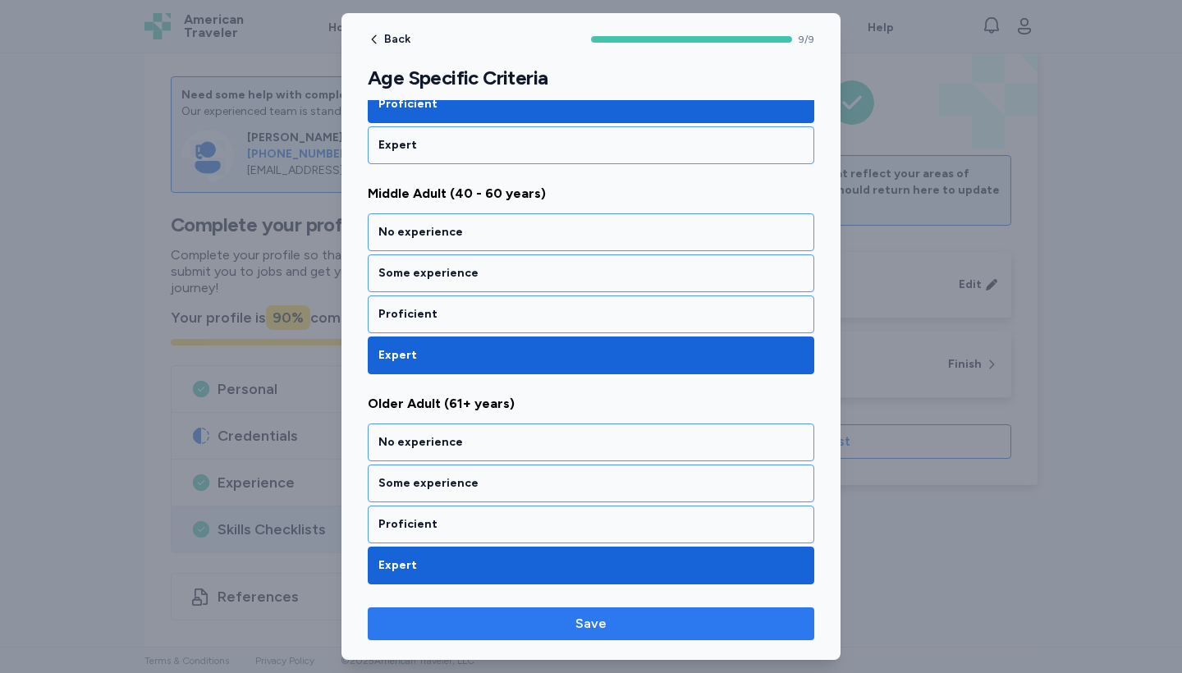
click at [445, 259] on span "Save" at bounding box center [591, 624] width 420 height 20
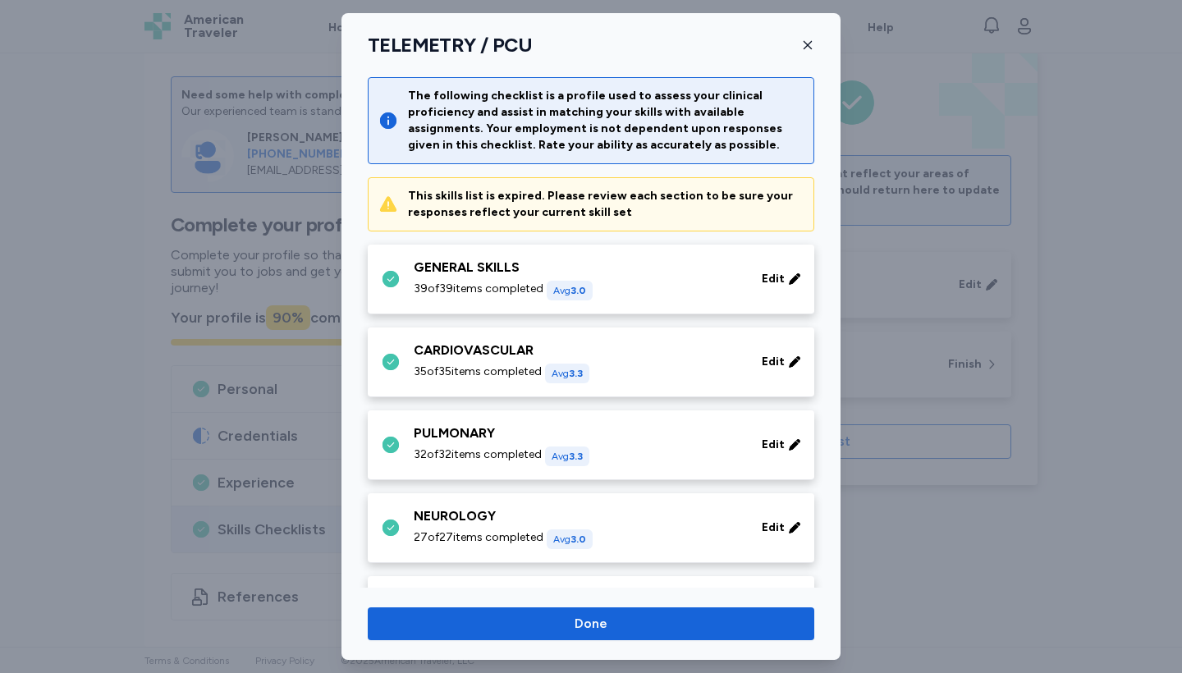
scroll to position [671, 0]
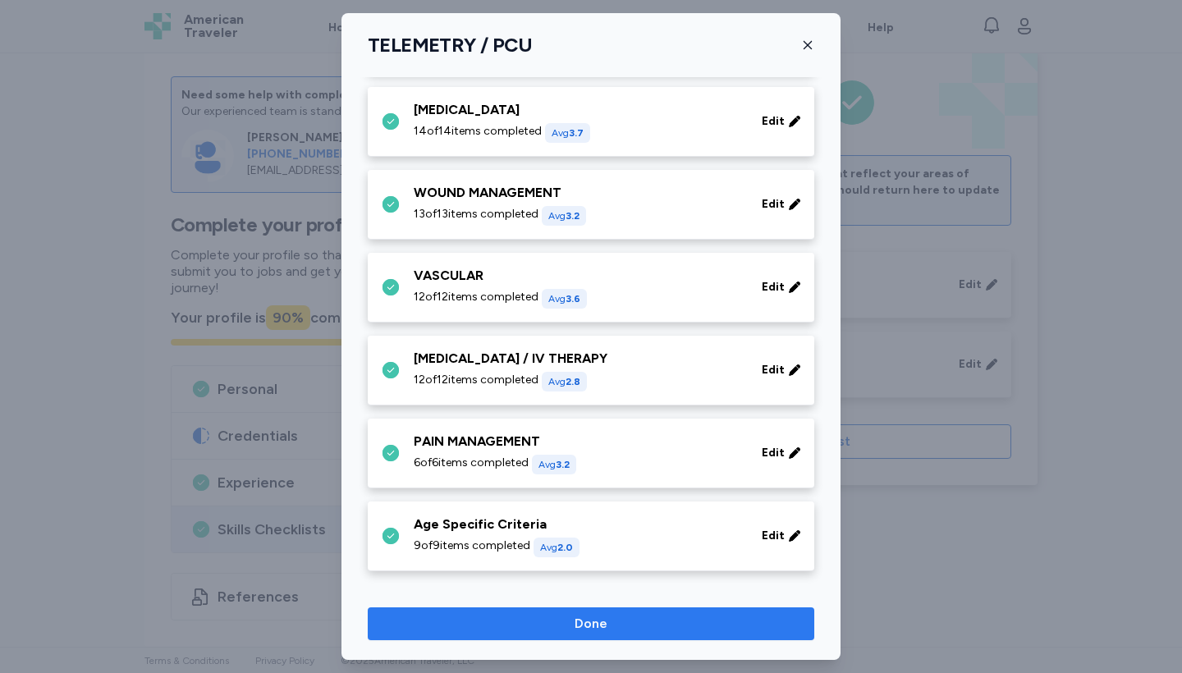
click at [469, 259] on span "Done" at bounding box center [591, 624] width 420 height 20
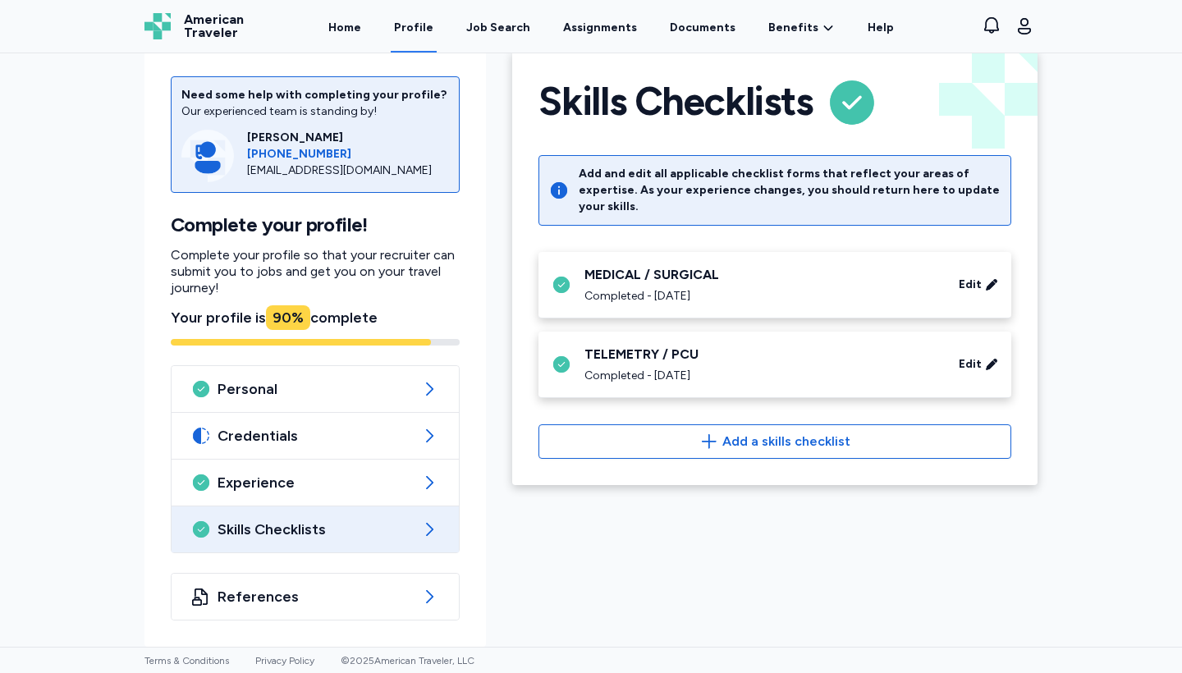
click at [580, 259] on div "Completed - October 9, 2025" at bounding box center [761, 296] width 355 height 16
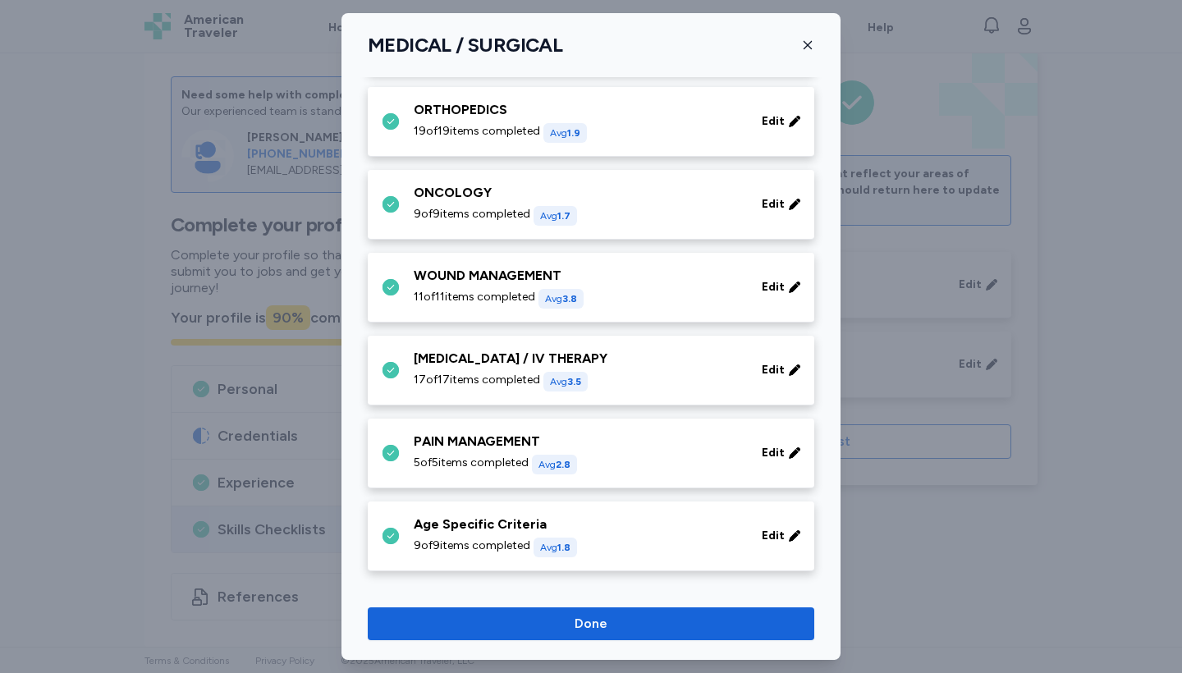
scroll to position [753, 0]
click at [580, 259] on icon at bounding box center [794, 536] width 13 height 16
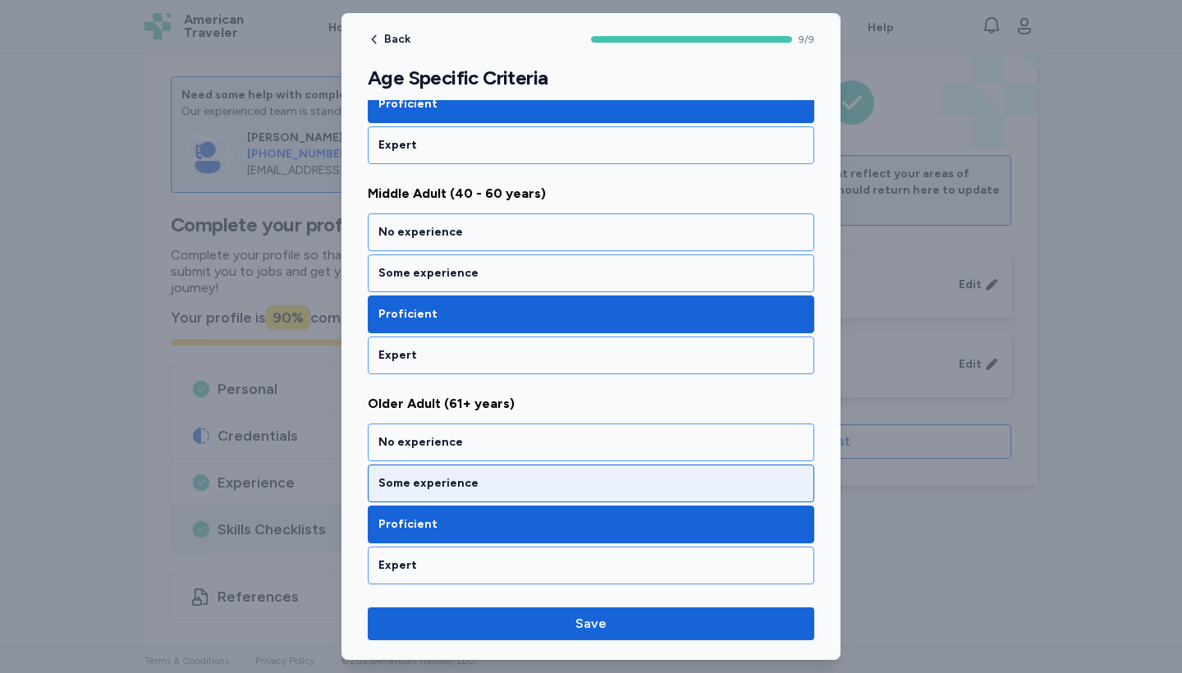
scroll to position [1628, 0]
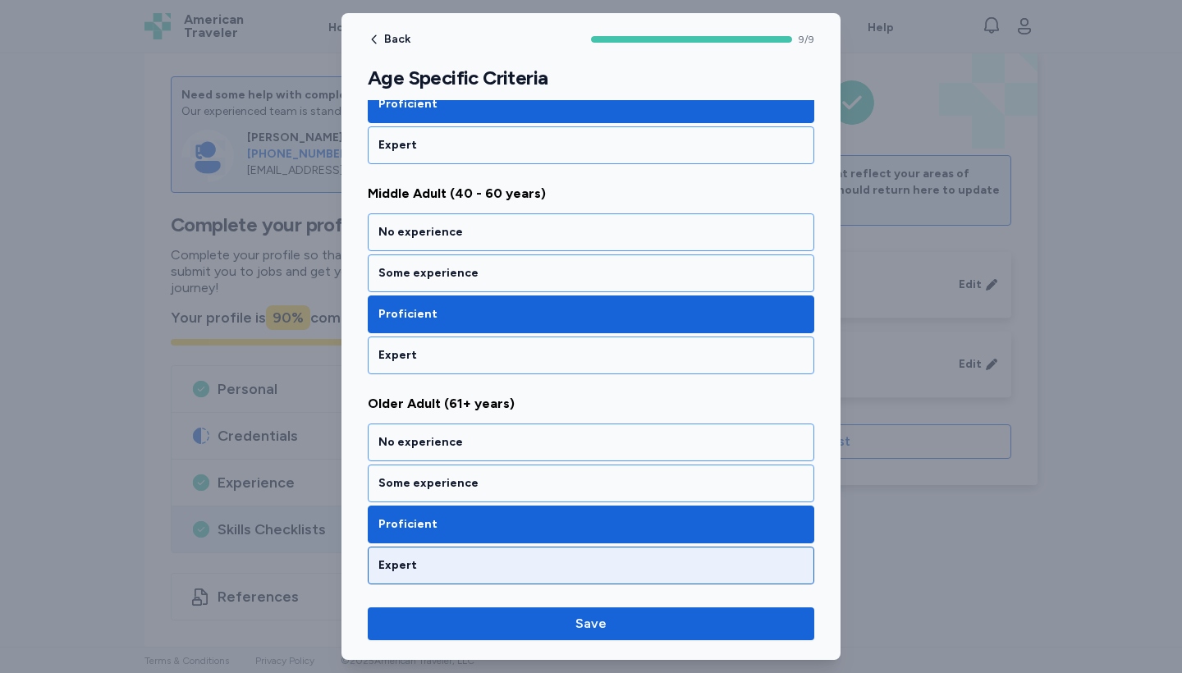
click at [441, 259] on div "Expert" at bounding box center [591, 566] width 446 height 38
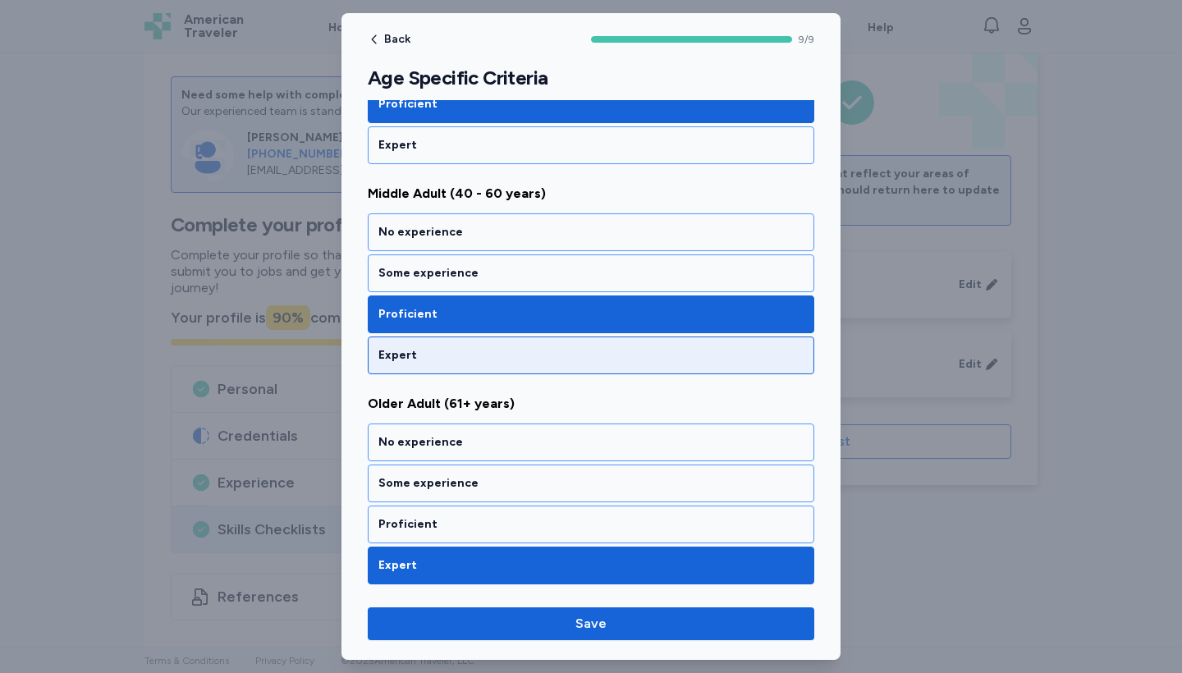
click at [474, 259] on div "Expert" at bounding box center [591, 356] width 446 height 38
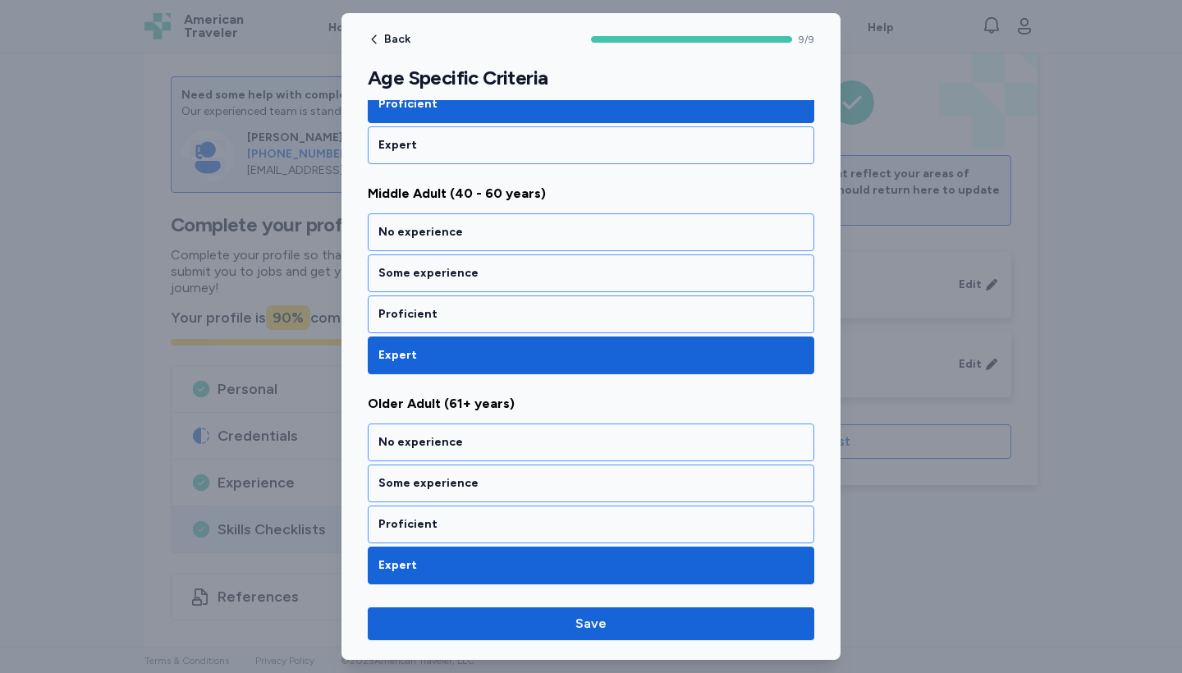
click at [538, 259] on div "Back 9 / 9 Age Specific Criteria Rate your ability as accurately as possible fo…" at bounding box center [590, 336] width 499 height 647
click at [538, 259] on button "Save" at bounding box center [591, 623] width 446 height 33
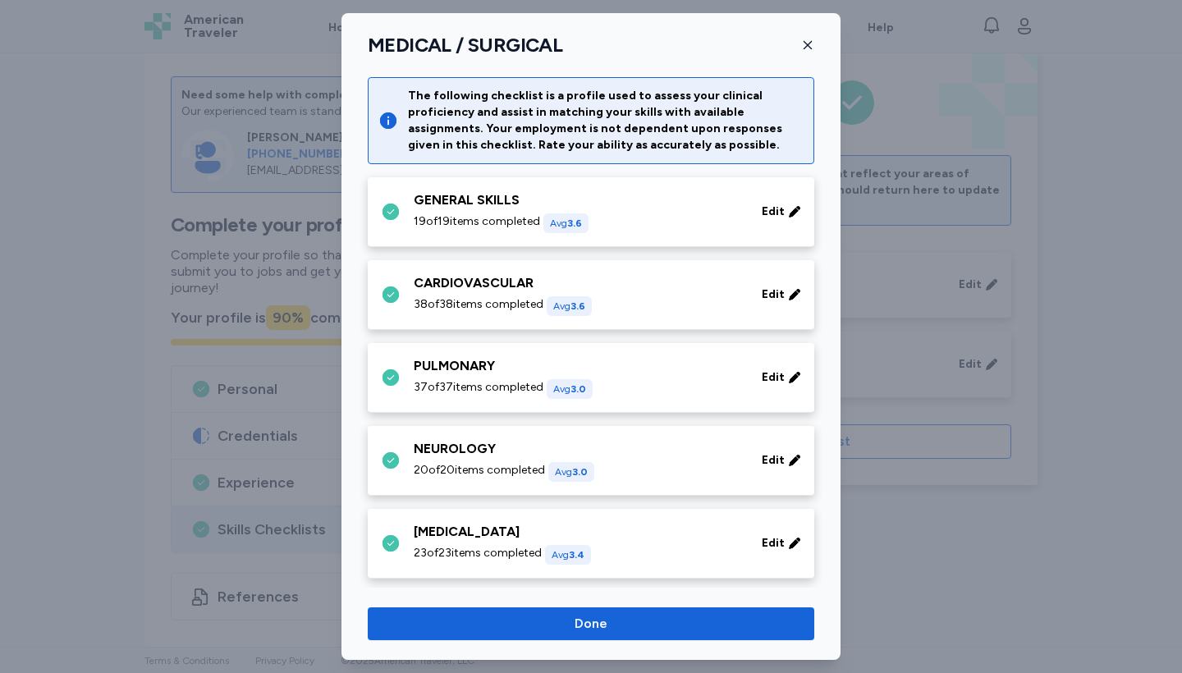
scroll to position [753, 0]
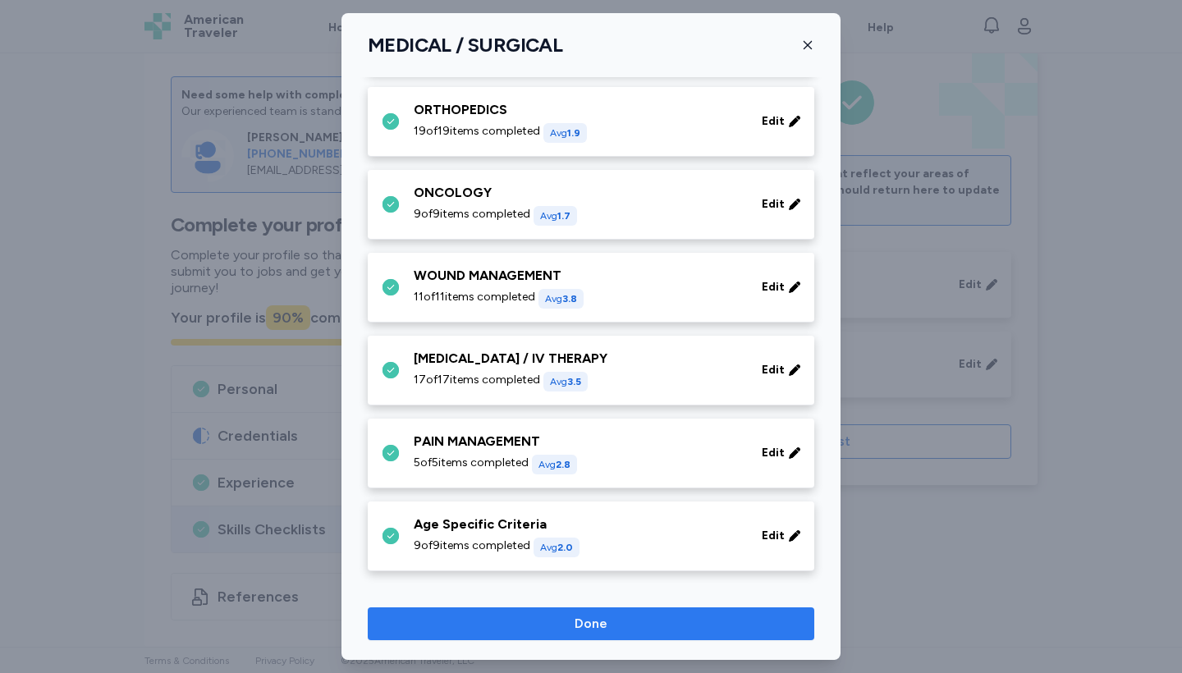
click at [569, 259] on span "Done" at bounding box center [591, 624] width 420 height 20
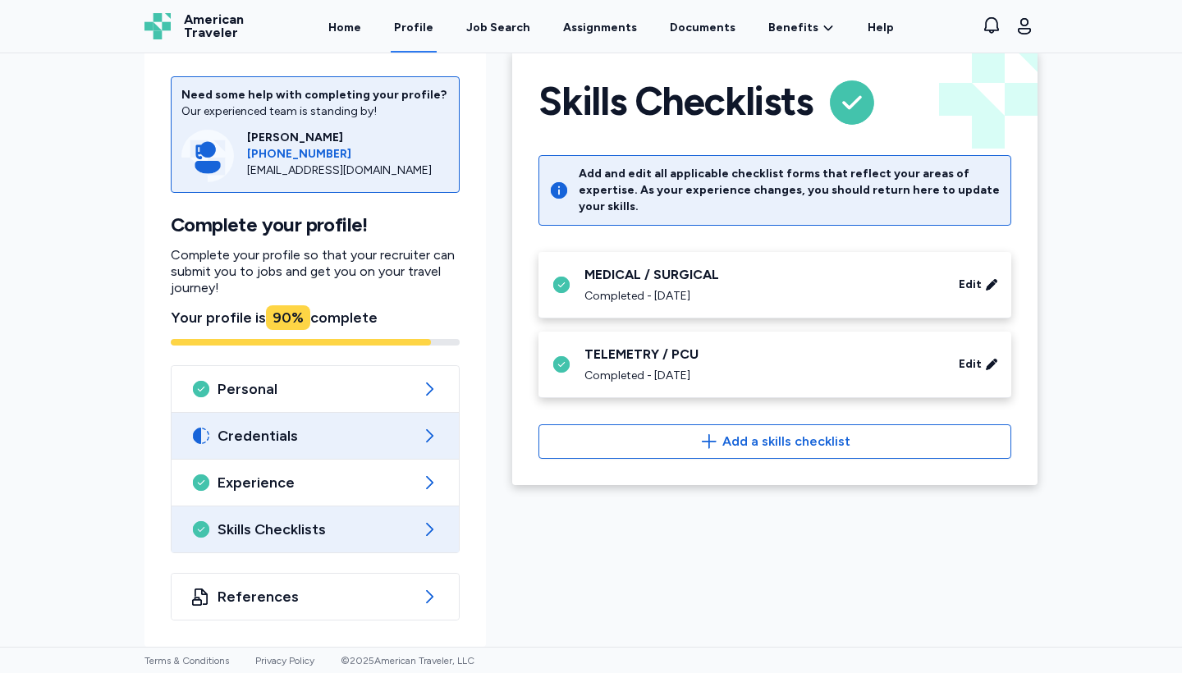
click at [365, 259] on div "Credentials" at bounding box center [315, 436] width 287 height 46
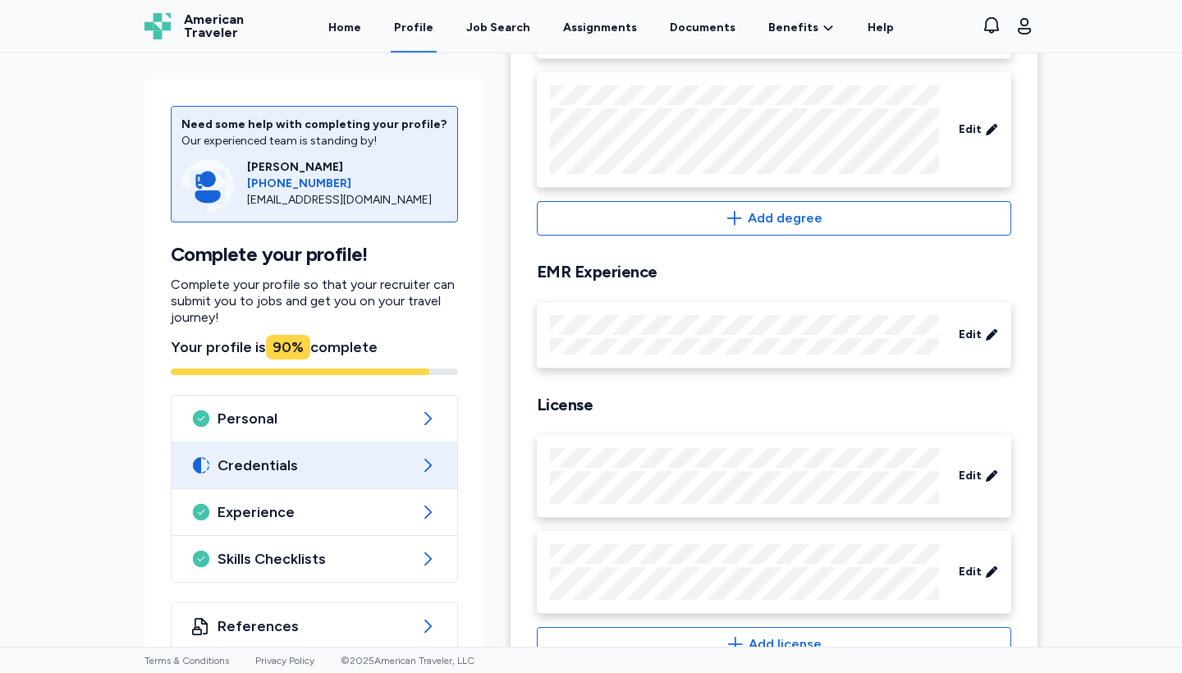
scroll to position [442, 0]
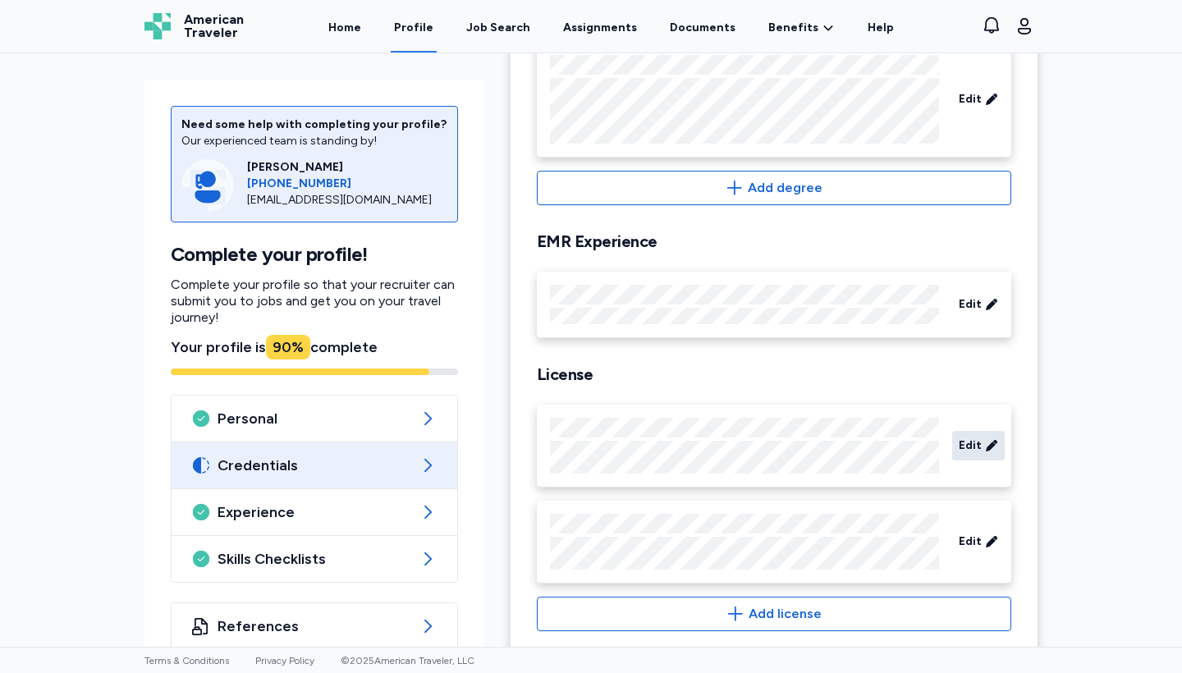
click at [580, 259] on span "Edit" at bounding box center [970, 445] width 23 height 16
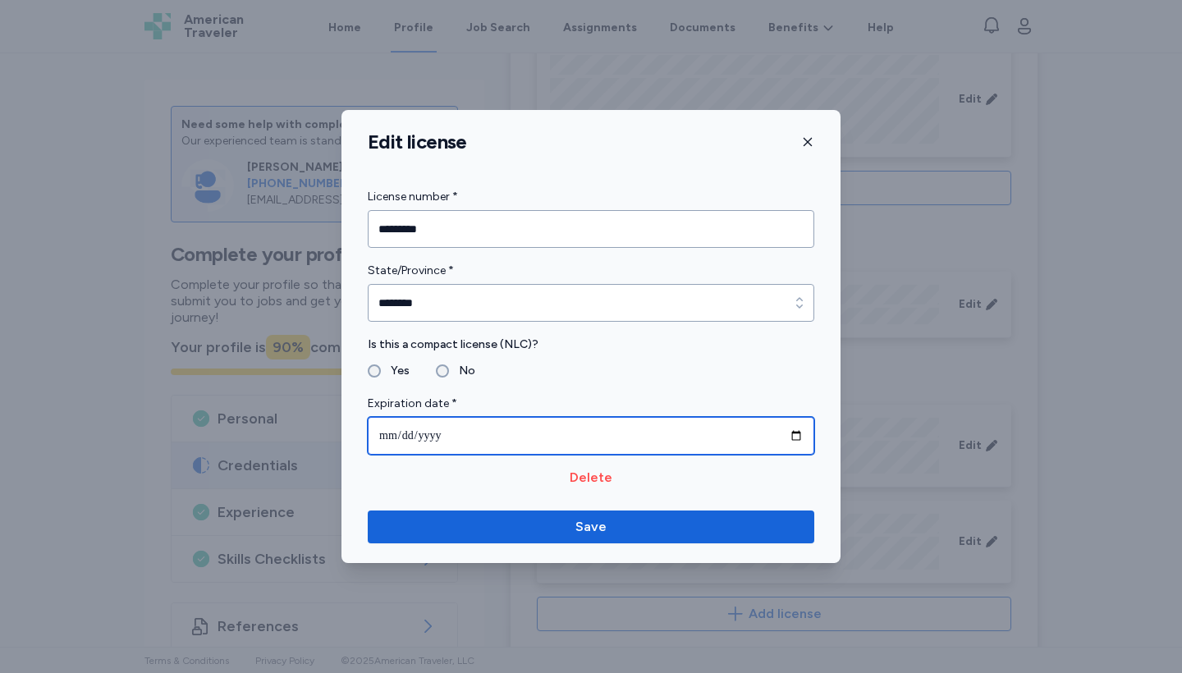
click at [484, 259] on input "**********" at bounding box center [591, 436] width 446 height 38
click at [468, 259] on input "**********" at bounding box center [591, 436] width 446 height 38
click at [460, 259] on input "**********" at bounding box center [591, 436] width 446 height 38
type input "**********"
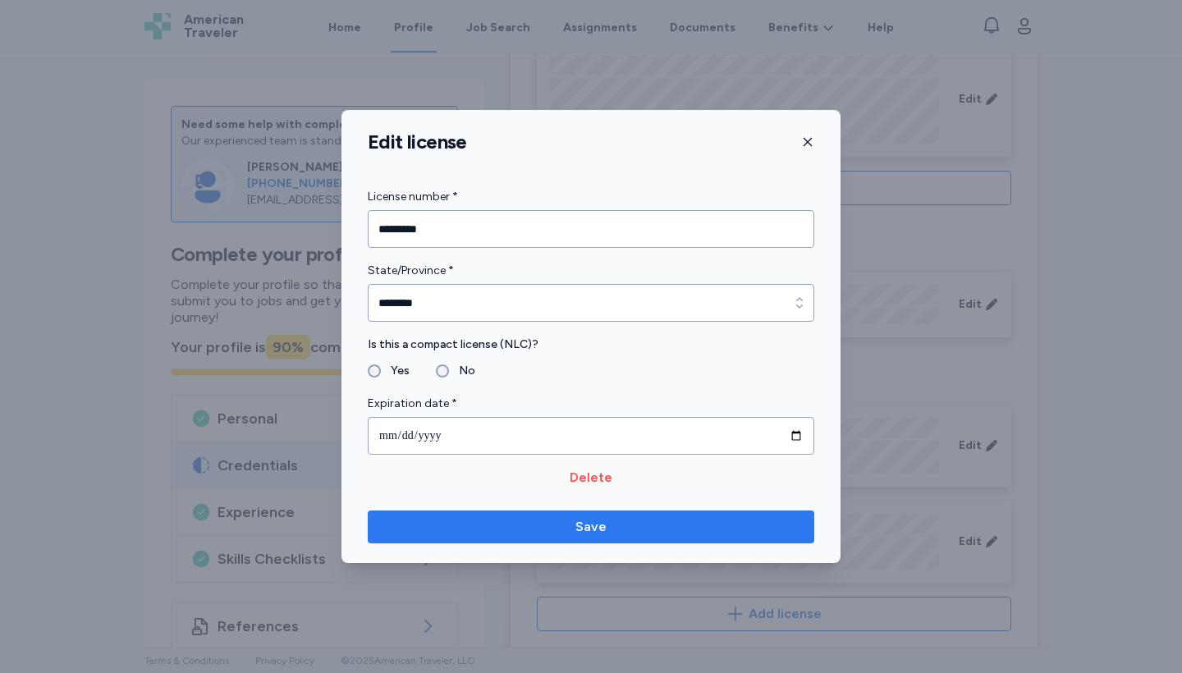
click at [580, 259] on span "Save" at bounding box center [591, 527] width 420 height 20
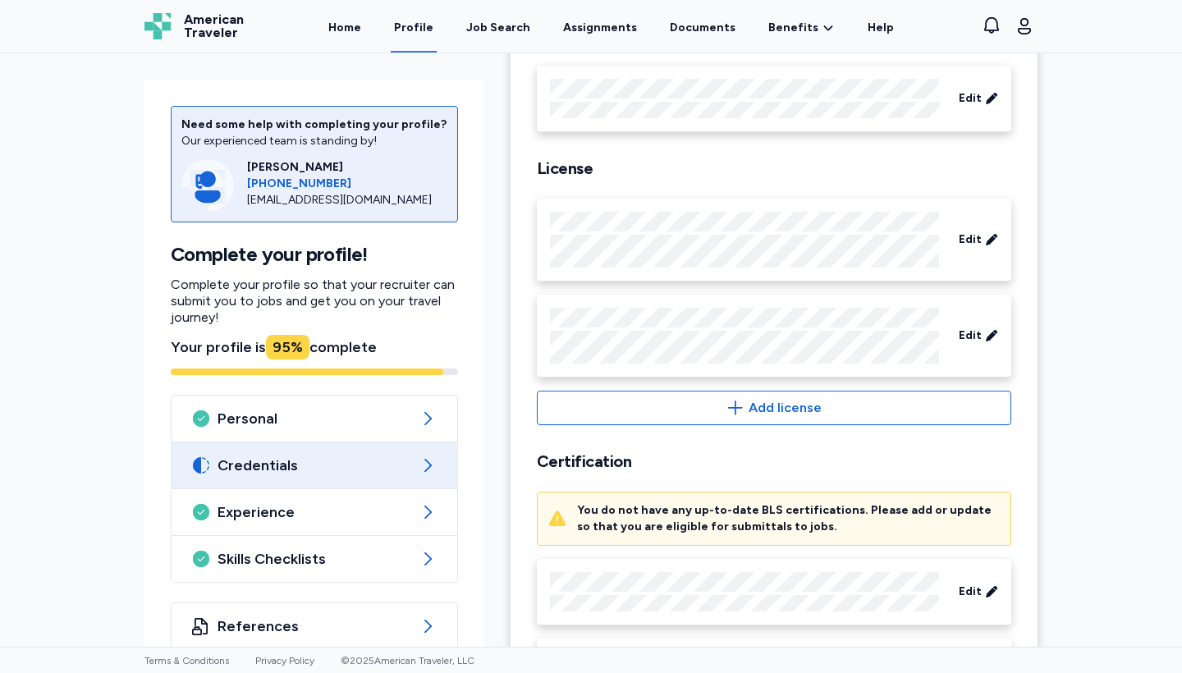
scroll to position [756, 0]
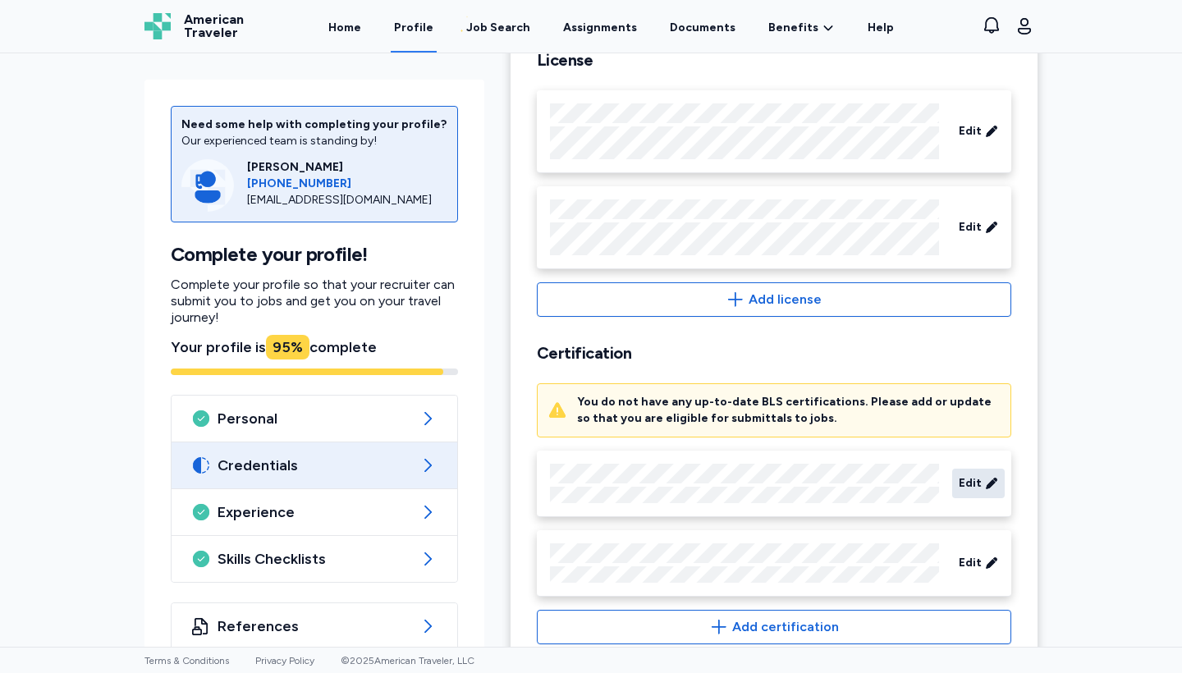
click at [580, 259] on span "Edit" at bounding box center [970, 483] width 23 height 16
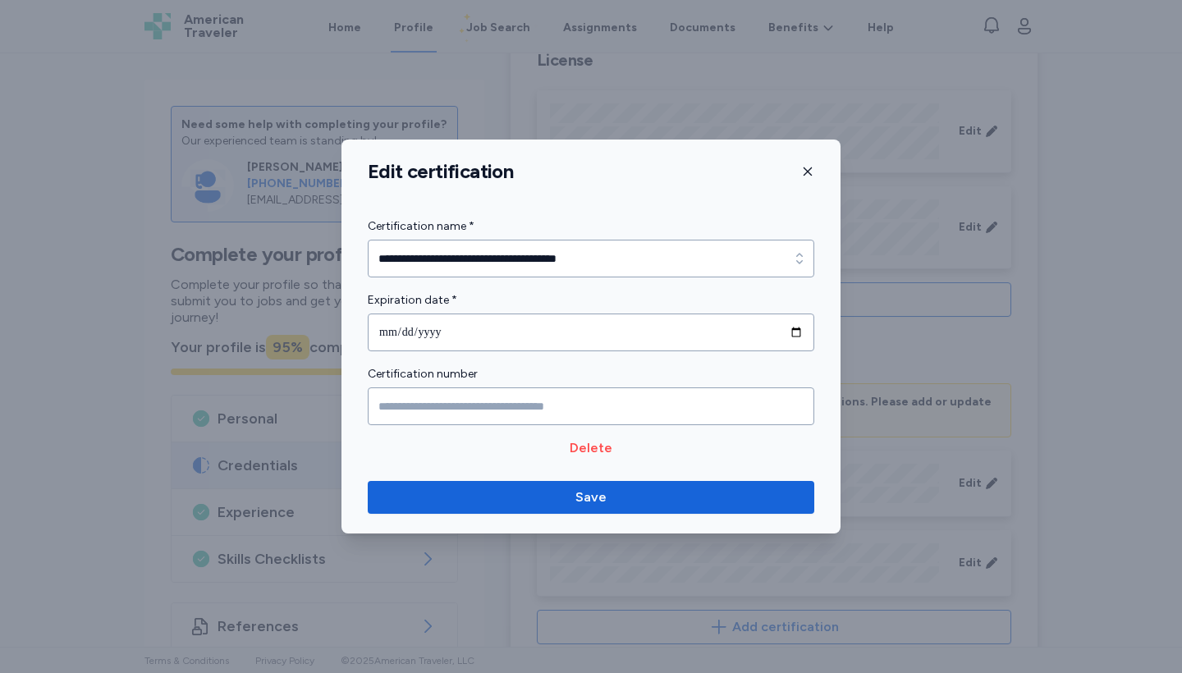
click at [580, 174] on div "Edit certification" at bounding box center [590, 171] width 499 height 25
click at [580, 174] on icon "button" at bounding box center [807, 171] width 13 height 13
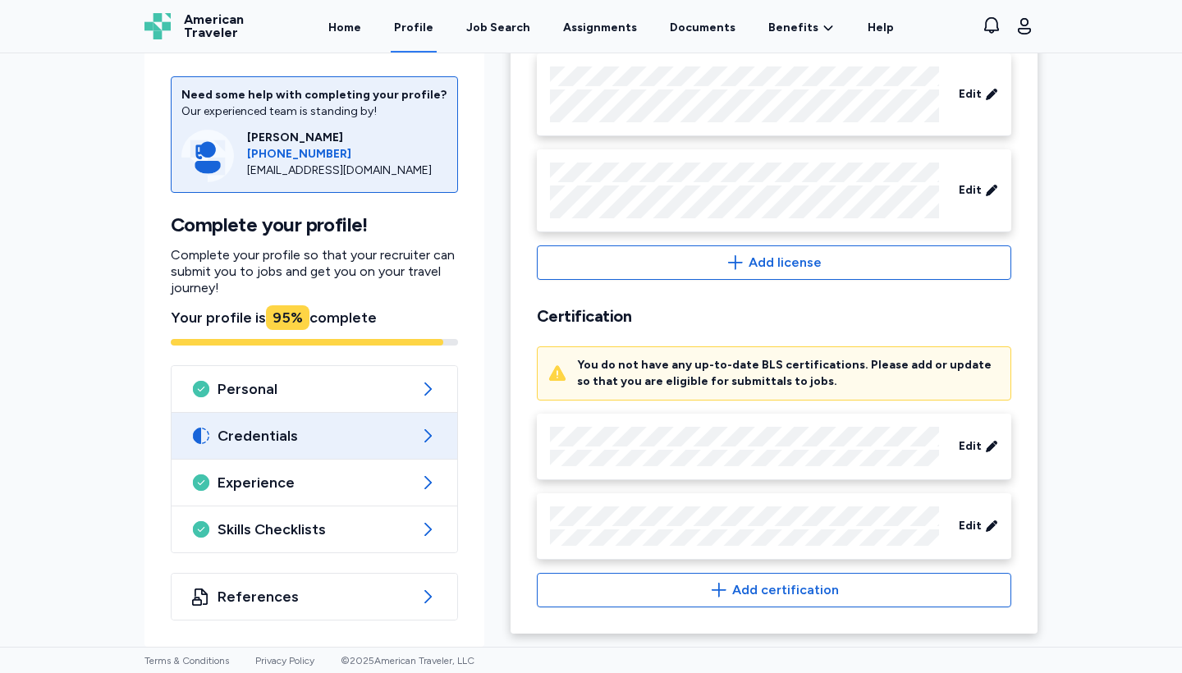
scroll to position [793, 0]
click at [580, 259] on span "Edit" at bounding box center [970, 526] width 23 height 16
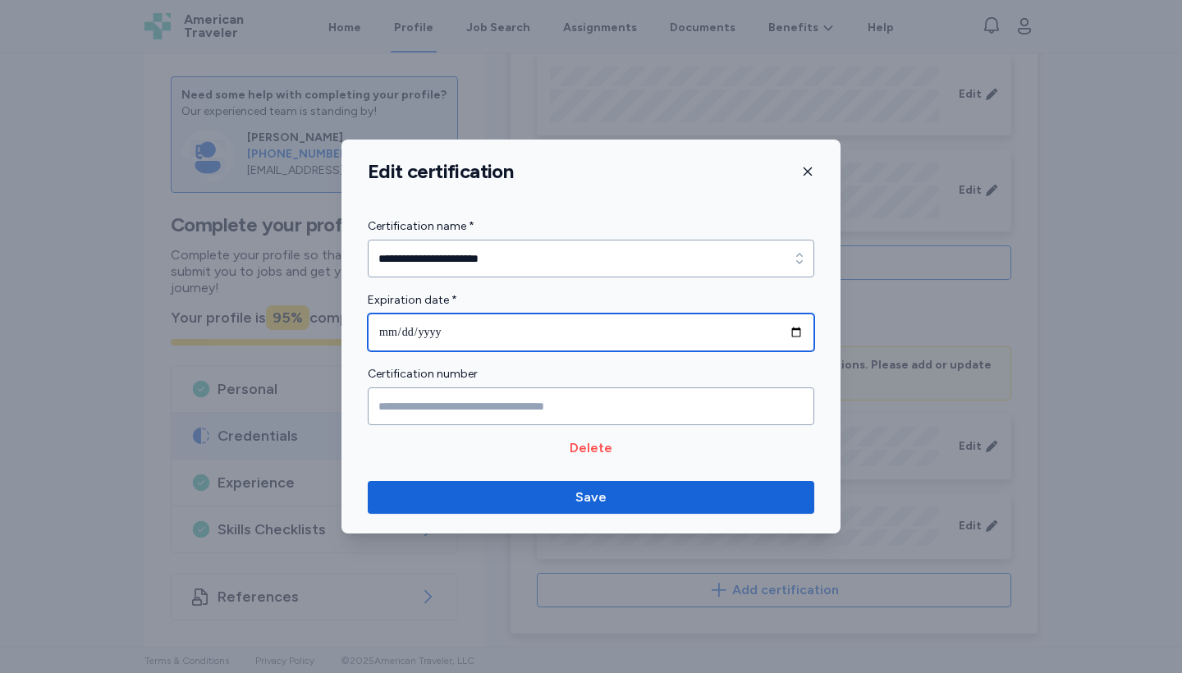
click at [580, 259] on input "**********" at bounding box center [591, 333] width 446 height 38
type input "**********"
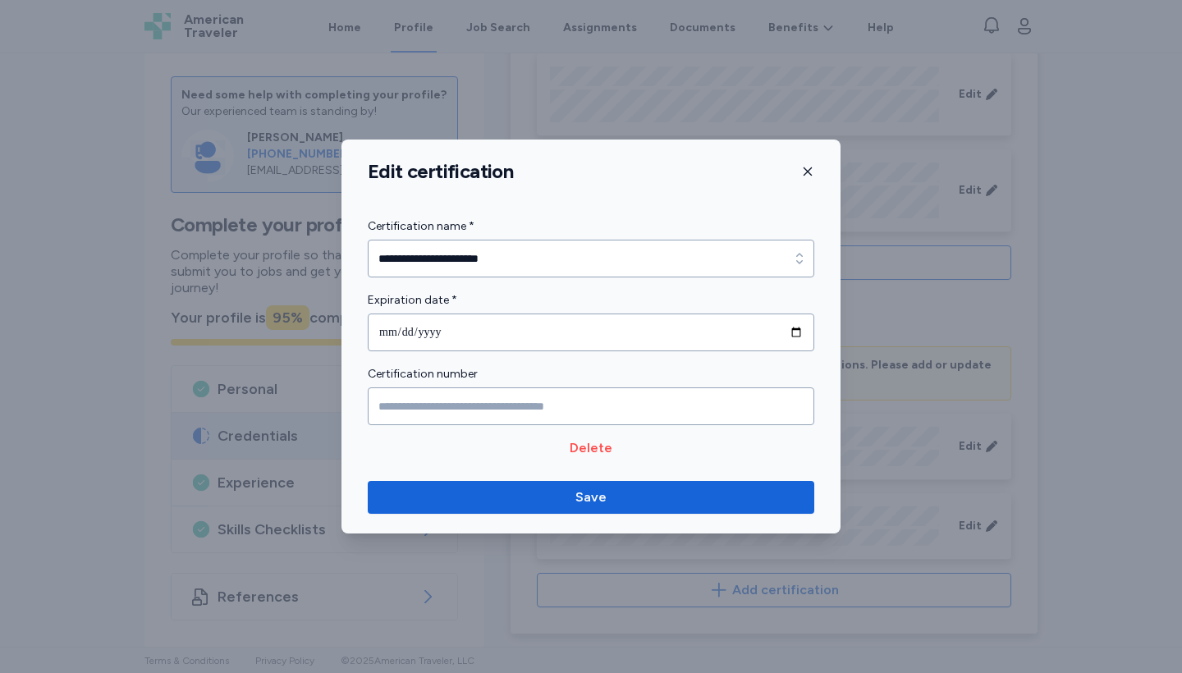
click at [580, 259] on div "**********" at bounding box center [590, 337] width 499 height 394
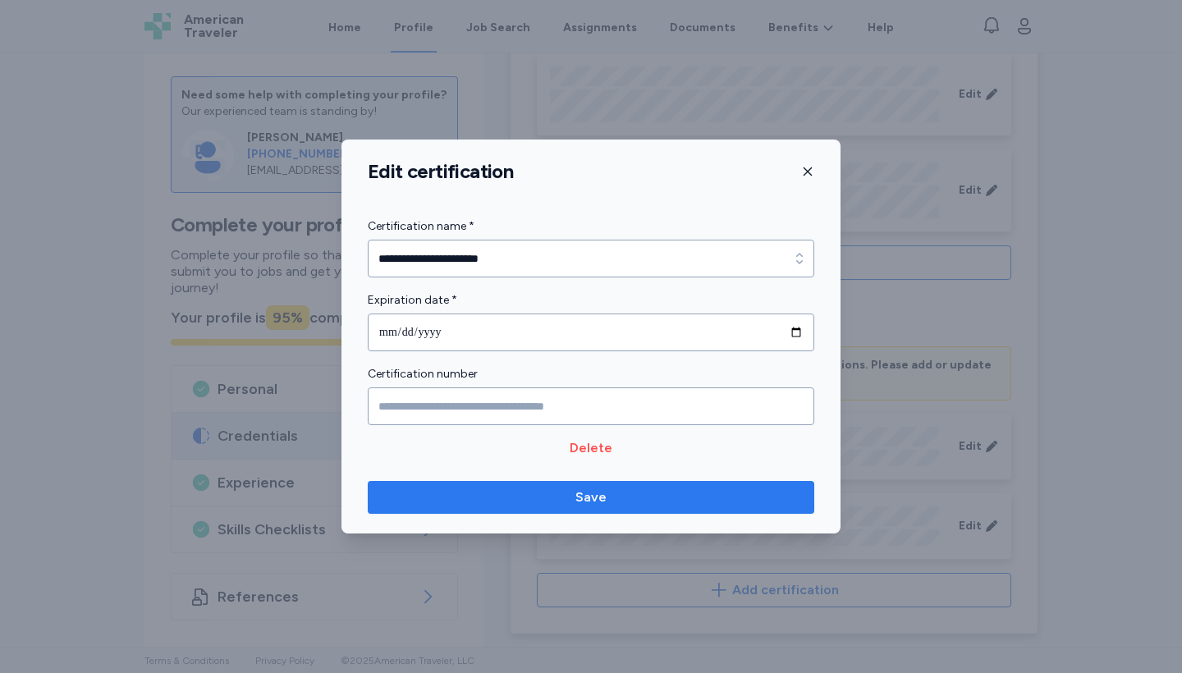
click at [580, 259] on span "Save" at bounding box center [590, 498] width 31 height 20
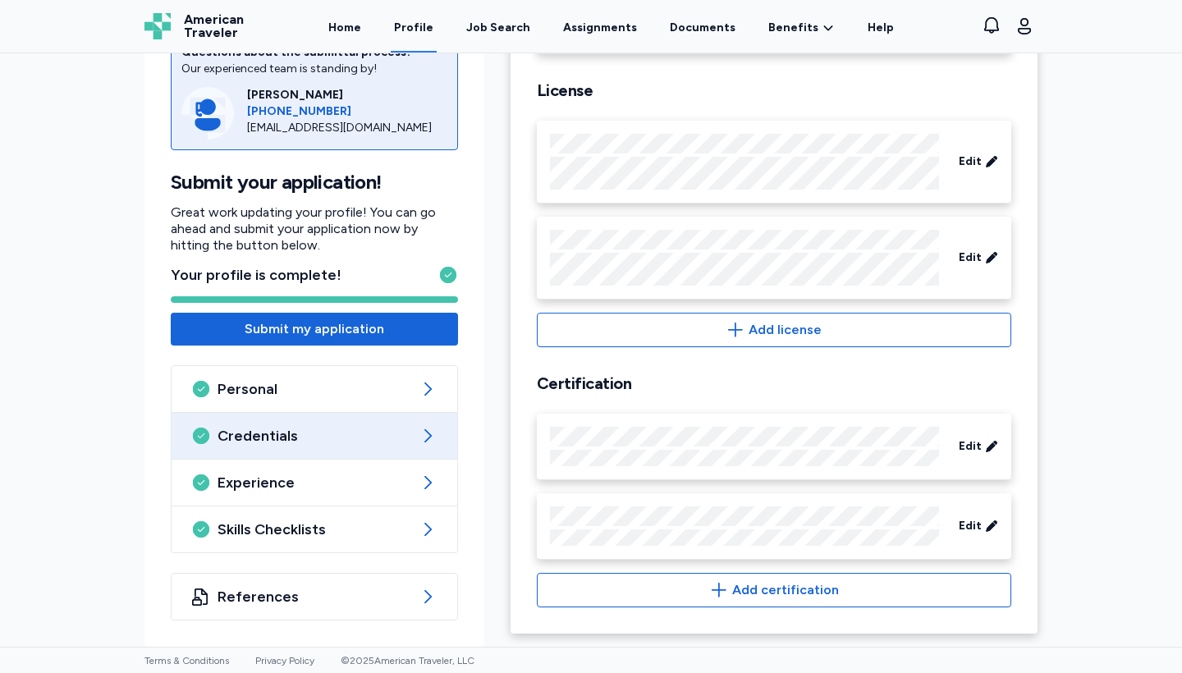
scroll to position [0, 0]
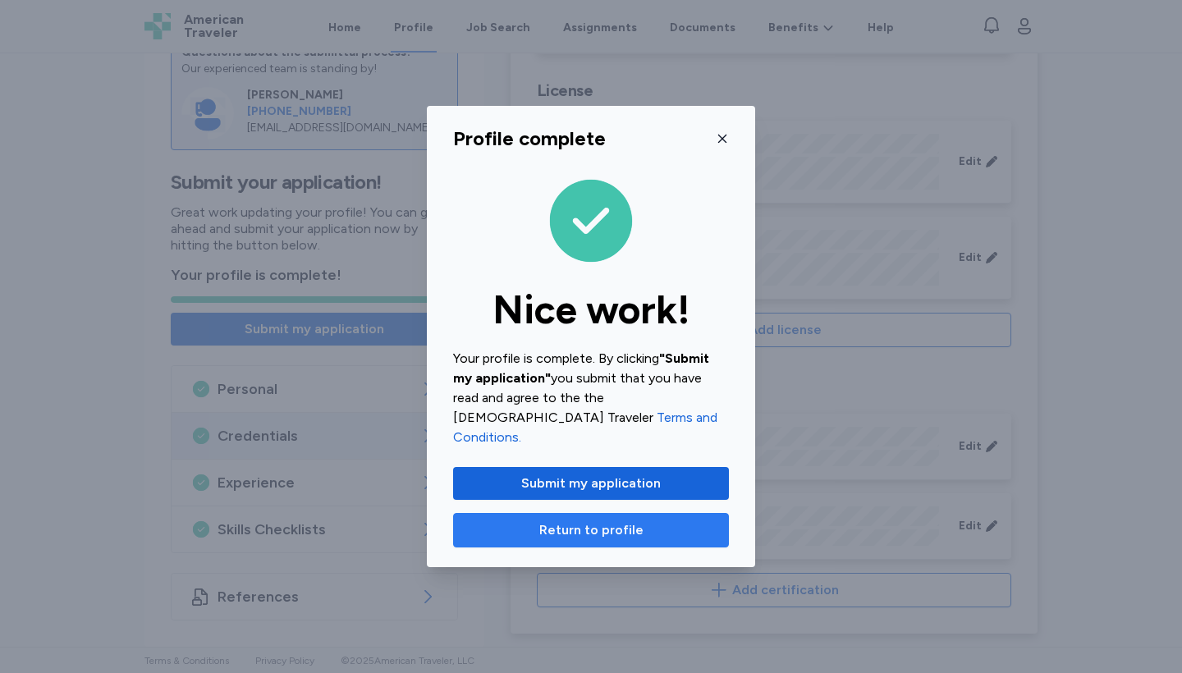
click at [580, 259] on span "Return to profile" at bounding box center [591, 530] width 104 height 20
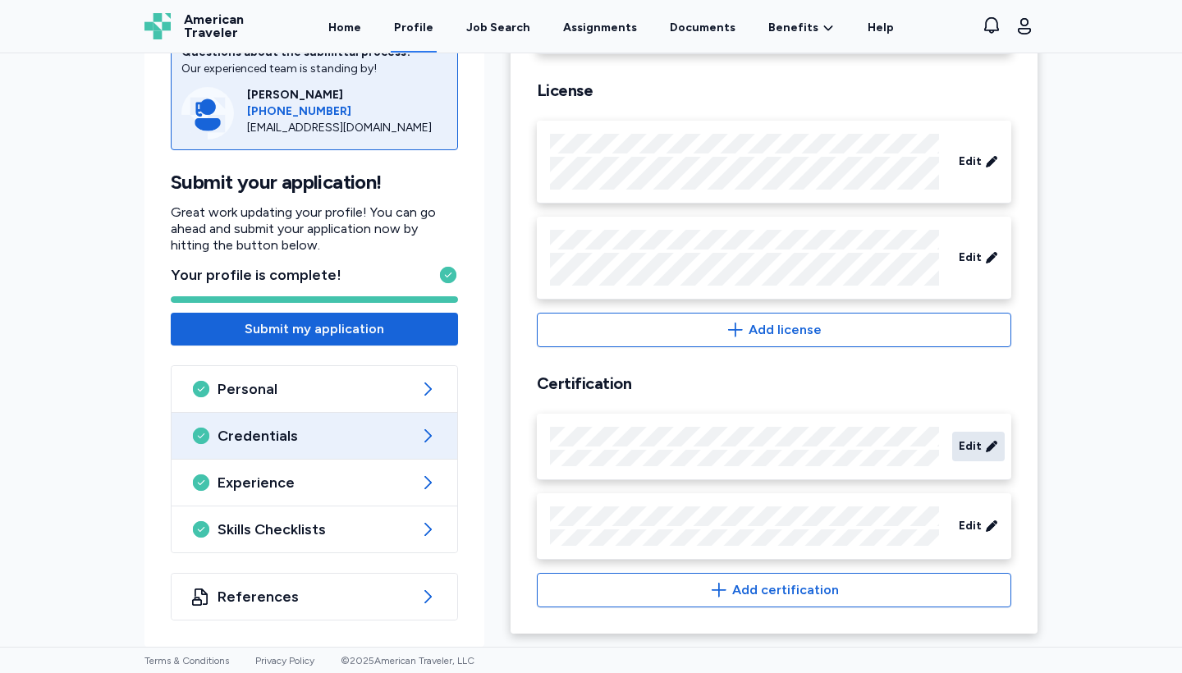
click at [580, 259] on div "Edit" at bounding box center [978, 447] width 53 height 30
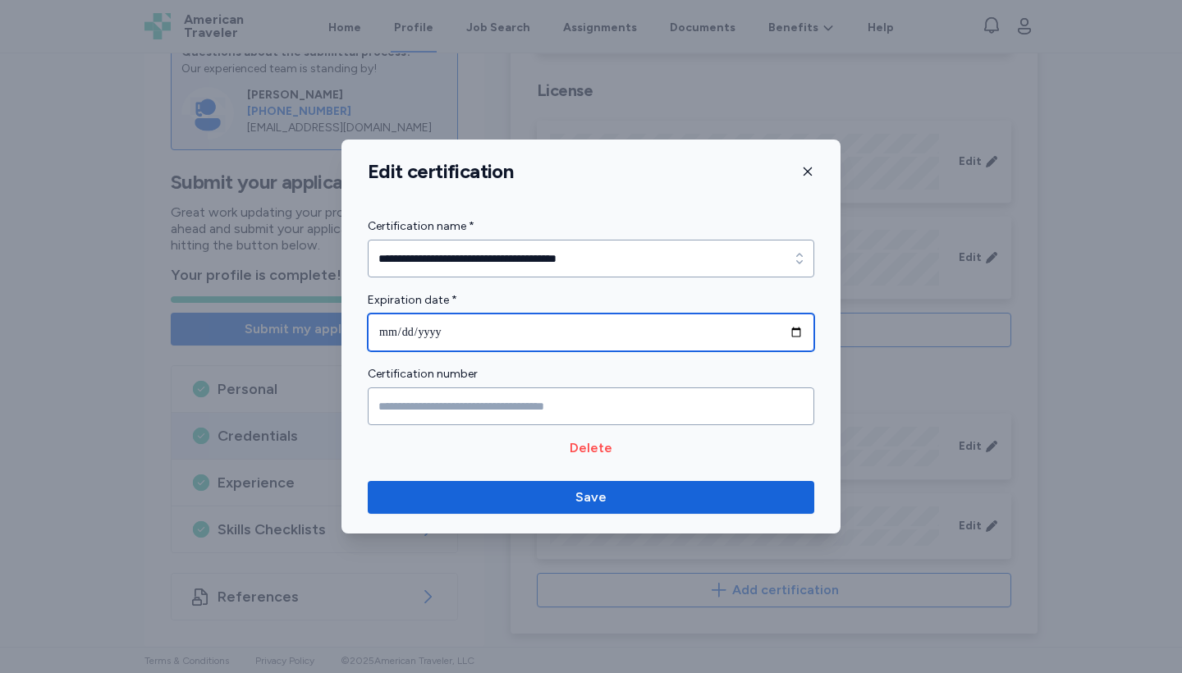
click at [580, 259] on input "**********" at bounding box center [591, 333] width 446 height 38
type input "**********"
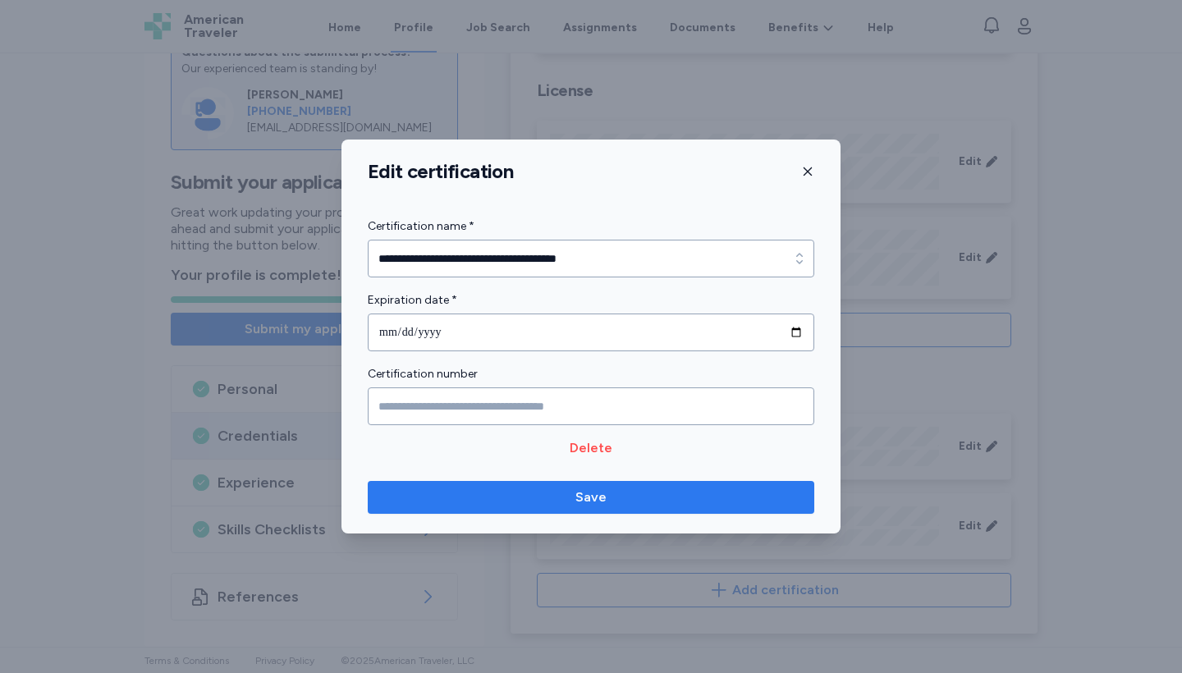
click at [520, 259] on span "Save" at bounding box center [591, 498] width 420 height 20
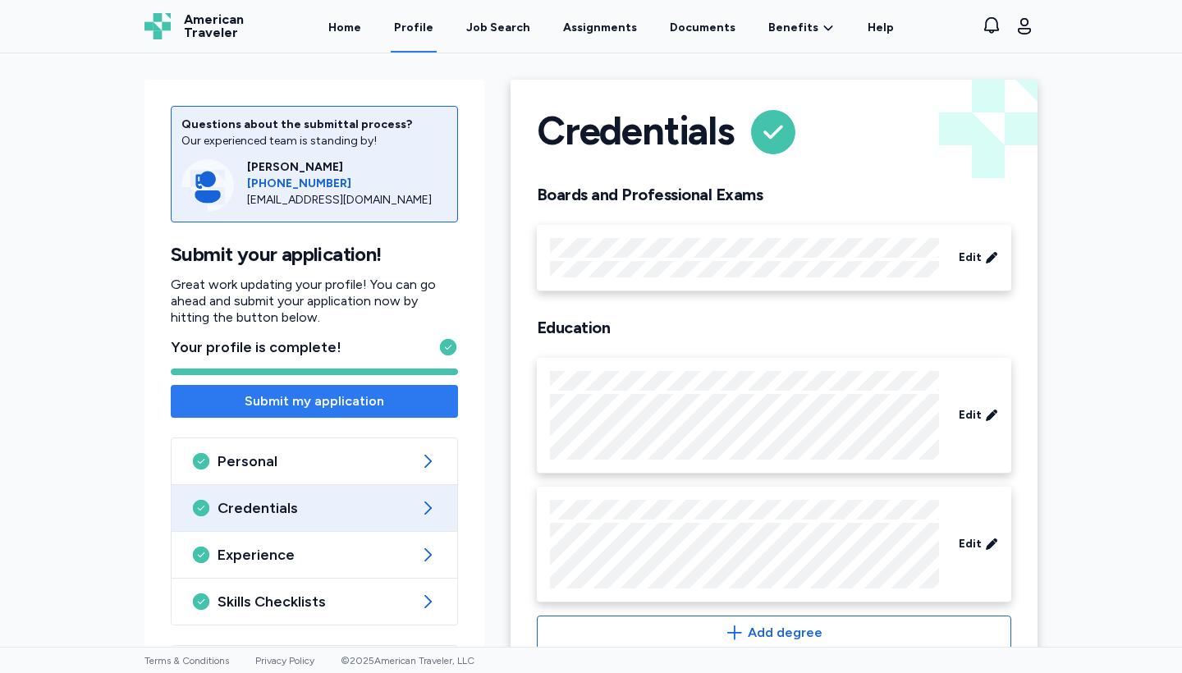
click at [304, 259] on span "Submit my application" at bounding box center [315, 401] width 140 height 20
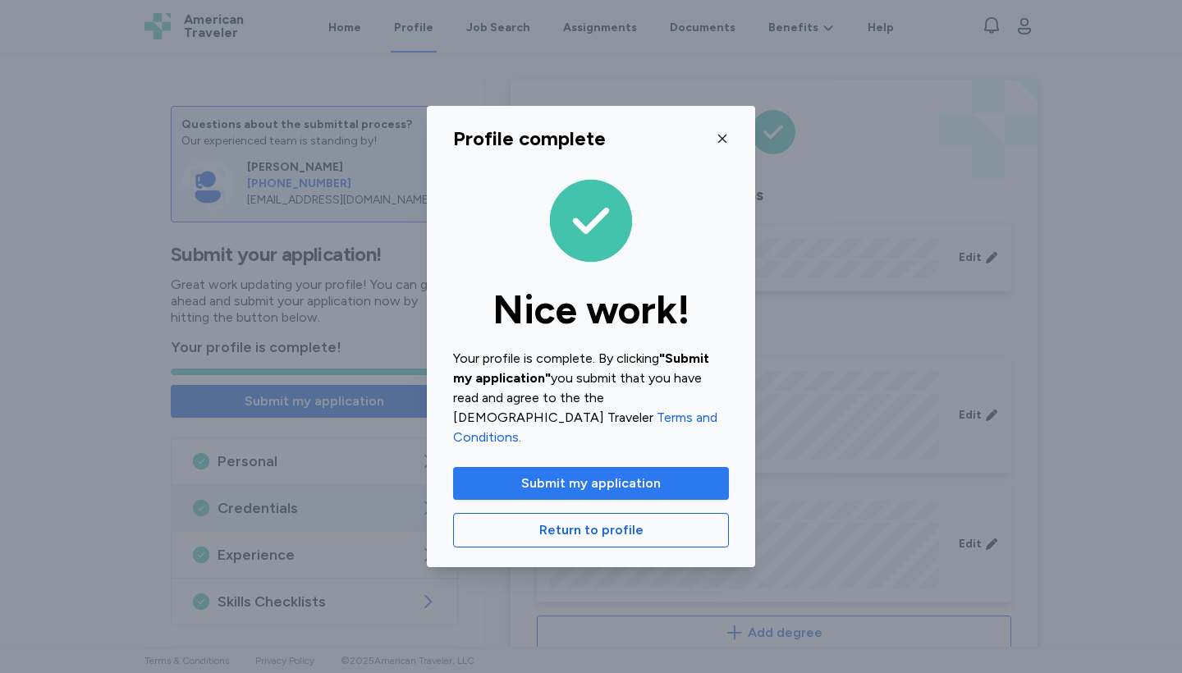
click at [580, 259] on span "Submit my application" at bounding box center [591, 484] width 140 height 20
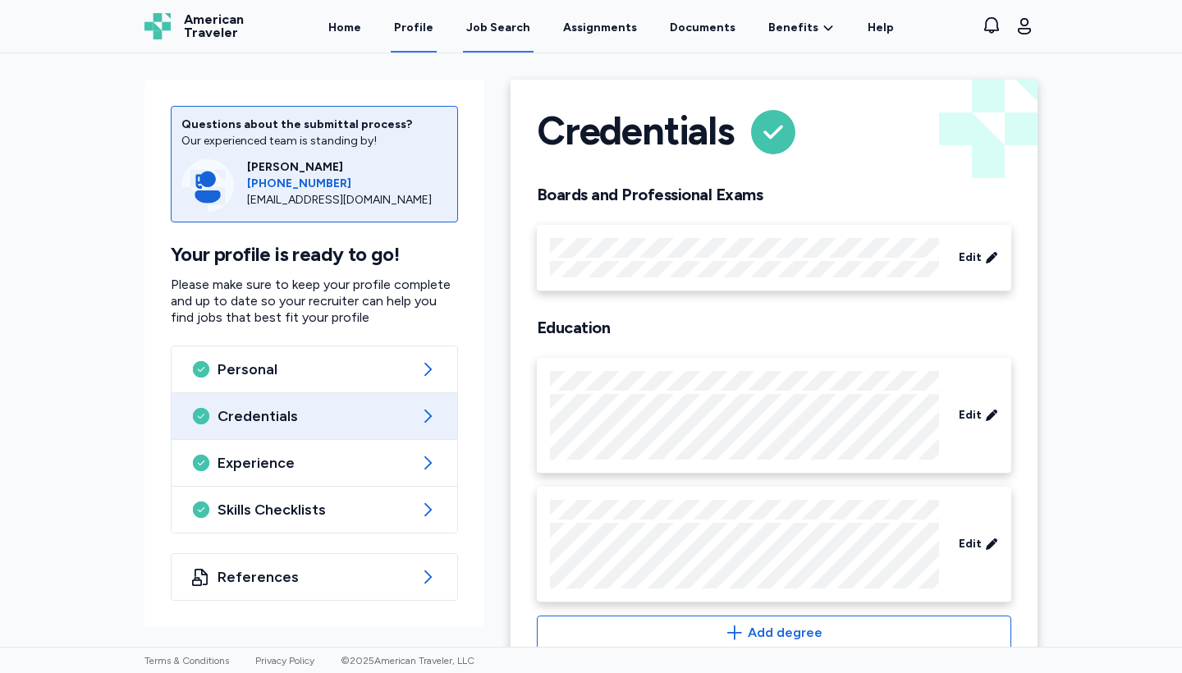
click at [512, 34] on div "Job Search" at bounding box center [498, 28] width 64 height 16
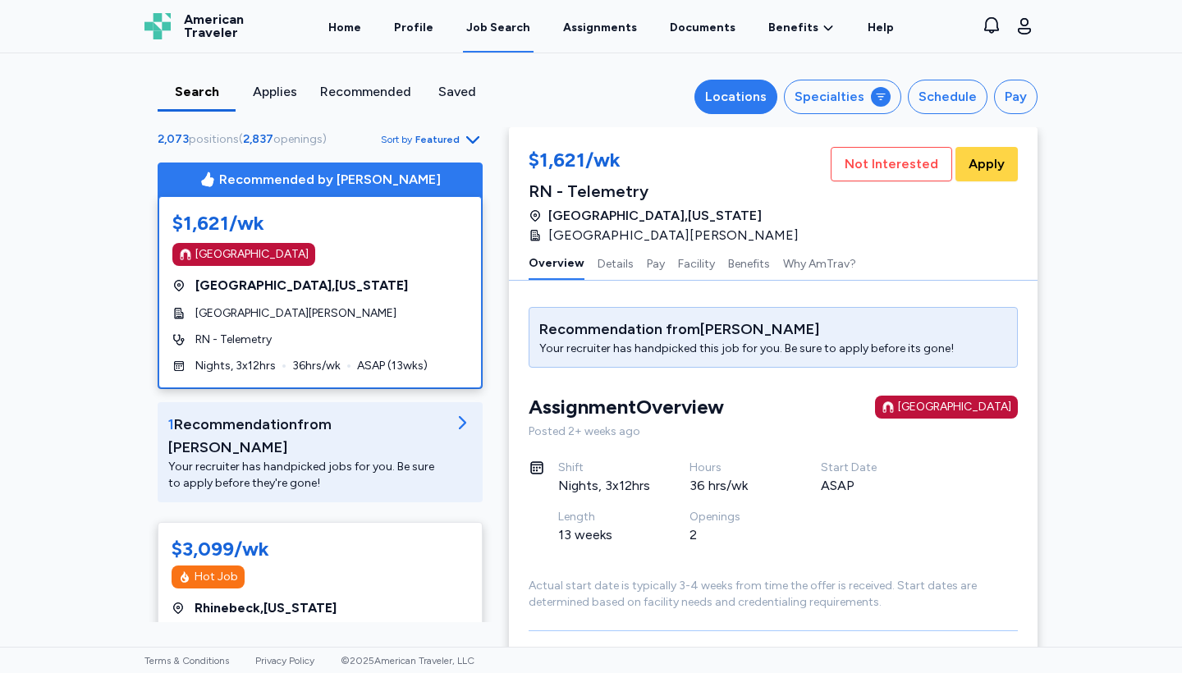
click at [580, 91] on div "Locations" at bounding box center [736, 97] width 62 height 20
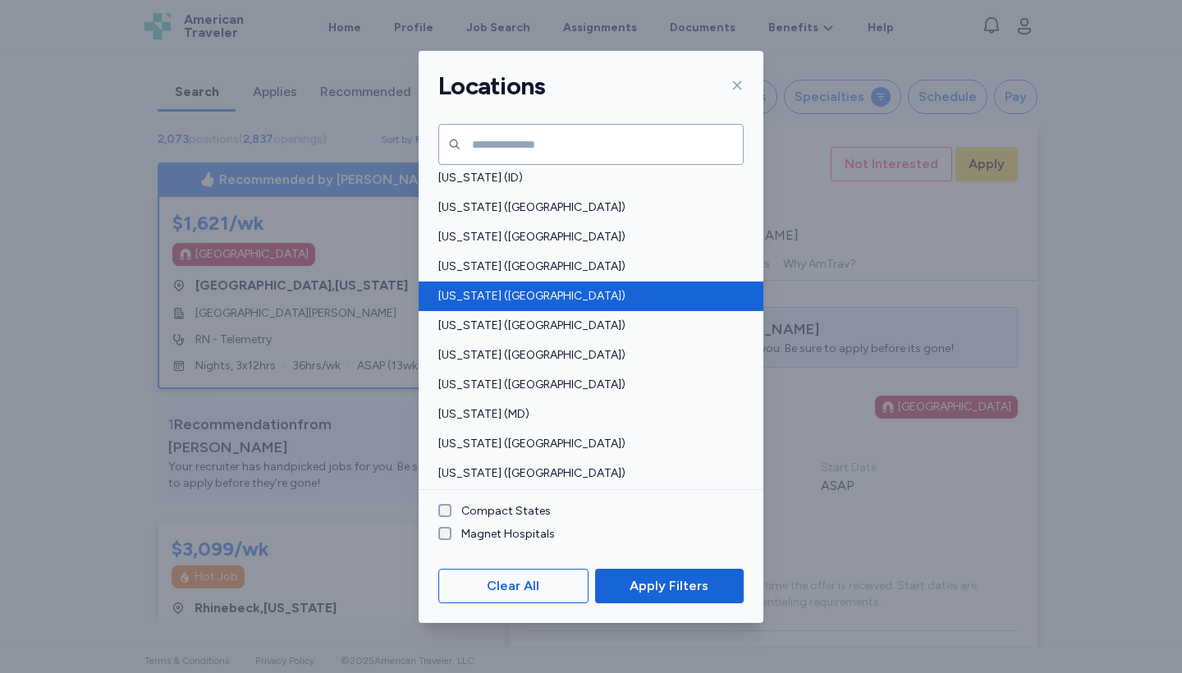
scroll to position [348, 0]
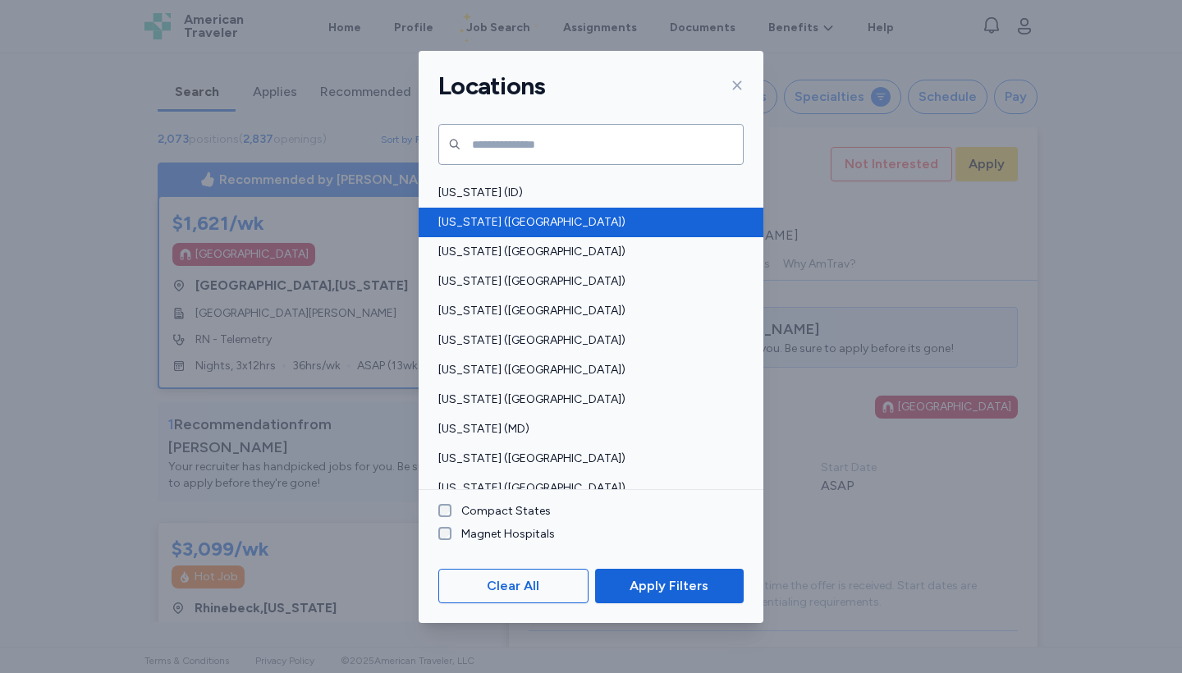
click at [496, 232] on div "[US_STATE] ([GEOGRAPHIC_DATA])" at bounding box center [591, 223] width 345 height 30
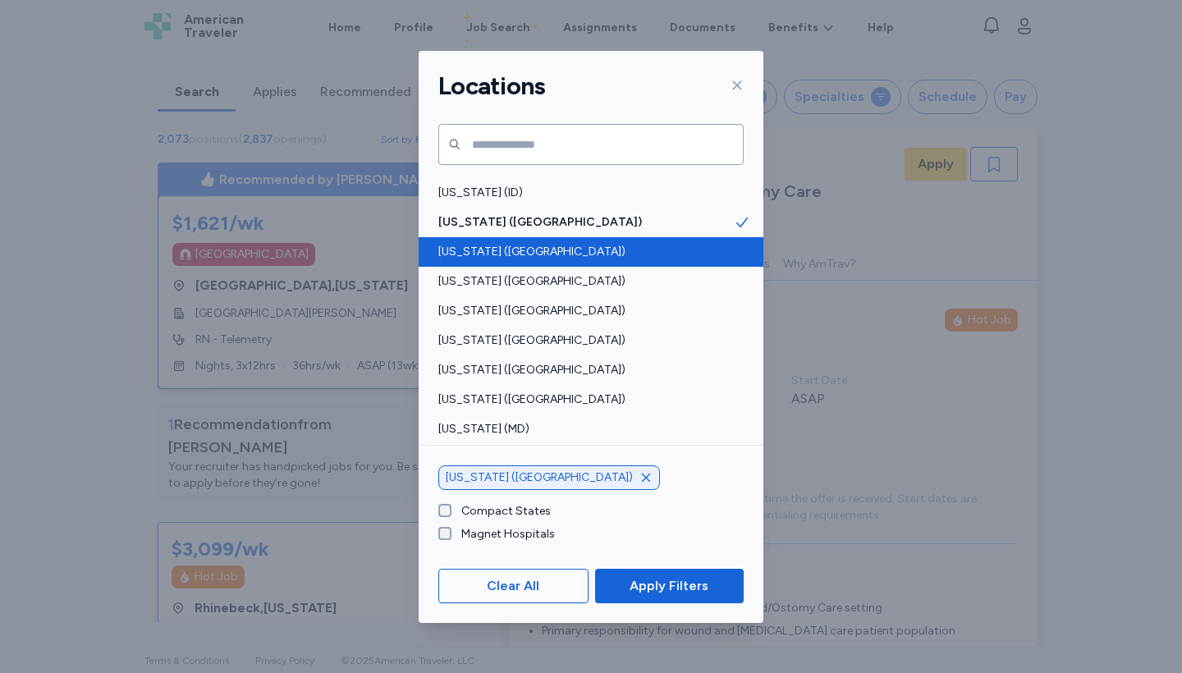
scroll to position [2, 0]
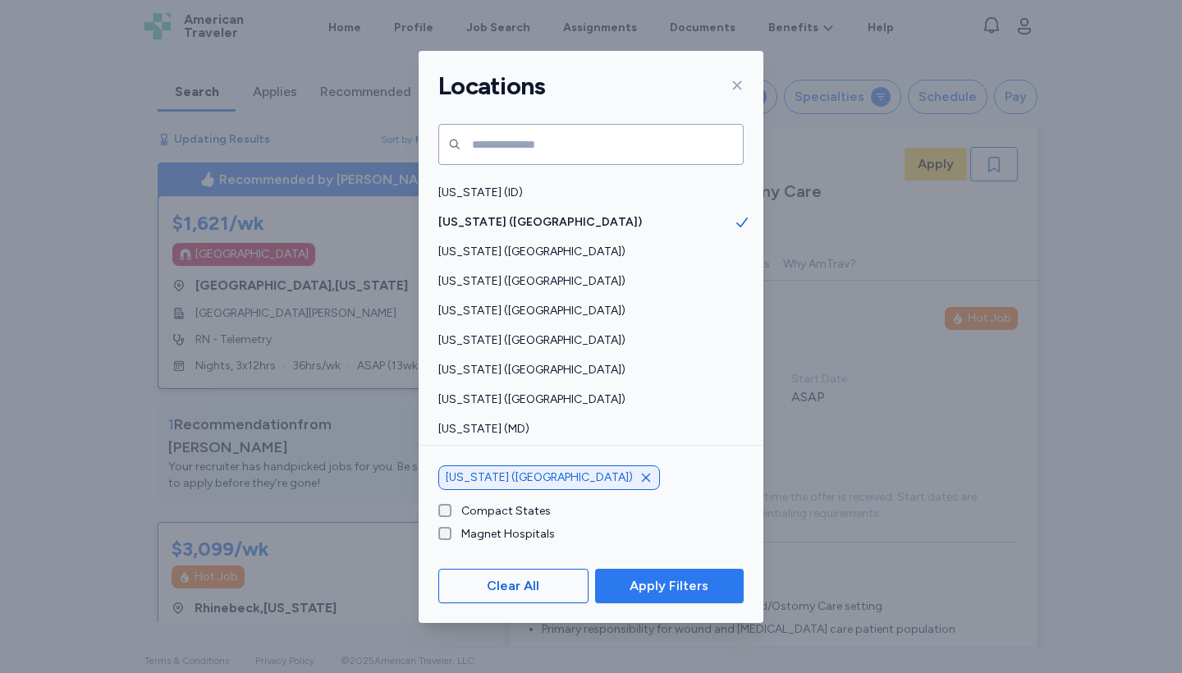
click at [580, 259] on span "Apply Filters" at bounding box center [669, 586] width 79 height 20
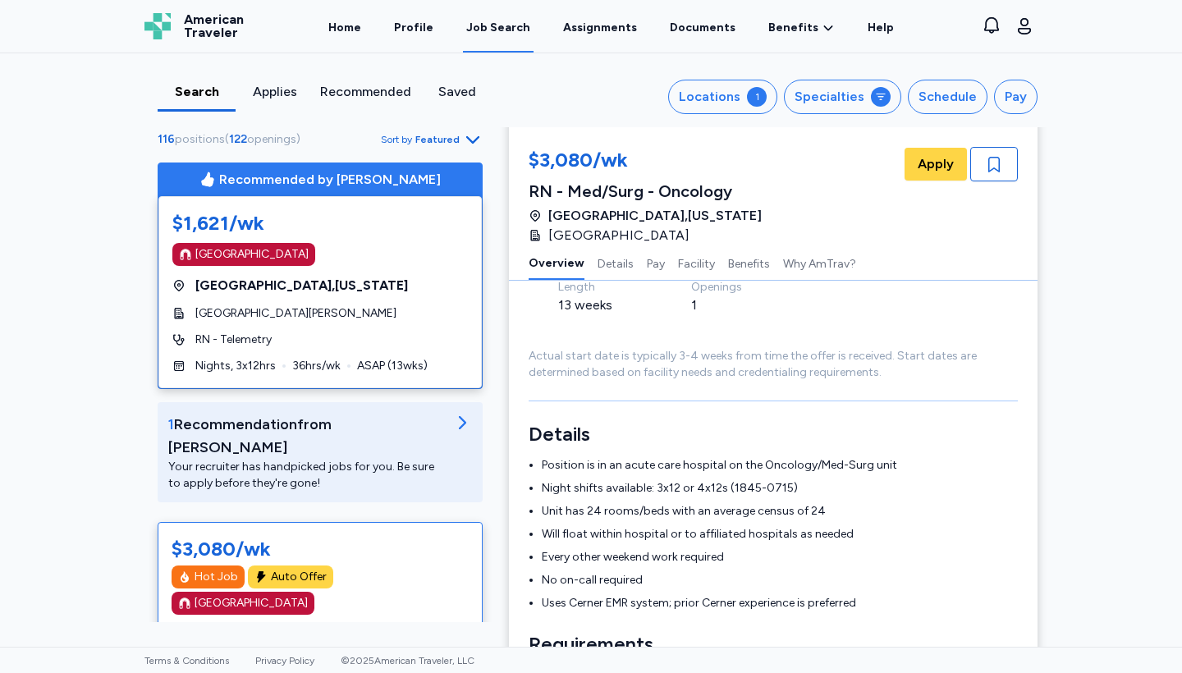
click at [448, 136] on span "Featured" at bounding box center [437, 139] width 44 height 13
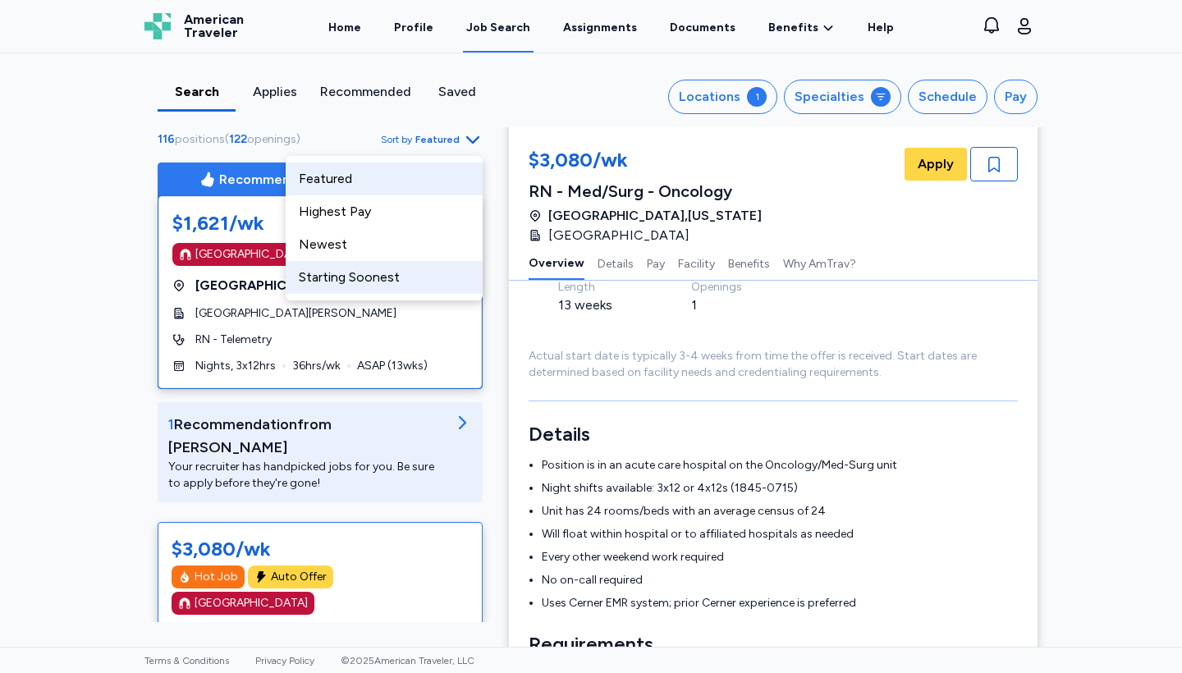
click at [397, 259] on div "Starting Soonest" at bounding box center [384, 277] width 197 height 33
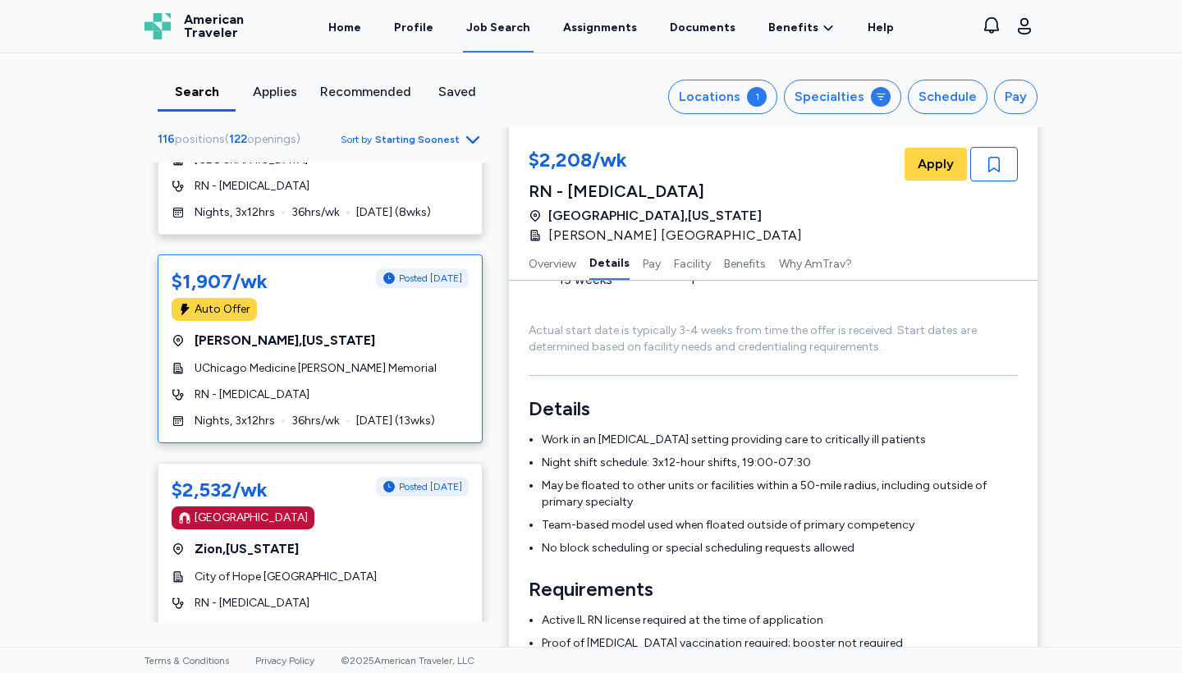
scroll to position [254, 0]
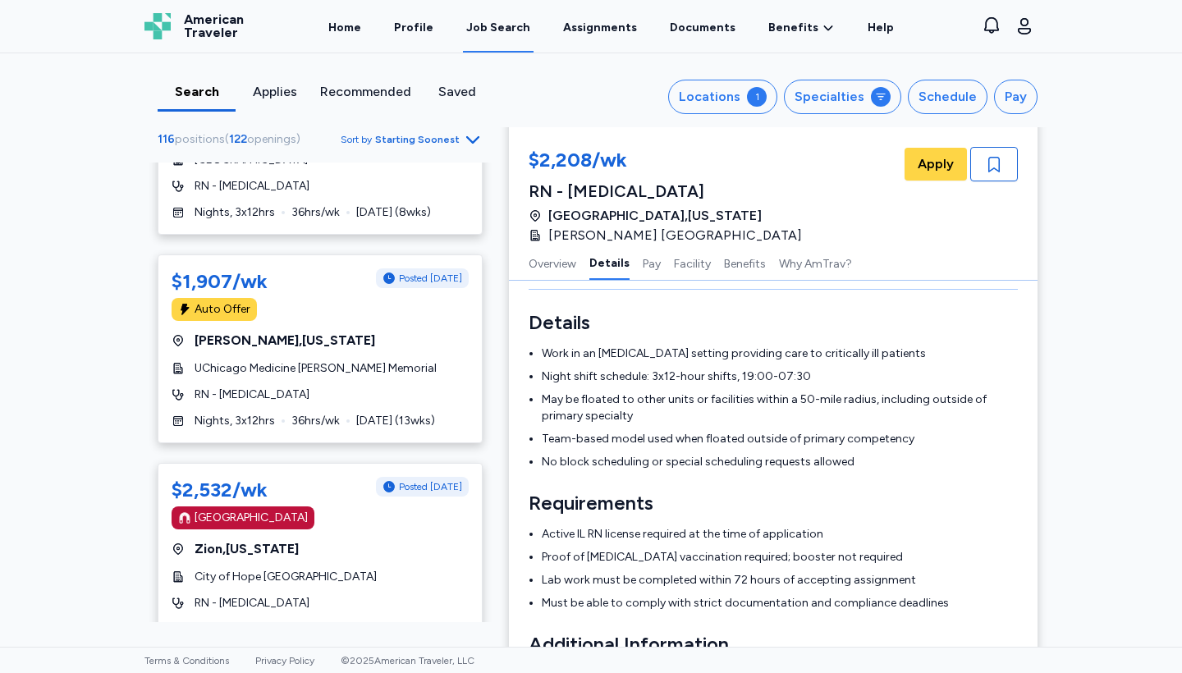
click at [471, 259] on icon "Go to next 50 jobs" at bounding box center [473, 681] width 20 height 20
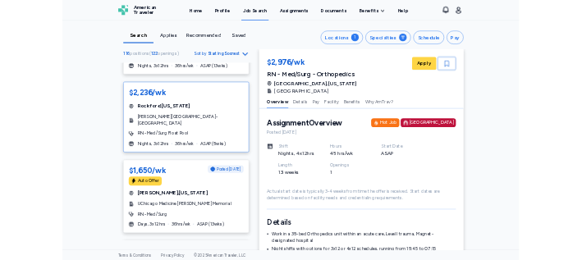
scroll to position [5960, 0]
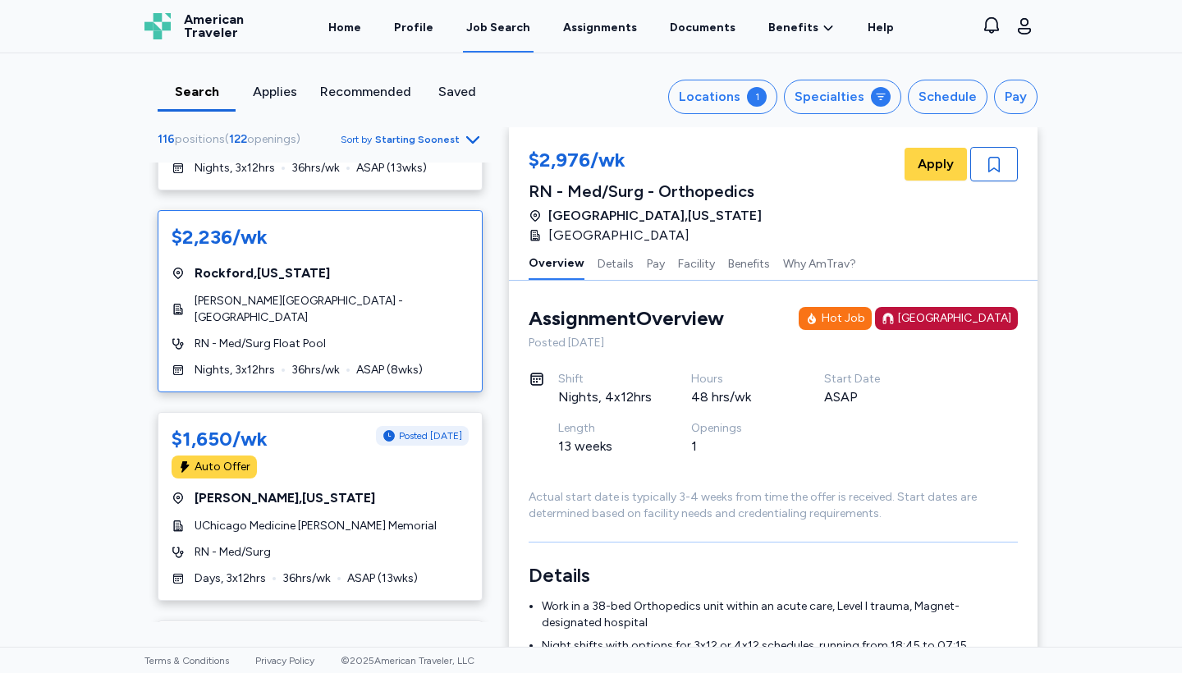
click at [337, 259] on div "RN - Med/Surg Float Pool" at bounding box center [320, 344] width 297 height 16
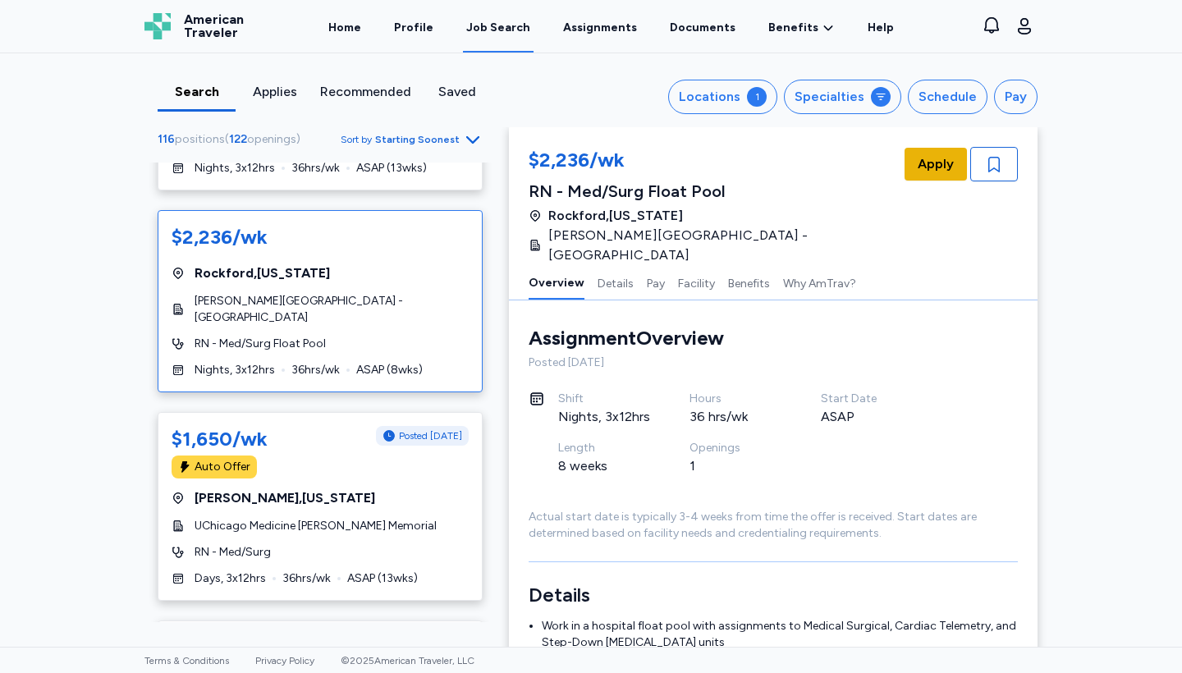
click at [580, 164] on button "Apply" at bounding box center [935, 164] width 62 height 33
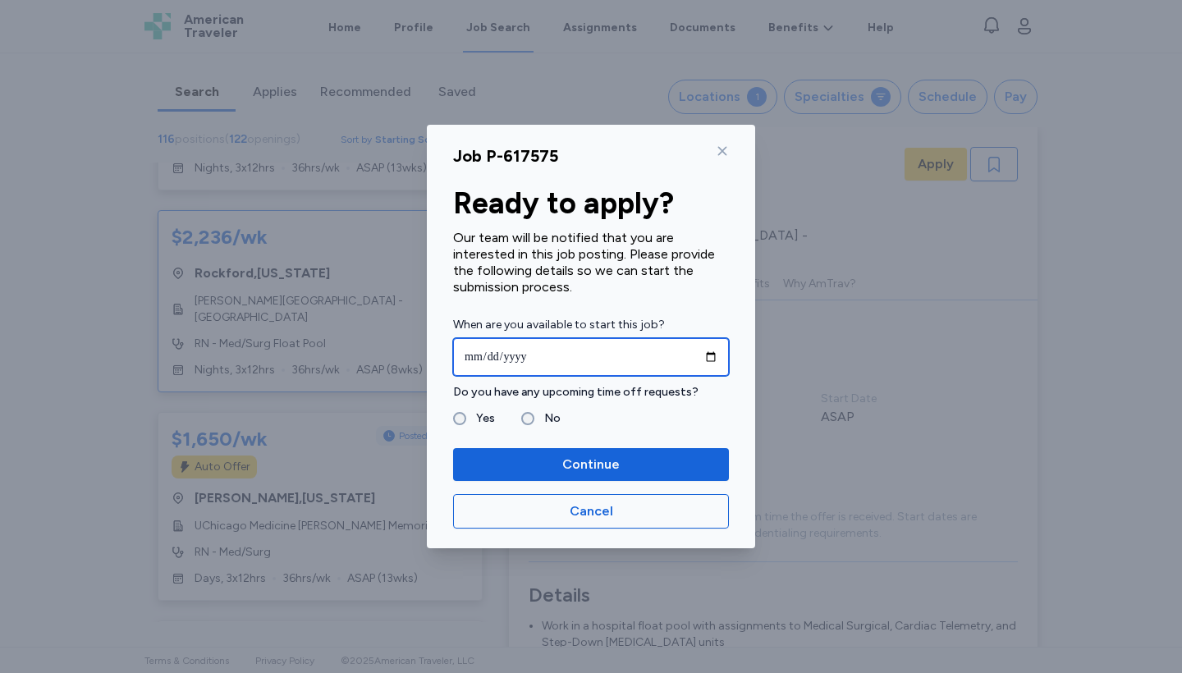
click at [474, 259] on input "date" at bounding box center [591, 357] width 276 height 38
type input "**********"
click at [580, 259] on input "**********" at bounding box center [591, 357] width 276 height 38
click at [580, 259] on label "Do you have any upcoming time off requests?" at bounding box center [591, 392] width 276 height 20
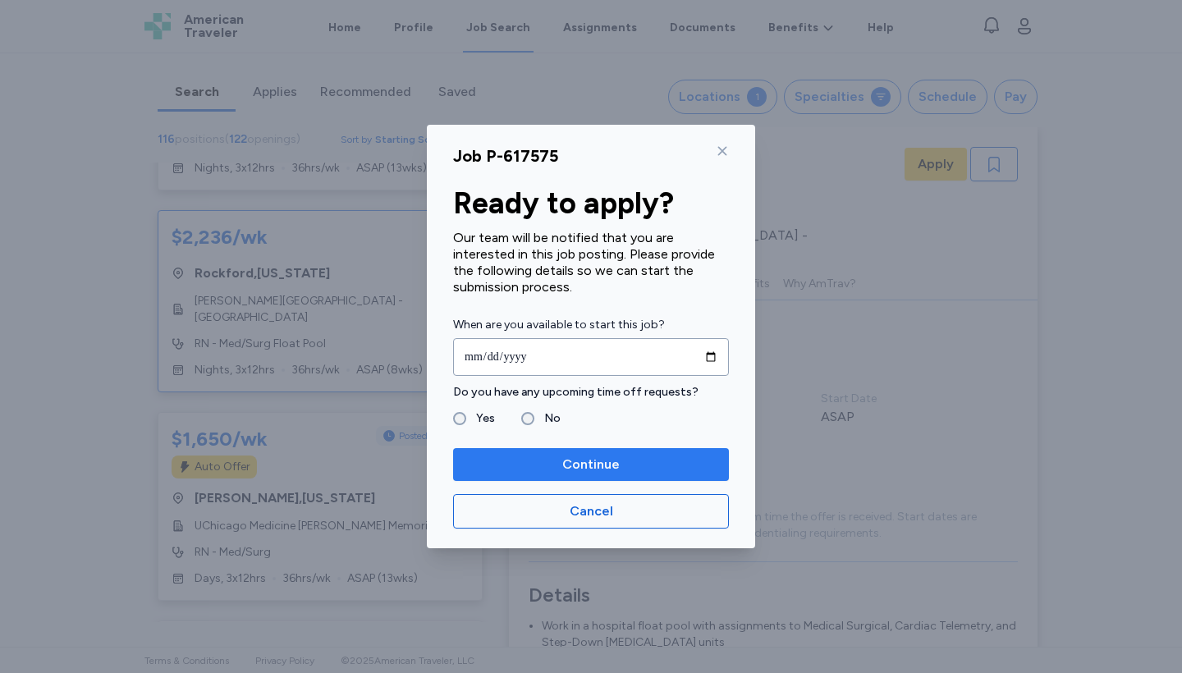
click at [533, 259] on span "Continue" at bounding box center [591, 465] width 250 height 20
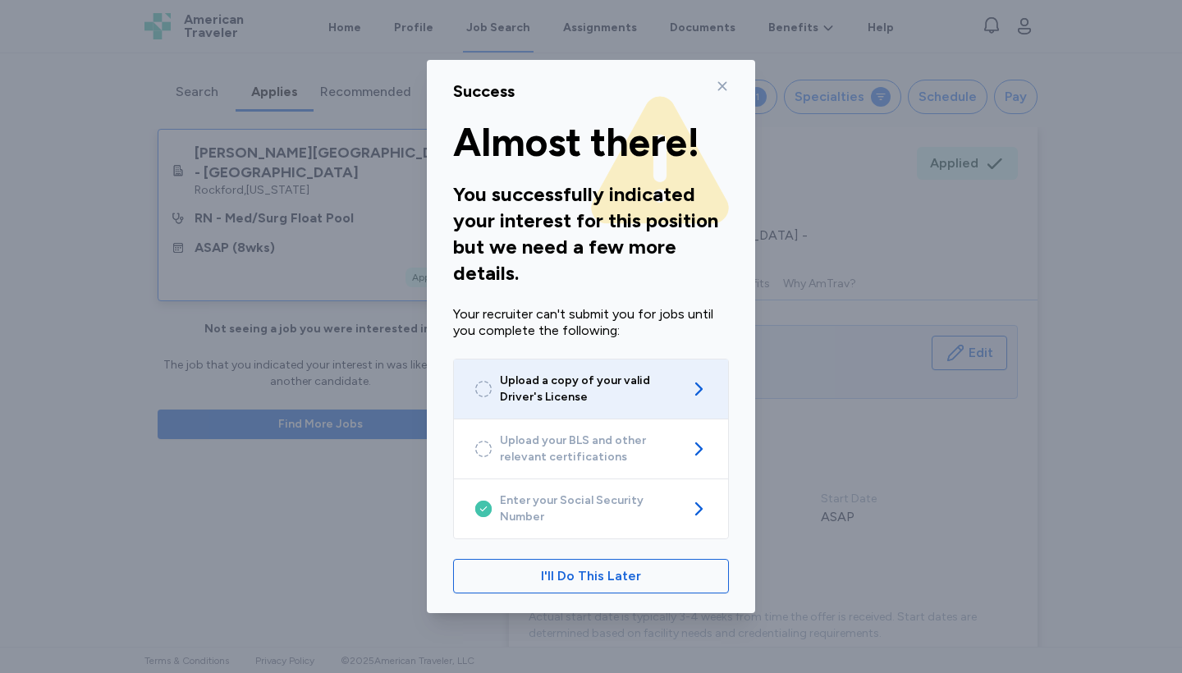
click at [557, 259] on span "Upload a copy of your valid Driver's License" at bounding box center [591, 389] width 182 height 33
click at [564, 259] on span "Upload a copy of your valid Driver's License" at bounding box center [591, 389] width 182 height 33
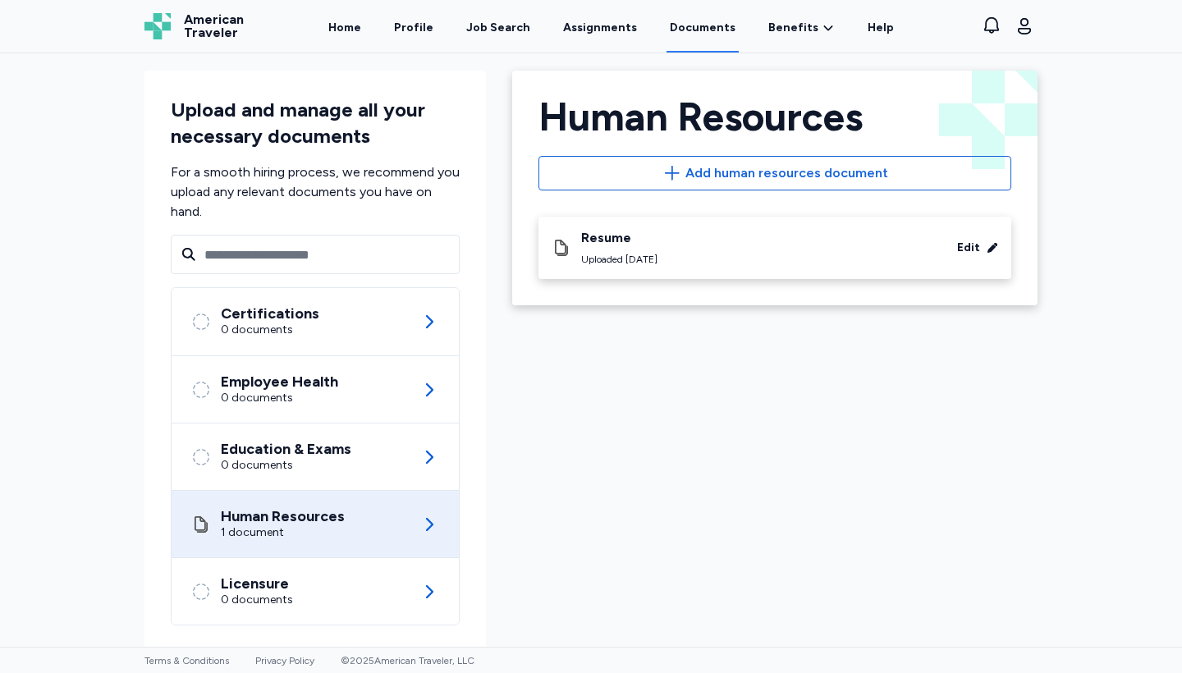
scroll to position [2, 0]
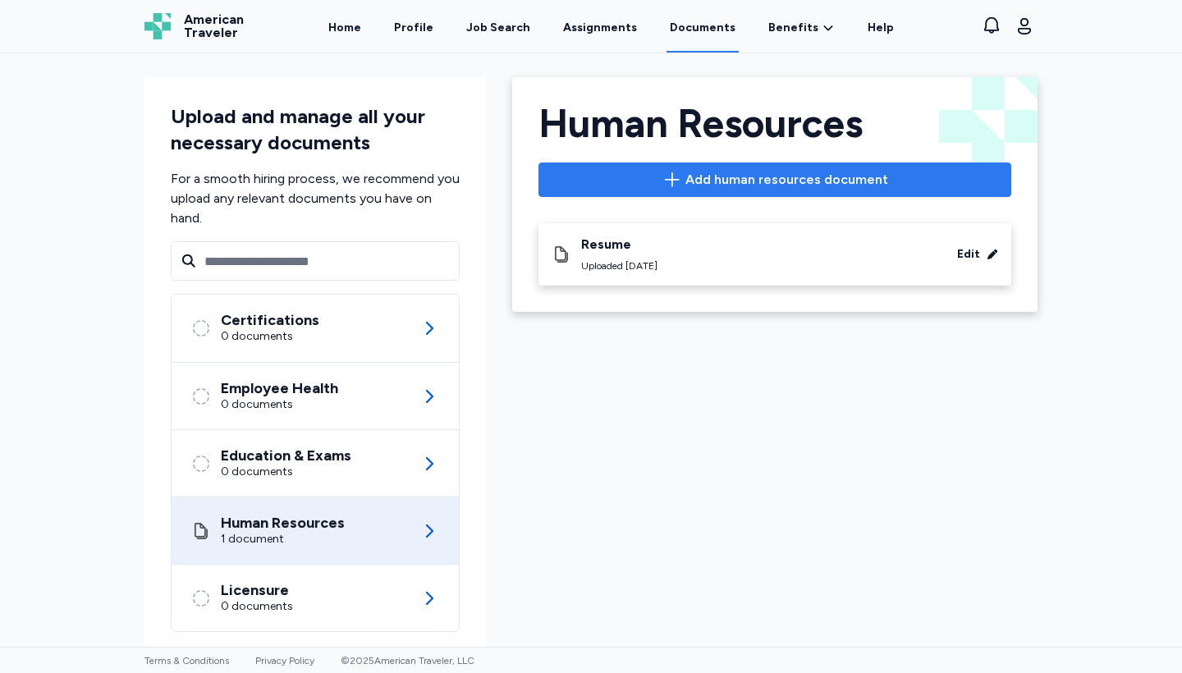
click at [689, 187] on span "Add human resources document" at bounding box center [786, 180] width 203 height 20
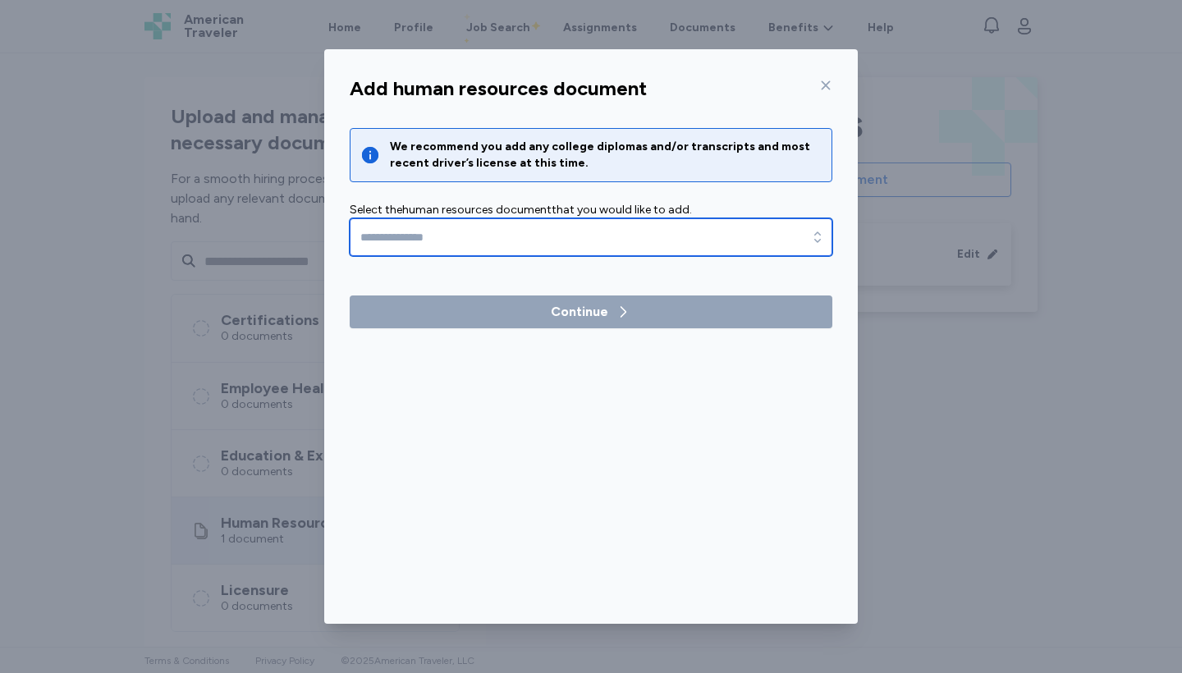
click at [564, 234] on input "text" at bounding box center [591, 237] width 483 height 38
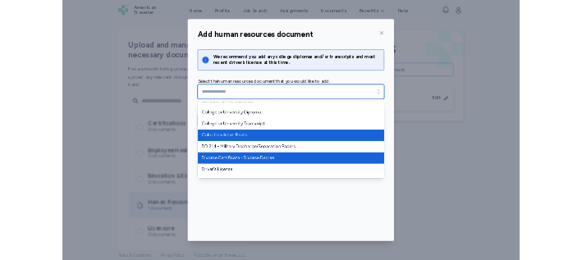
scroll to position [18, 0]
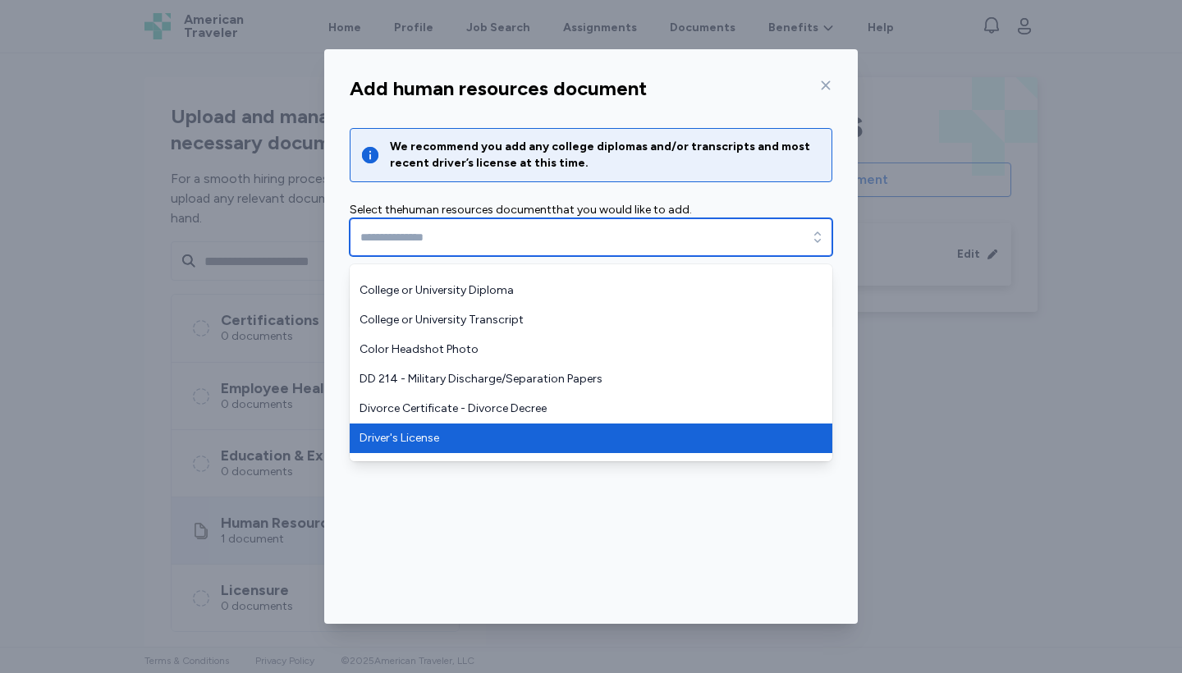
type input "**********"
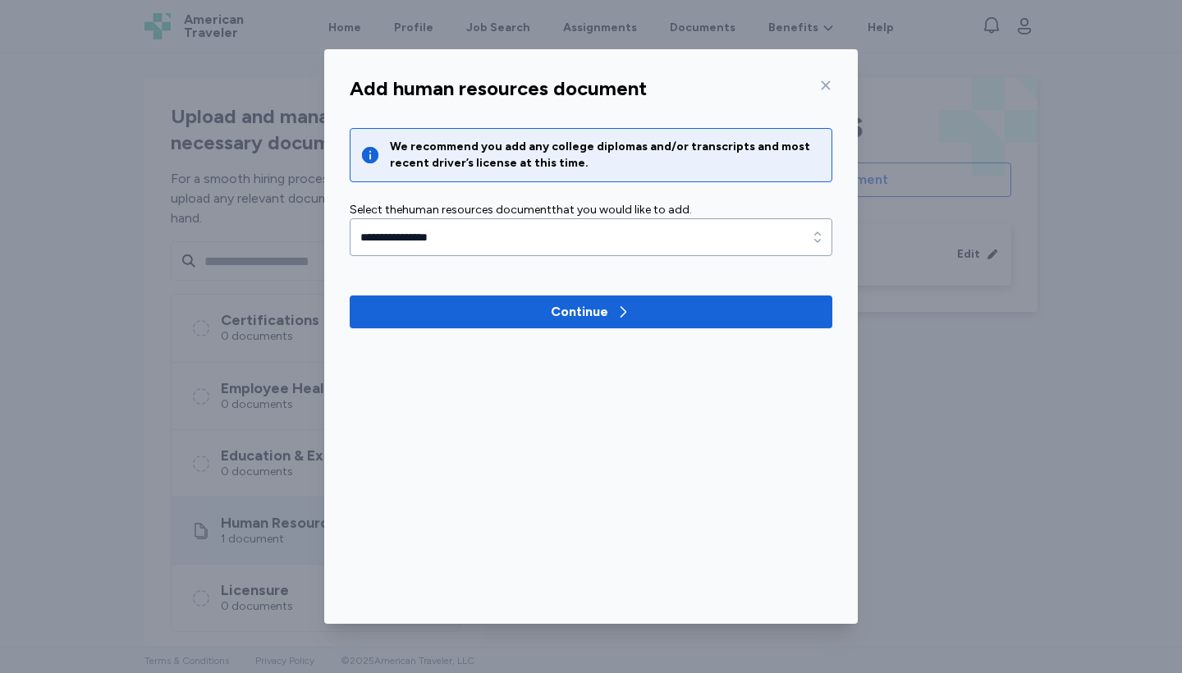
click at [529, 332] on div "**********" at bounding box center [591, 228] width 509 height 240
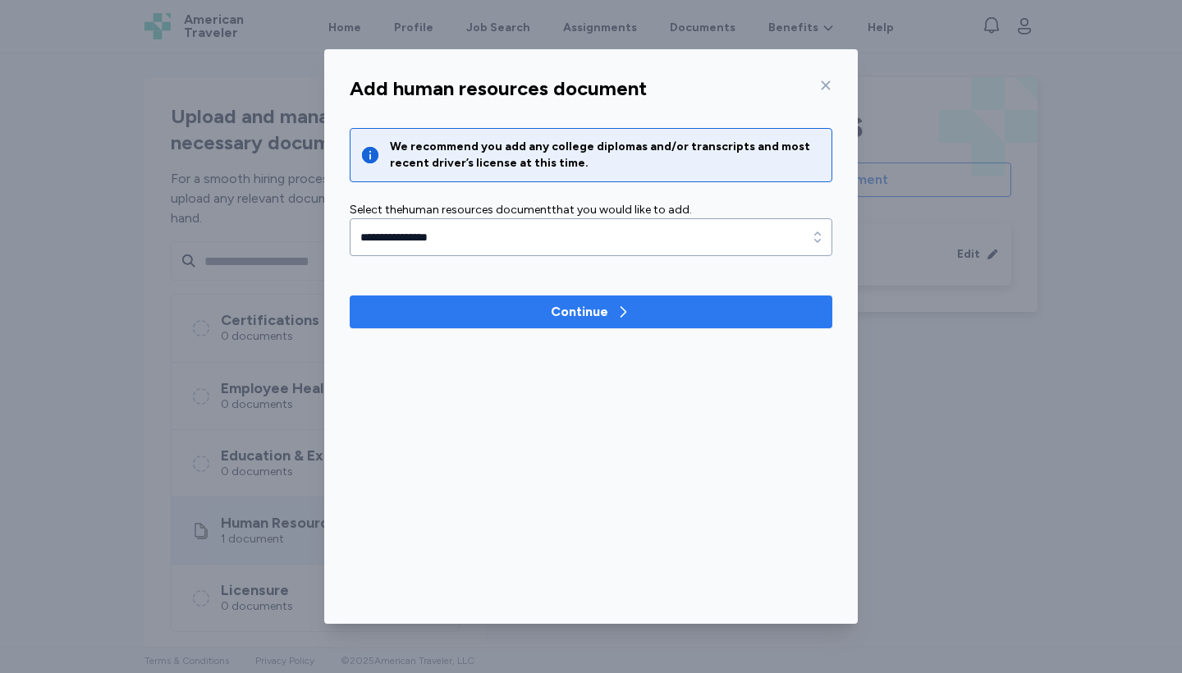
click at [529, 318] on span "Continue" at bounding box center [591, 312] width 456 height 20
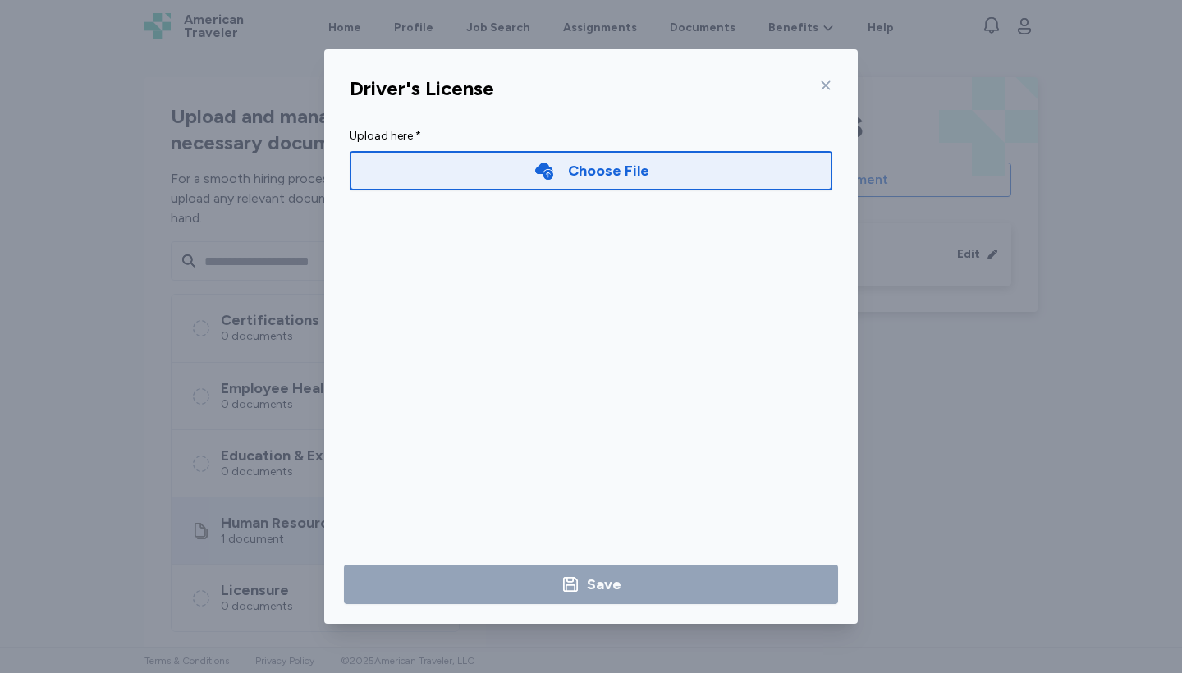
click at [536, 177] on icon at bounding box center [543, 170] width 21 height 21
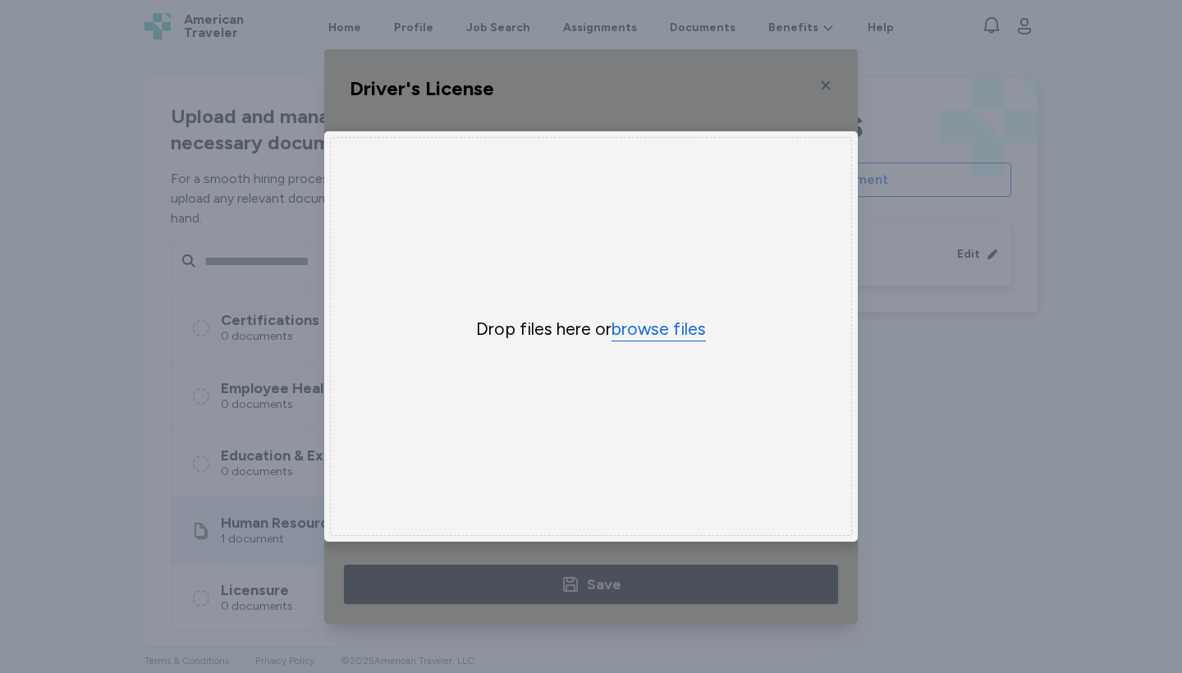
click at [647, 340] on button "browse files" at bounding box center [658, 330] width 94 height 24
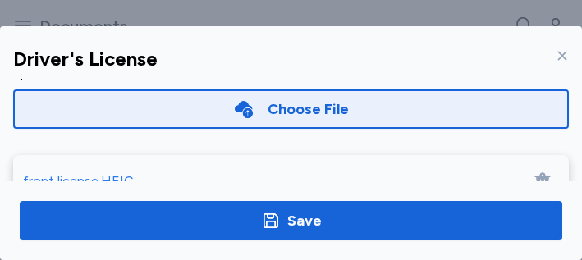
scroll to position [30, 0]
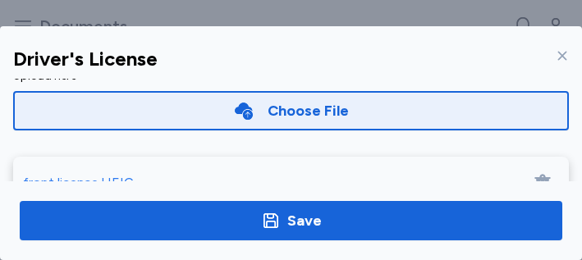
click at [328, 110] on div "Choose File" at bounding box center [308, 110] width 81 height 23
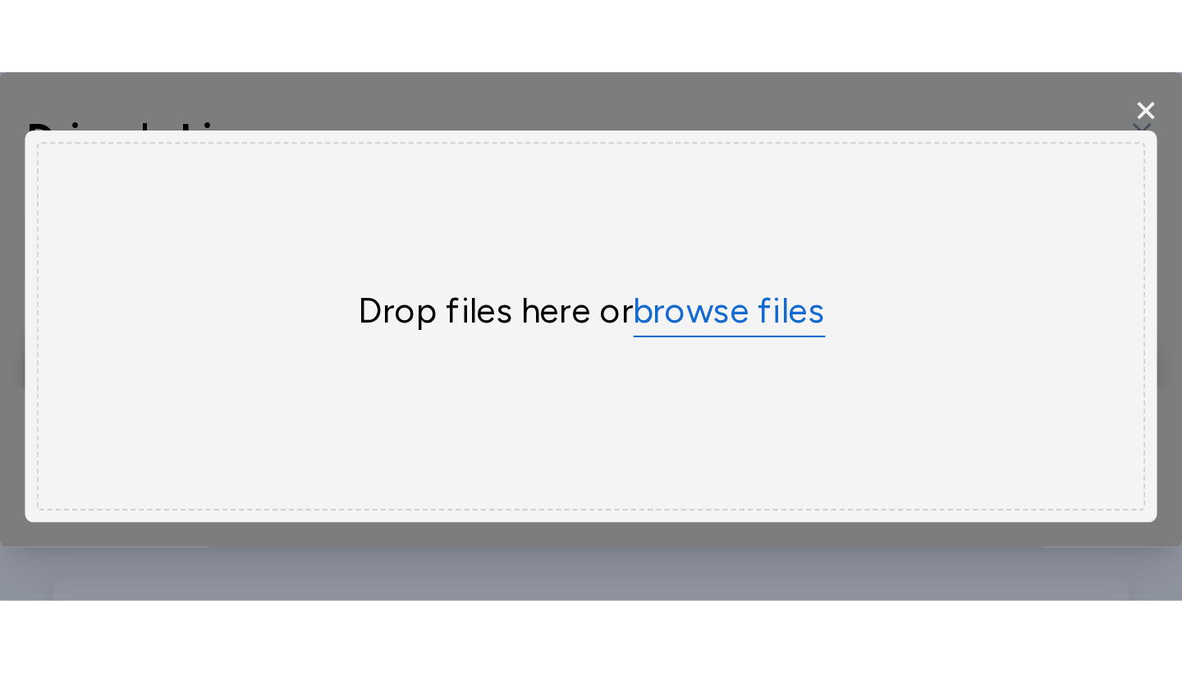
scroll to position [0, 0]
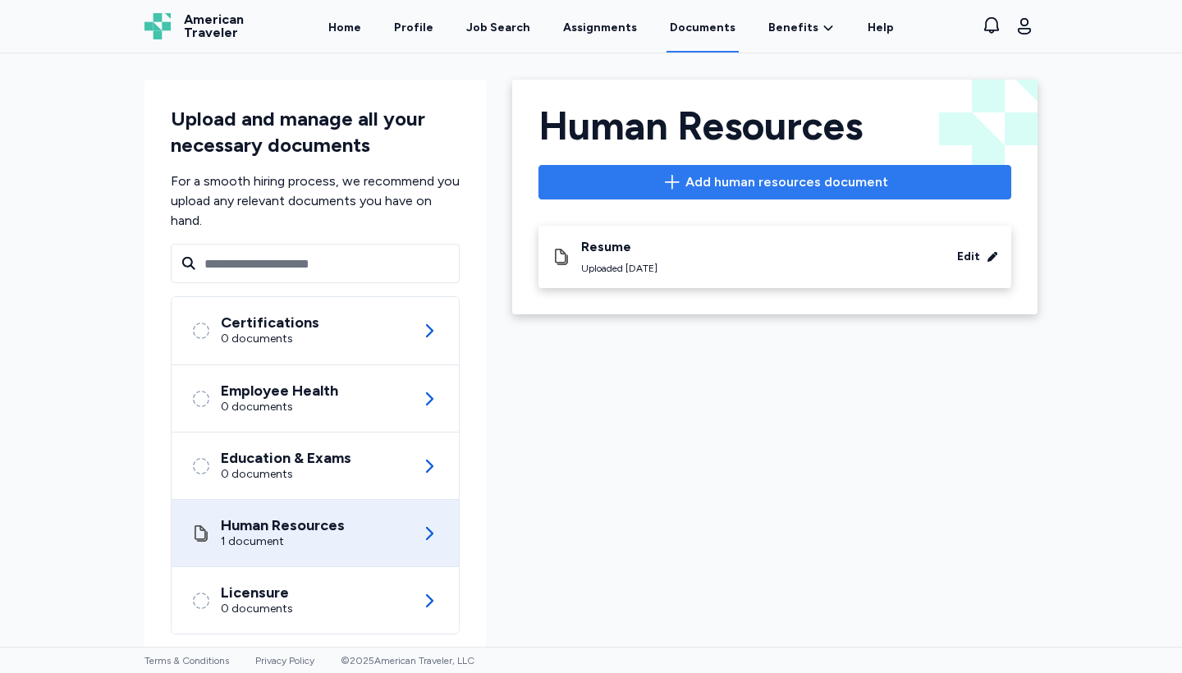
click at [771, 182] on span "Add human resources document" at bounding box center [786, 182] width 203 height 20
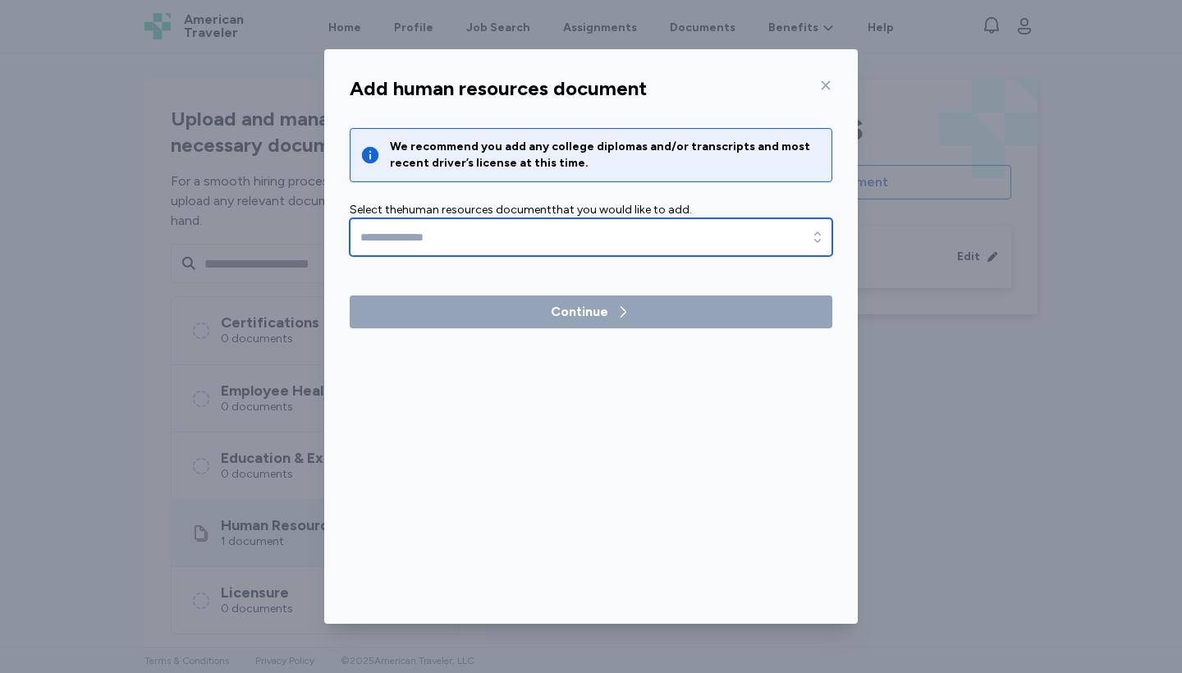
click at [455, 247] on input "text" at bounding box center [591, 237] width 483 height 38
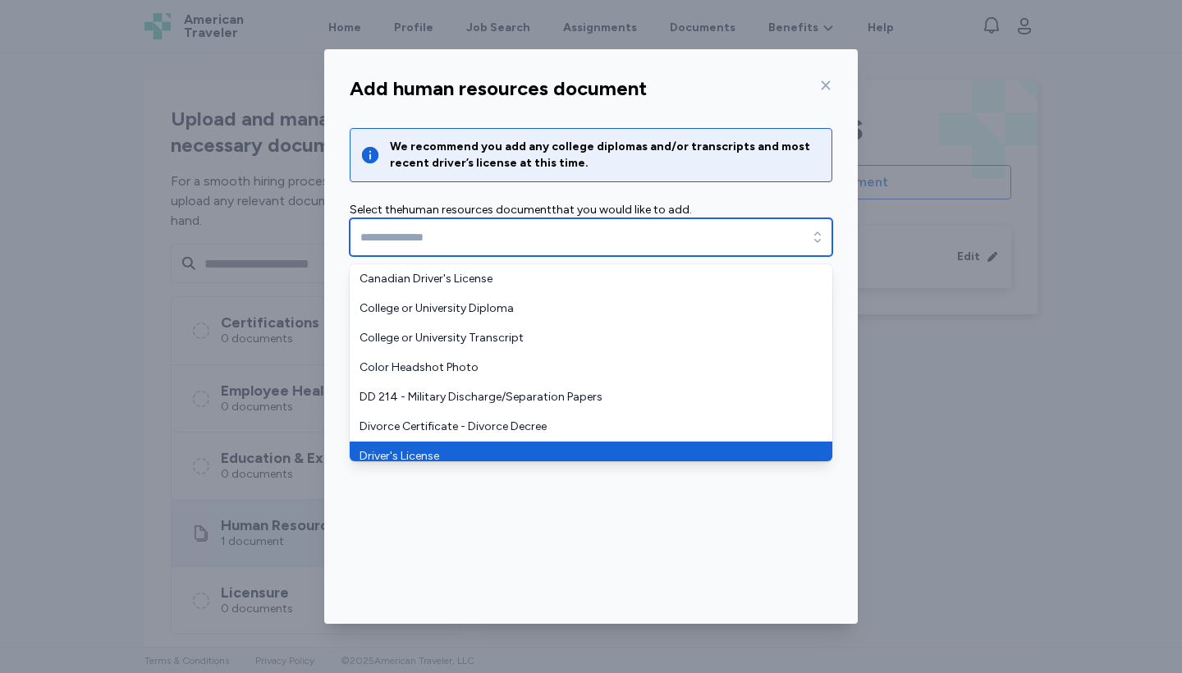
type input "**********"
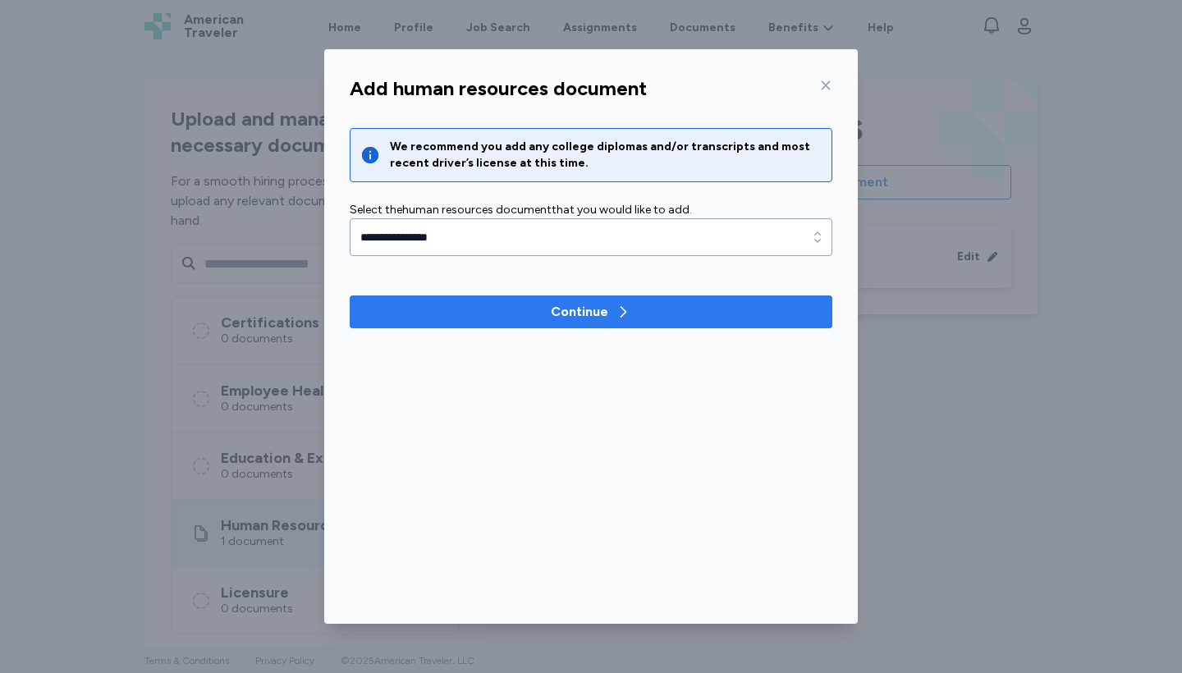
click at [465, 314] on span "Continue" at bounding box center [591, 312] width 456 height 20
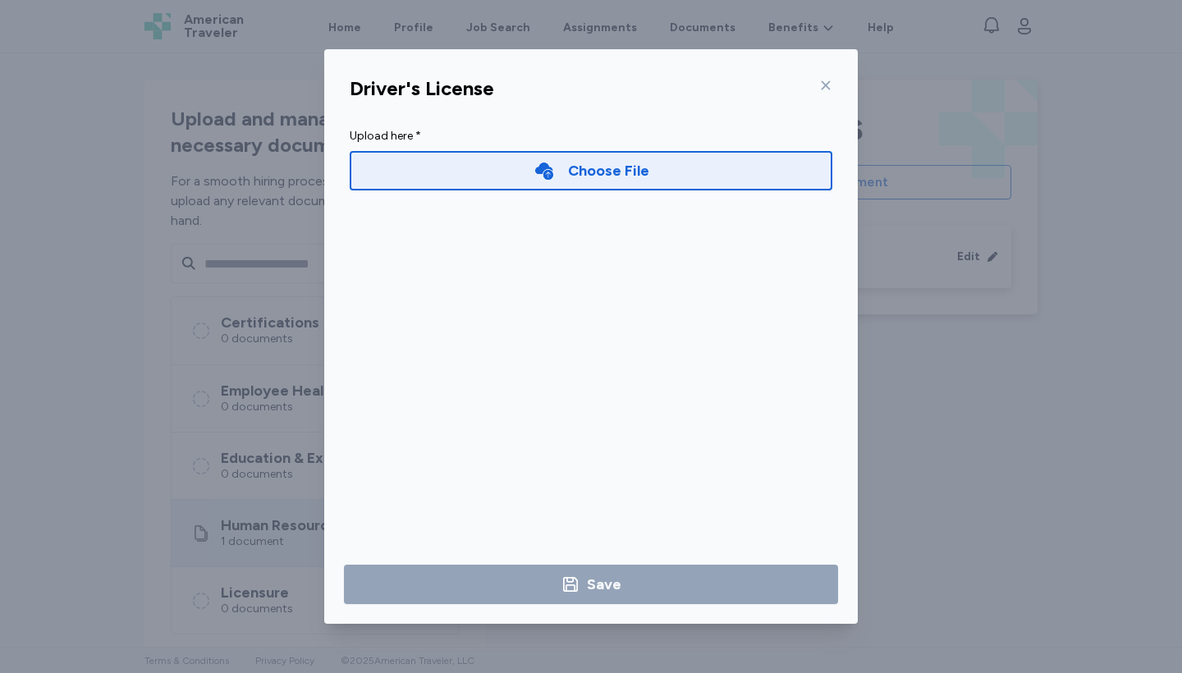
click at [579, 176] on div "Choose File" at bounding box center [608, 170] width 81 height 23
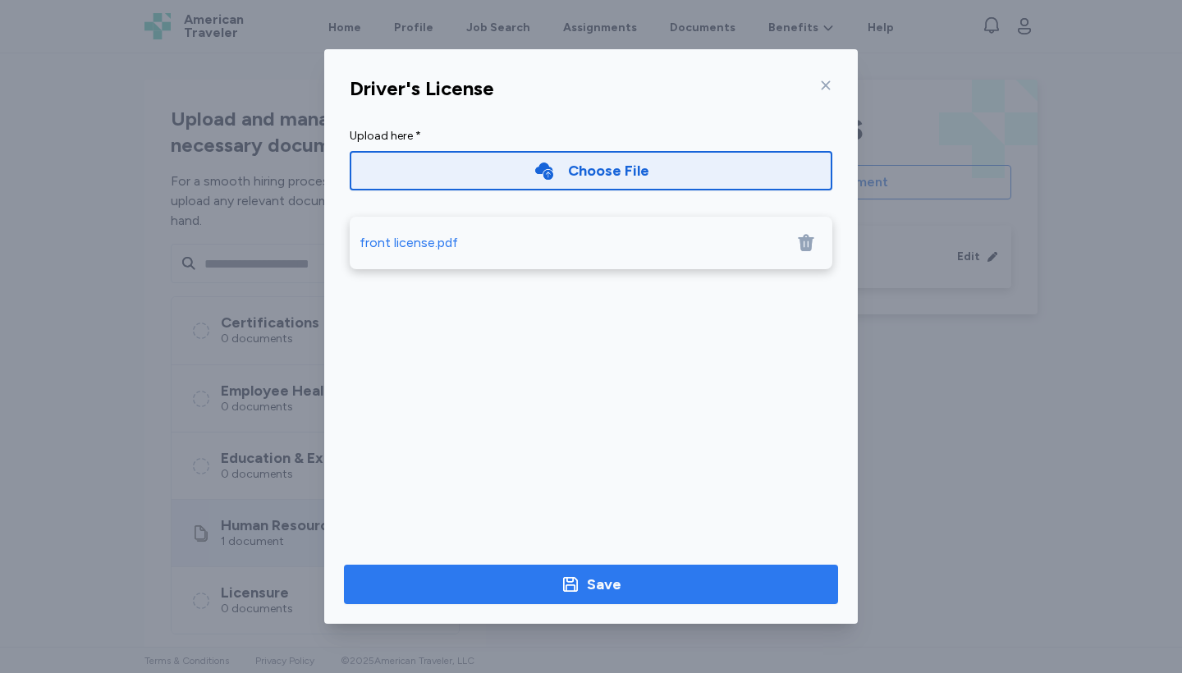
click at [614, 590] on div "Save" at bounding box center [604, 584] width 34 height 23
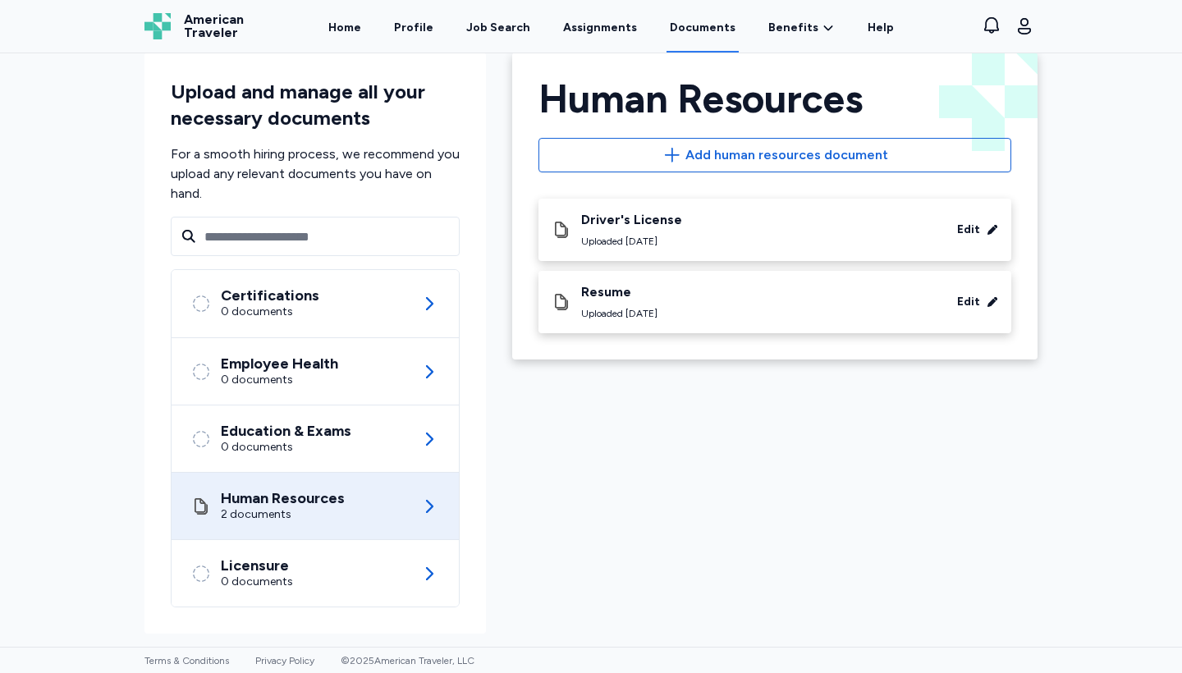
scroll to position [27, 0]
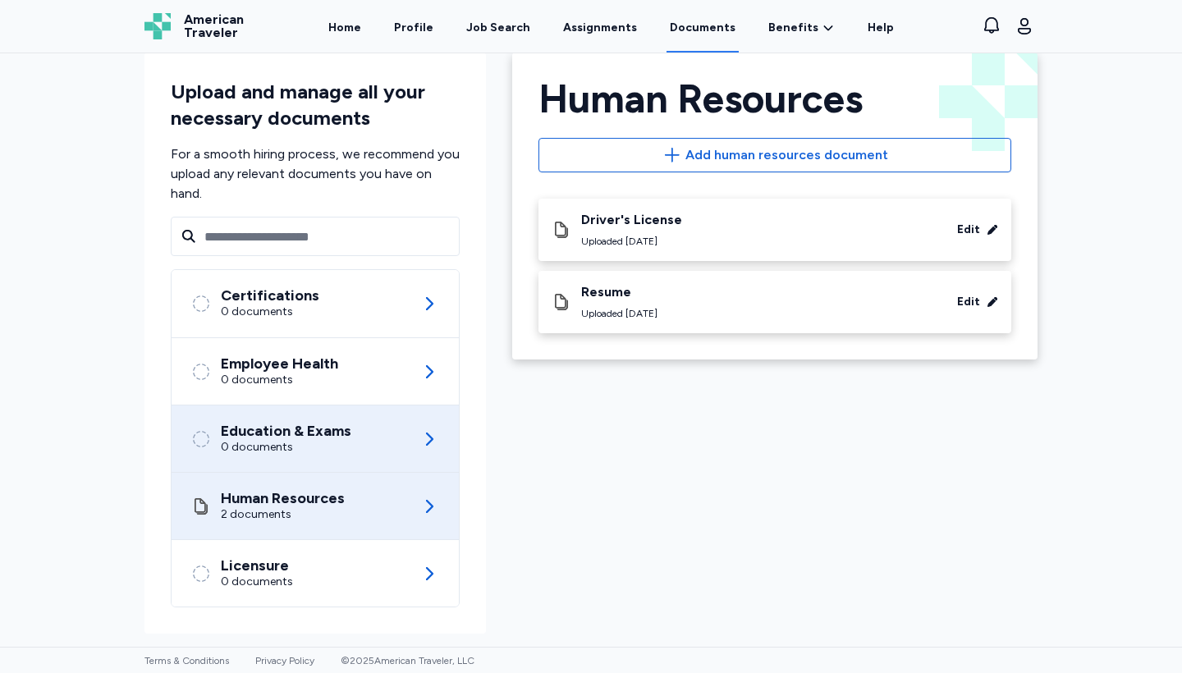
click at [278, 416] on div "Education & Exams 0 documents" at bounding box center [315, 438] width 248 height 66
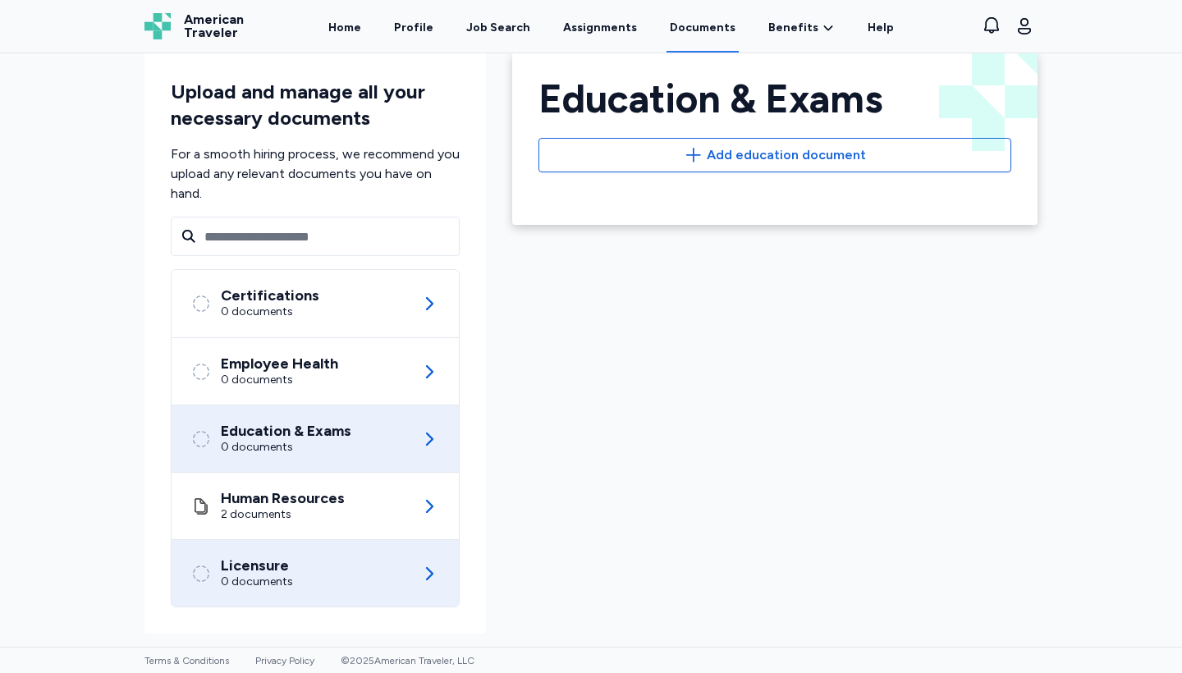
click at [256, 577] on div "0 documents" at bounding box center [257, 582] width 72 height 16
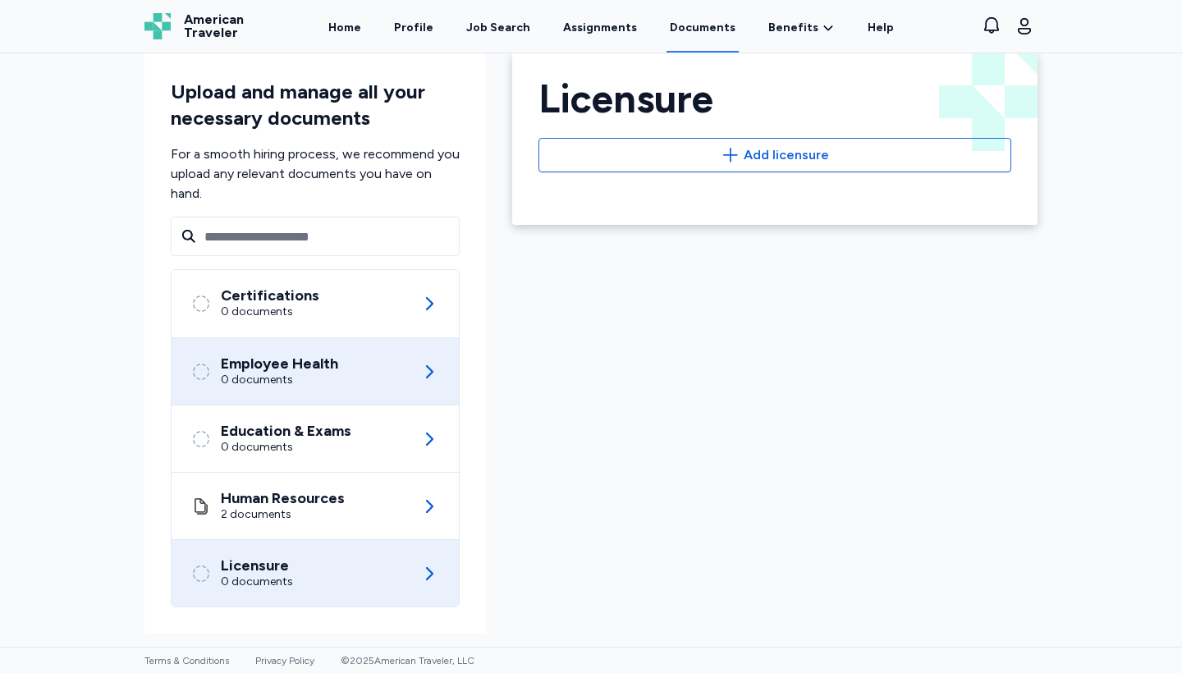
click at [280, 386] on div "0 documents" at bounding box center [279, 380] width 117 height 16
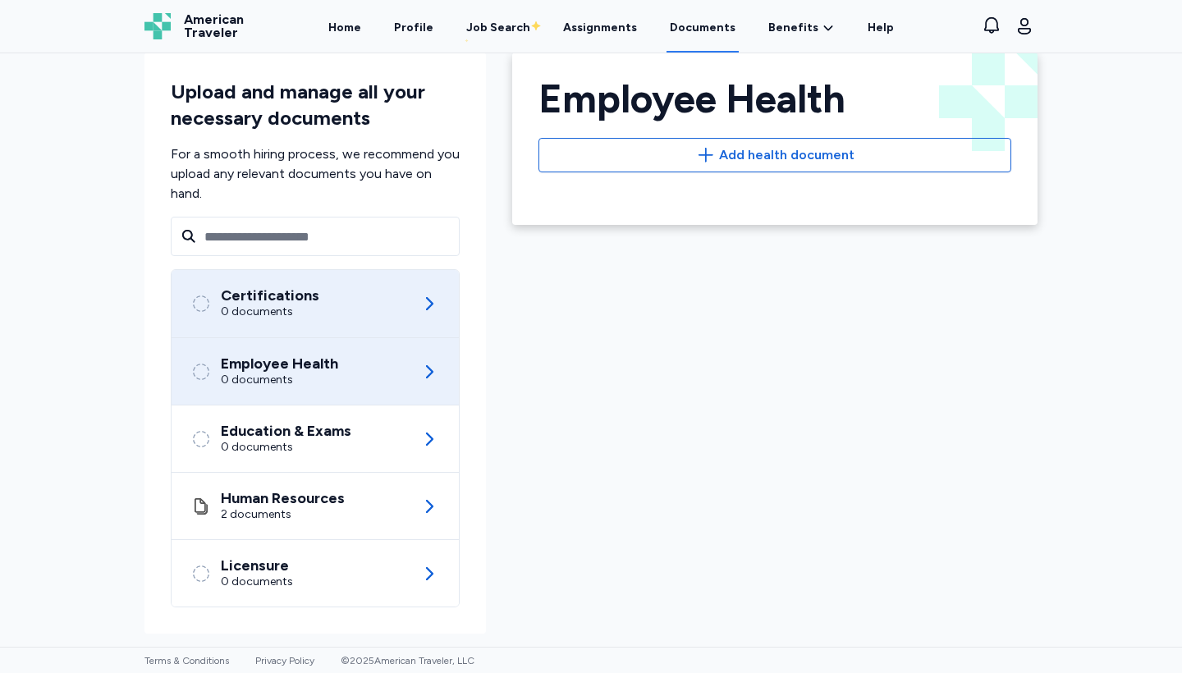
click at [286, 306] on div "0 documents" at bounding box center [270, 312] width 98 height 16
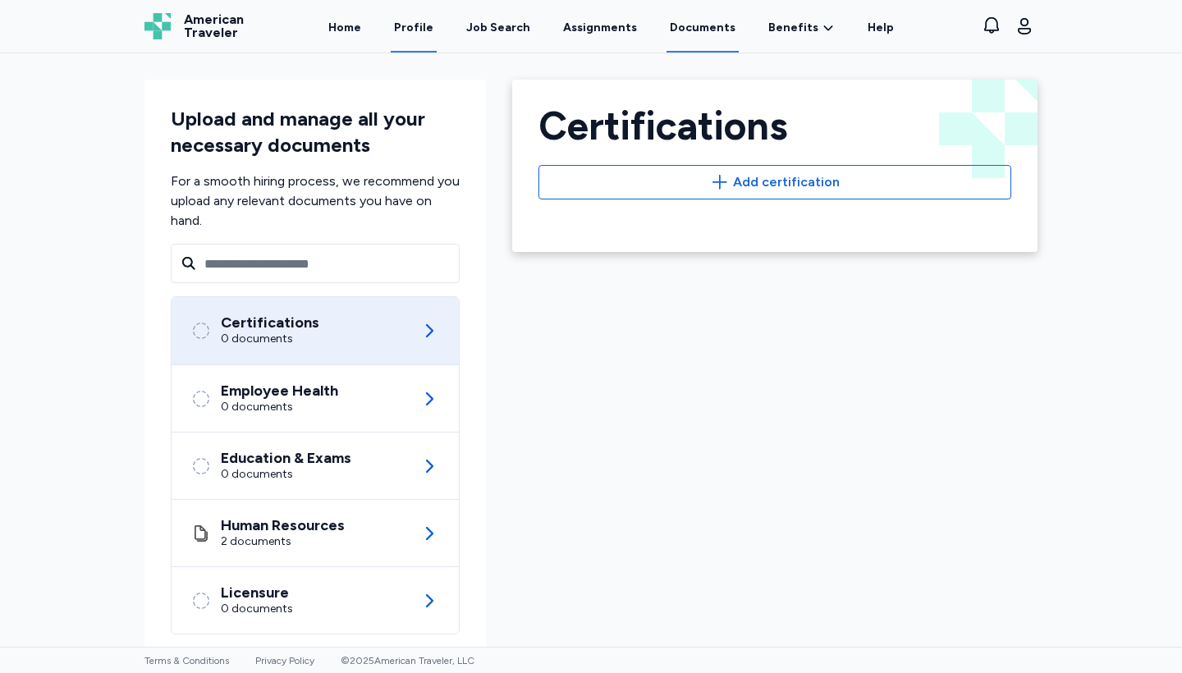
click at [427, 33] on link "Profile" at bounding box center [414, 27] width 46 height 51
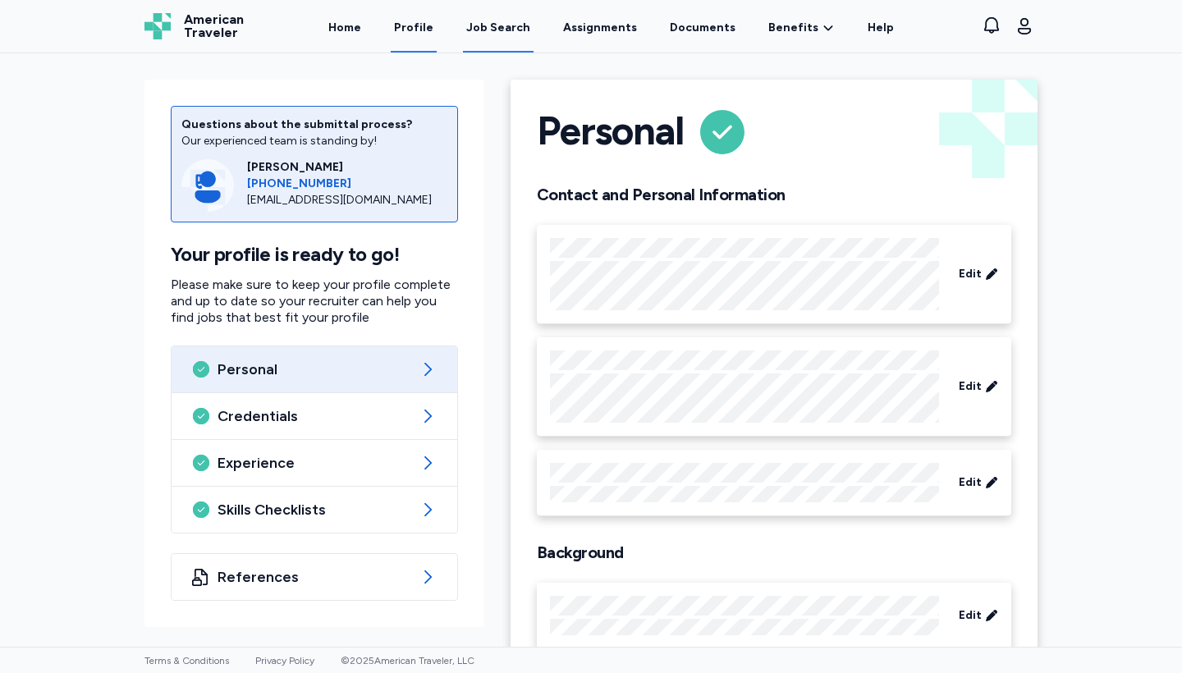
click at [489, 26] on div "Job Search" at bounding box center [498, 28] width 64 height 16
click at [497, 16] on link "Job Search" at bounding box center [498, 27] width 71 height 51
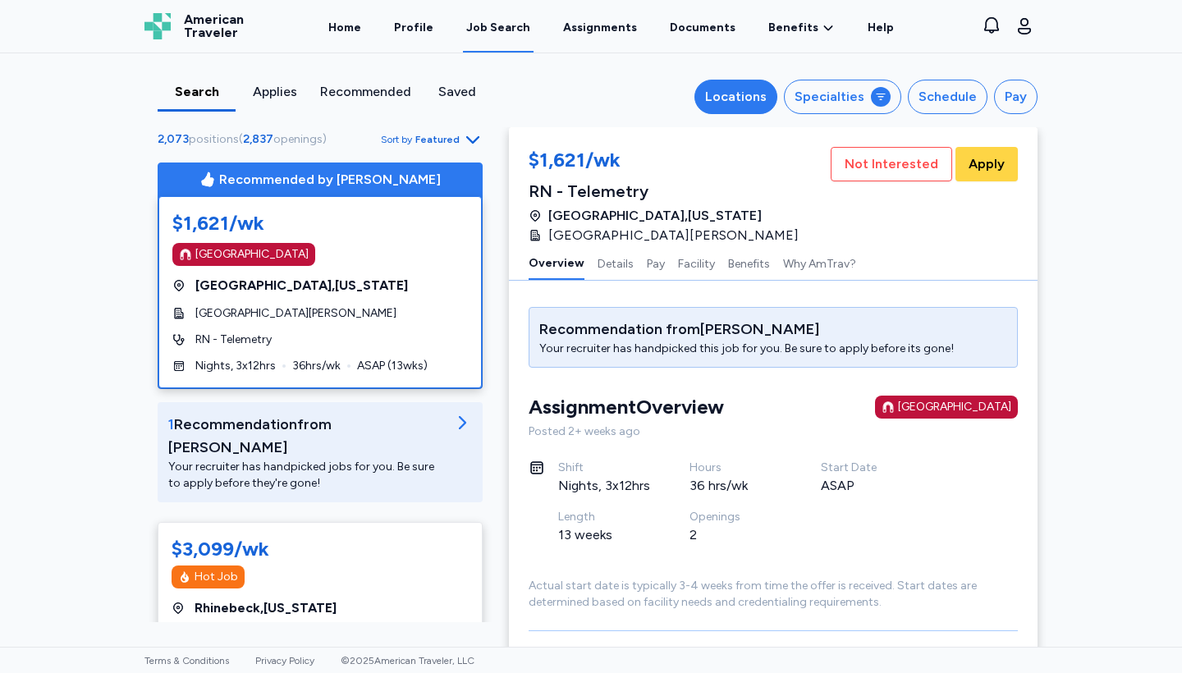
click at [741, 97] on div "Locations" at bounding box center [736, 97] width 62 height 20
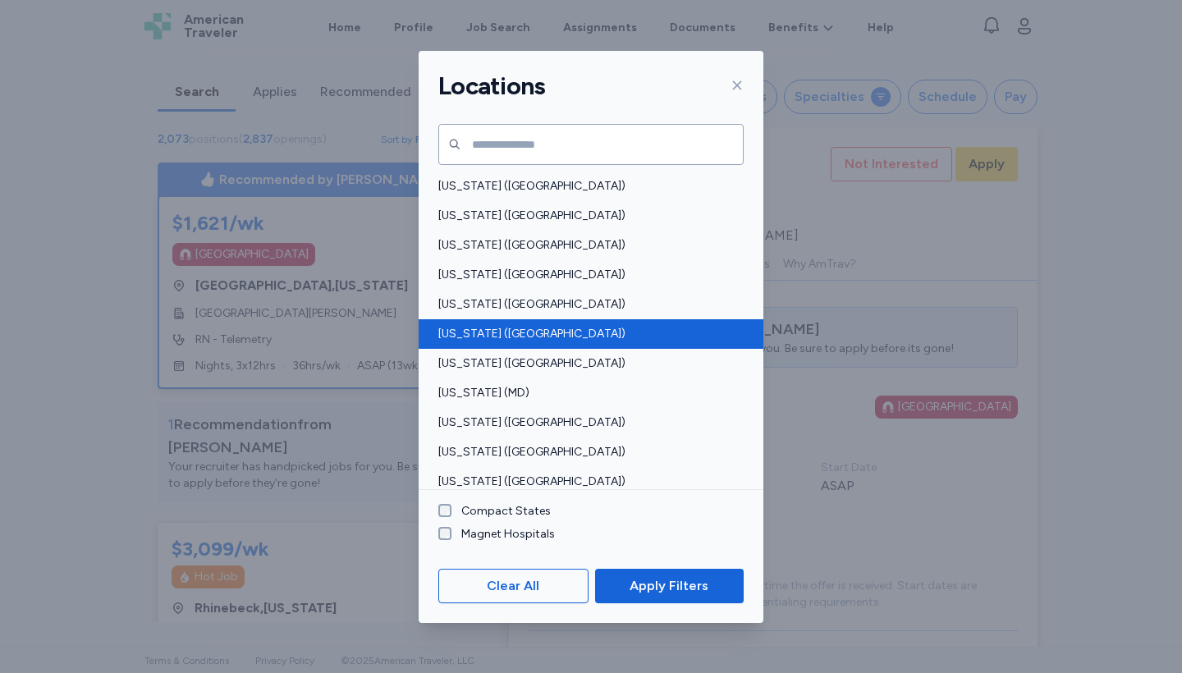
scroll to position [300, 0]
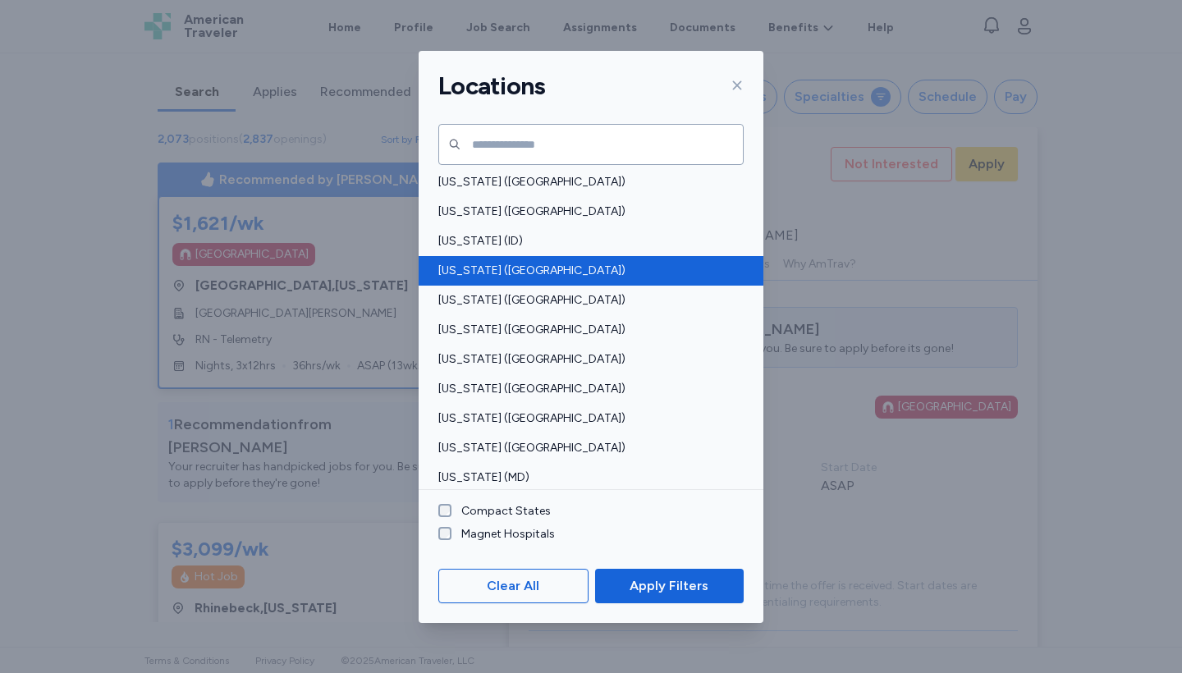
click at [495, 260] on div "[US_STATE] ([GEOGRAPHIC_DATA])" at bounding box center [591, 271] width 345 height 30
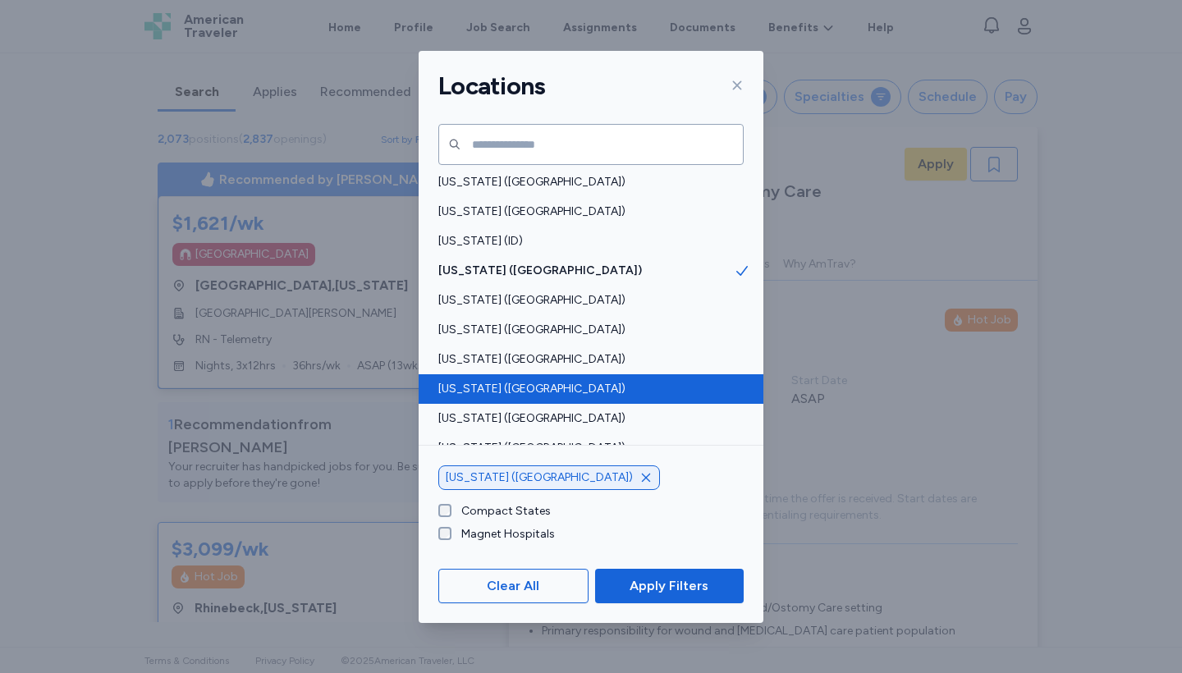
scroll to position [2, 0]
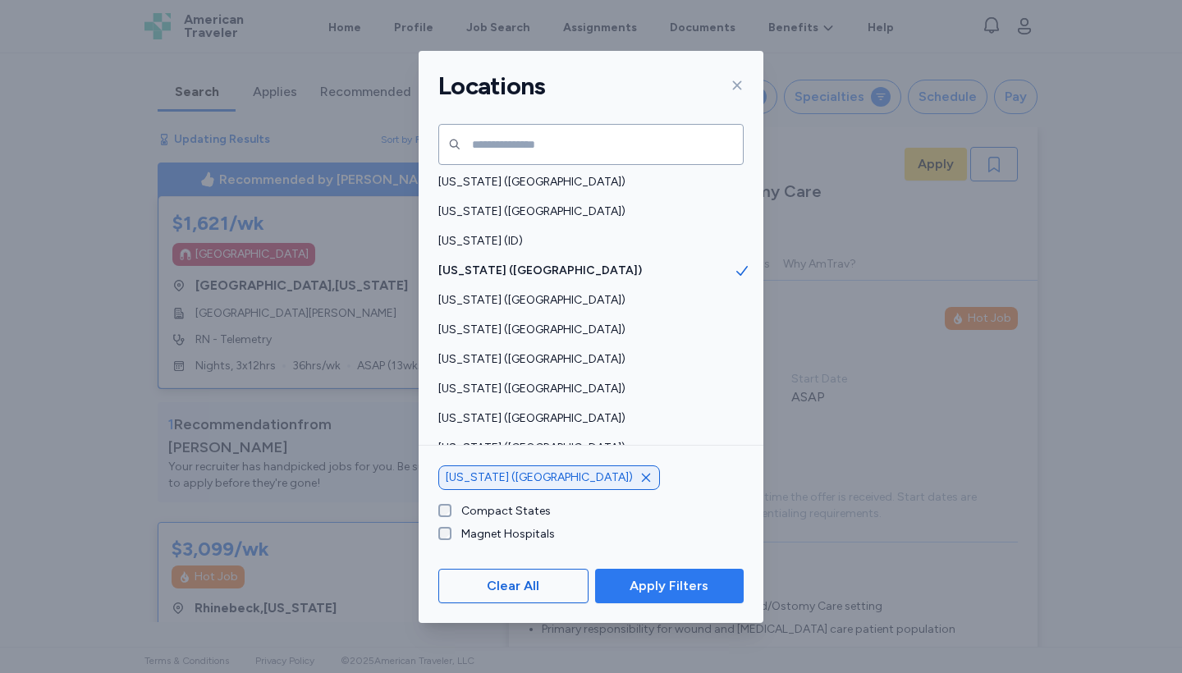
click at [635, 577] on span "Apply Filters" at bounding box center [669, 586] width 79 height 20
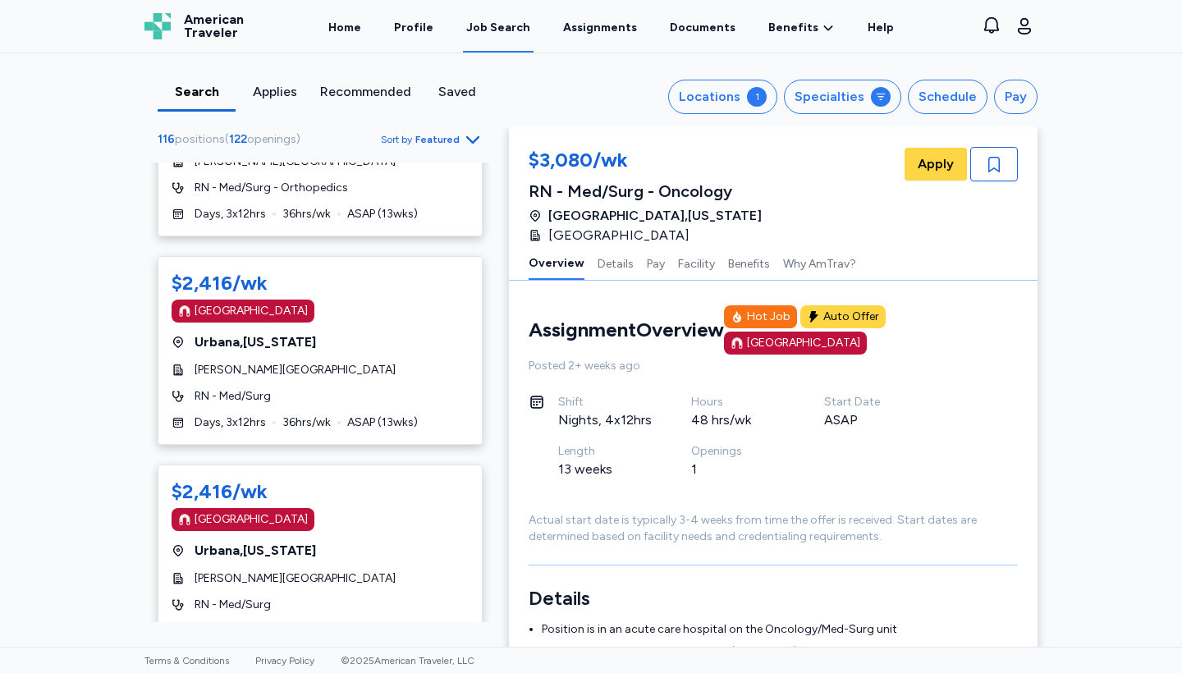
scroll to position [10340, 0]
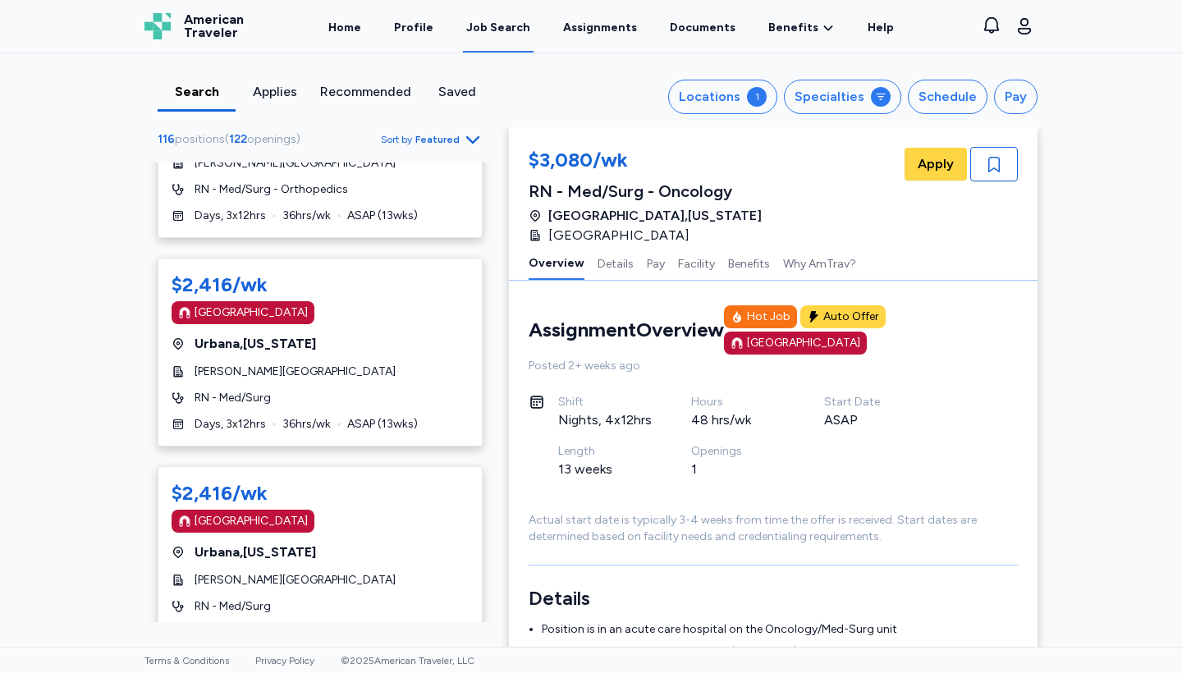
click at [473, 672] on icon "Go to next 50 jobs" at bounding box center [473, 685] width 20 height 20
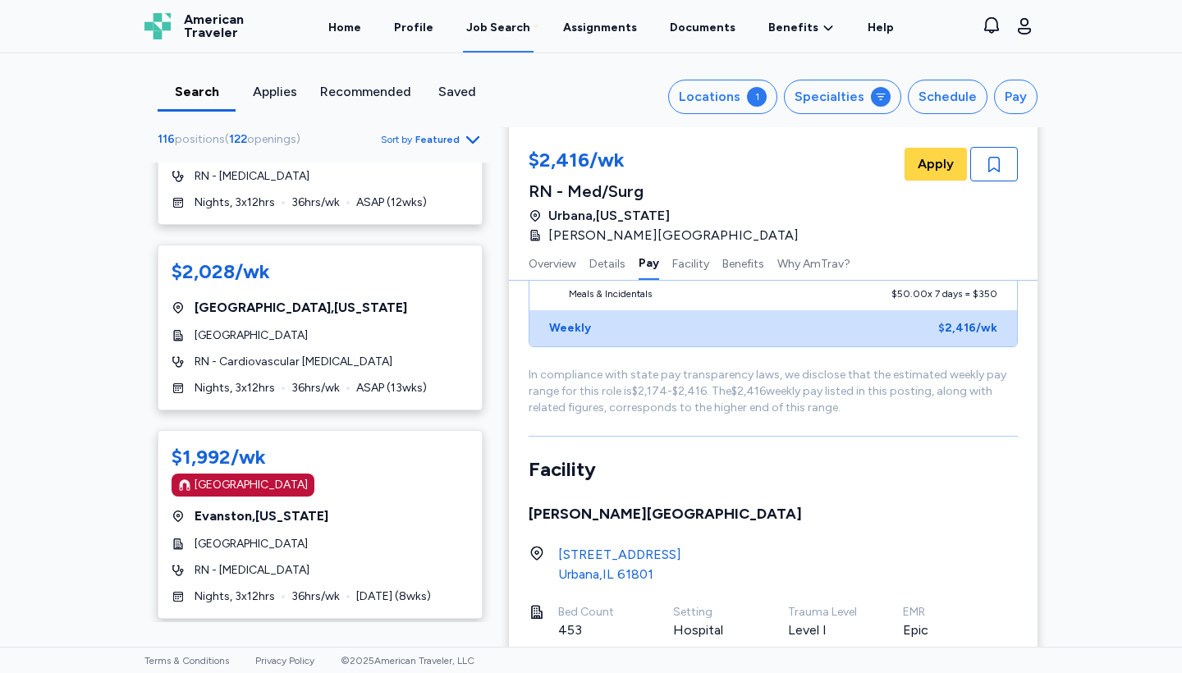
scroll to position [1892, 0]
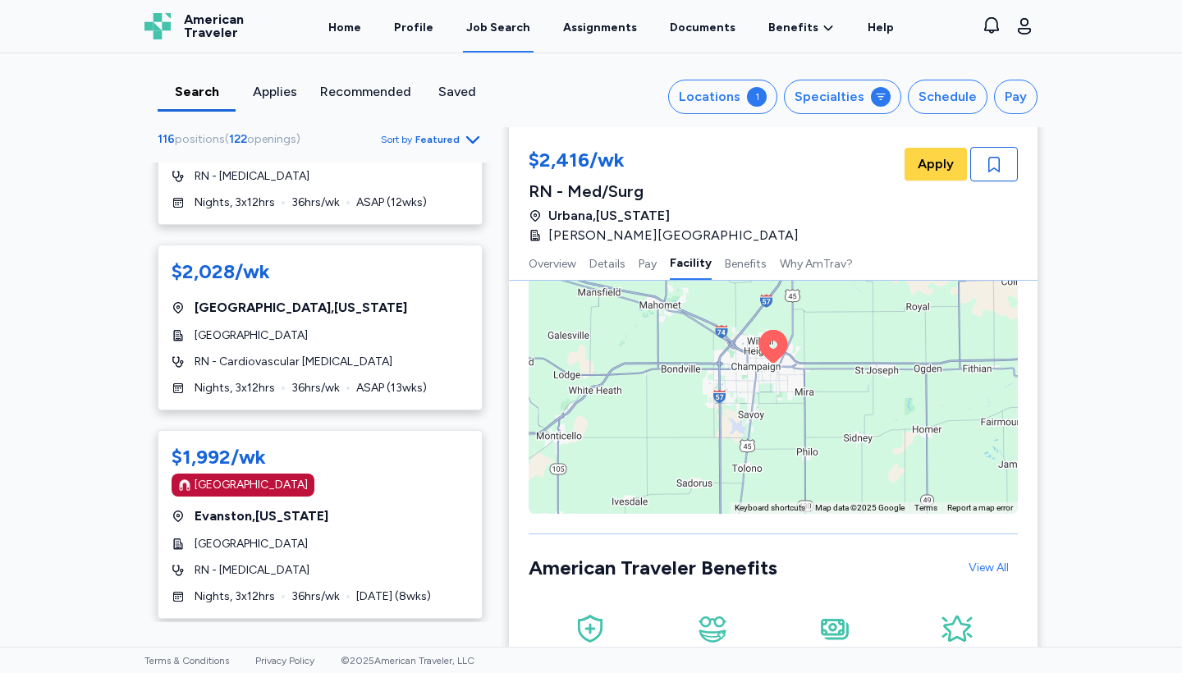
click at [468, 639] on icon "Go to next 50 jobs" at bounding box center [473, 649] width 20 height 20
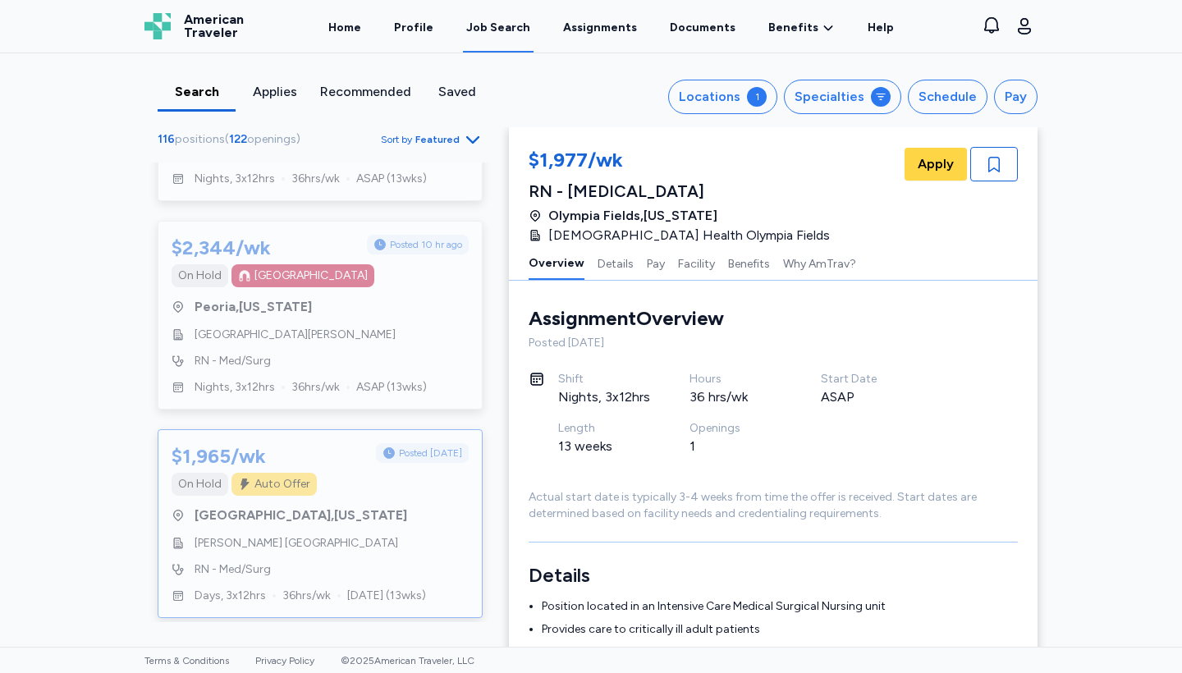
scroll to position [3229, 0]
click at [169, 639] on icon "Go to previous 50 jobs" at bounding box center [168, 649] width 20 height 20
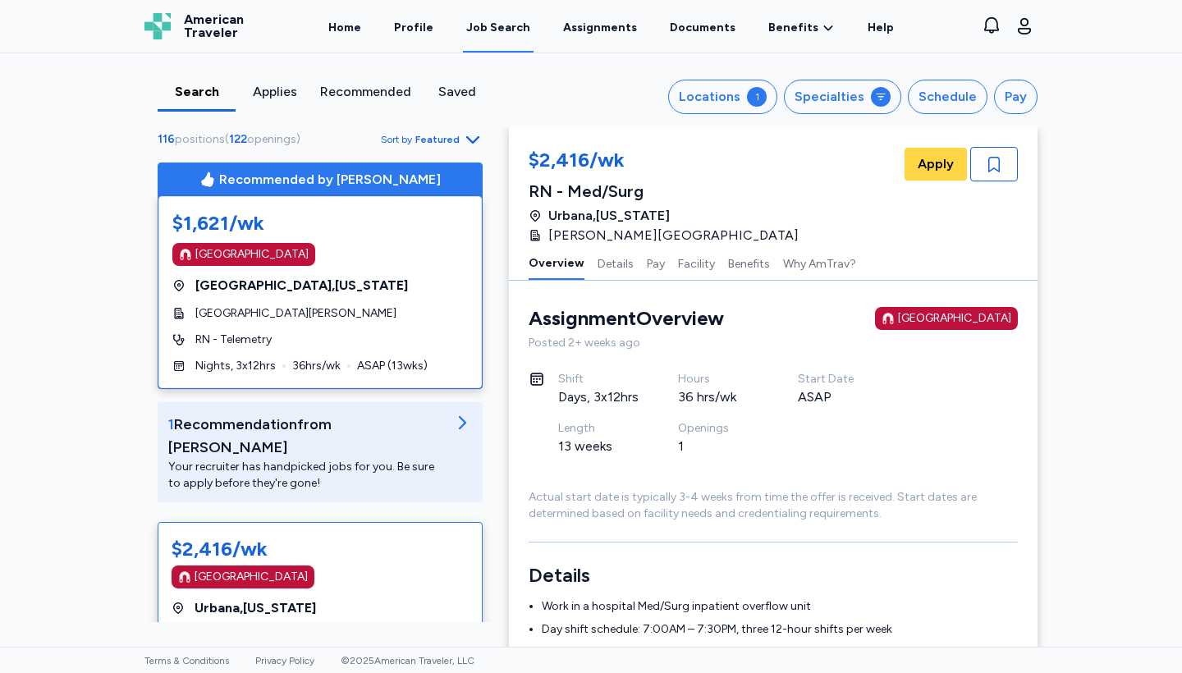
click at [422, 117] on div "Search Applies Recommended Saved Locations 1 Specialties Schedule Pay 116 posit…" at bounding box center [590, 90] width 919 height 74
click at [422, 124] on div "Search Applies Recommended Saved Locations 1 Specialties Schedule Pay 116 posit…" at bounding box center [590, 90] width 919 height 74
click at [417, 136] on span "Sort by Featured" at bounding box center [432, 140] width 102 height 20
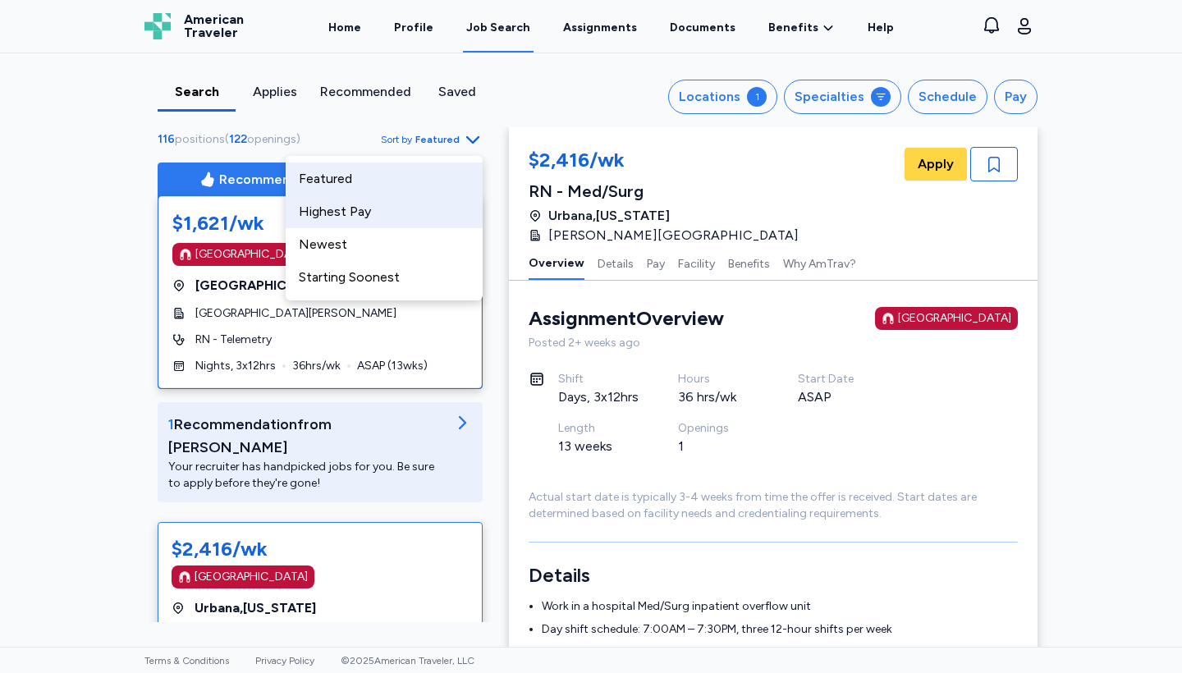
click at [367, 202] on div "Highest Pay" at bounding box center [384, 211] width 197 height 33
